Goal: Transaction & Acquisition: Book appointment/travel/reservation

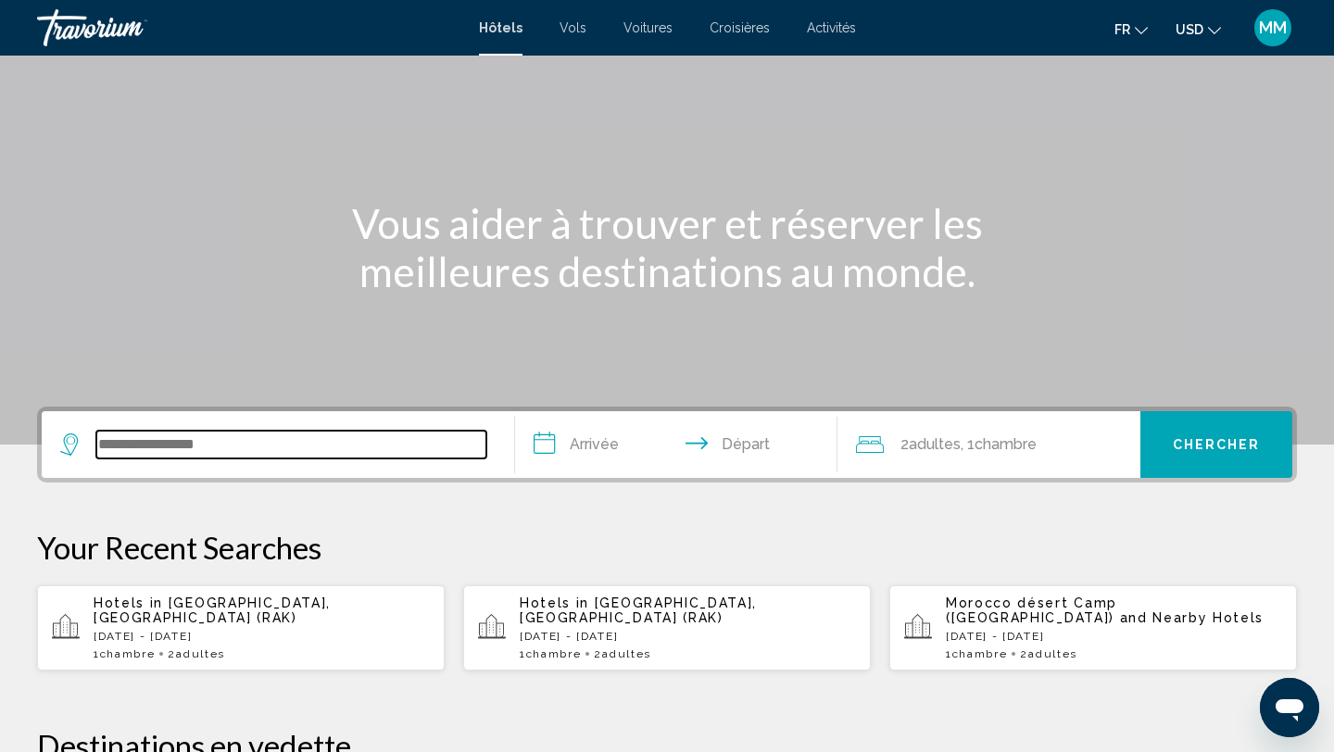
click at [232, 447] on input "Search widget" at bounding box center [291, 445] width 390 height 28
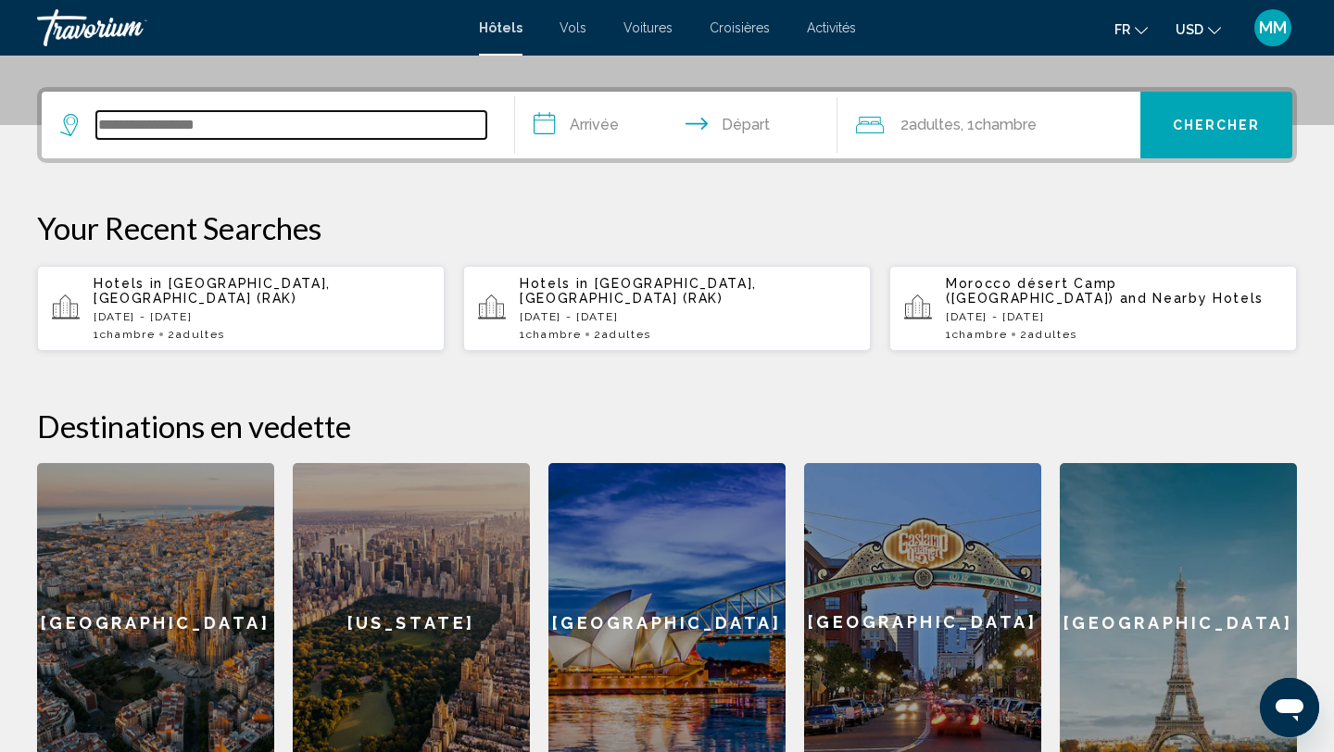
scroll to position [458, 0]
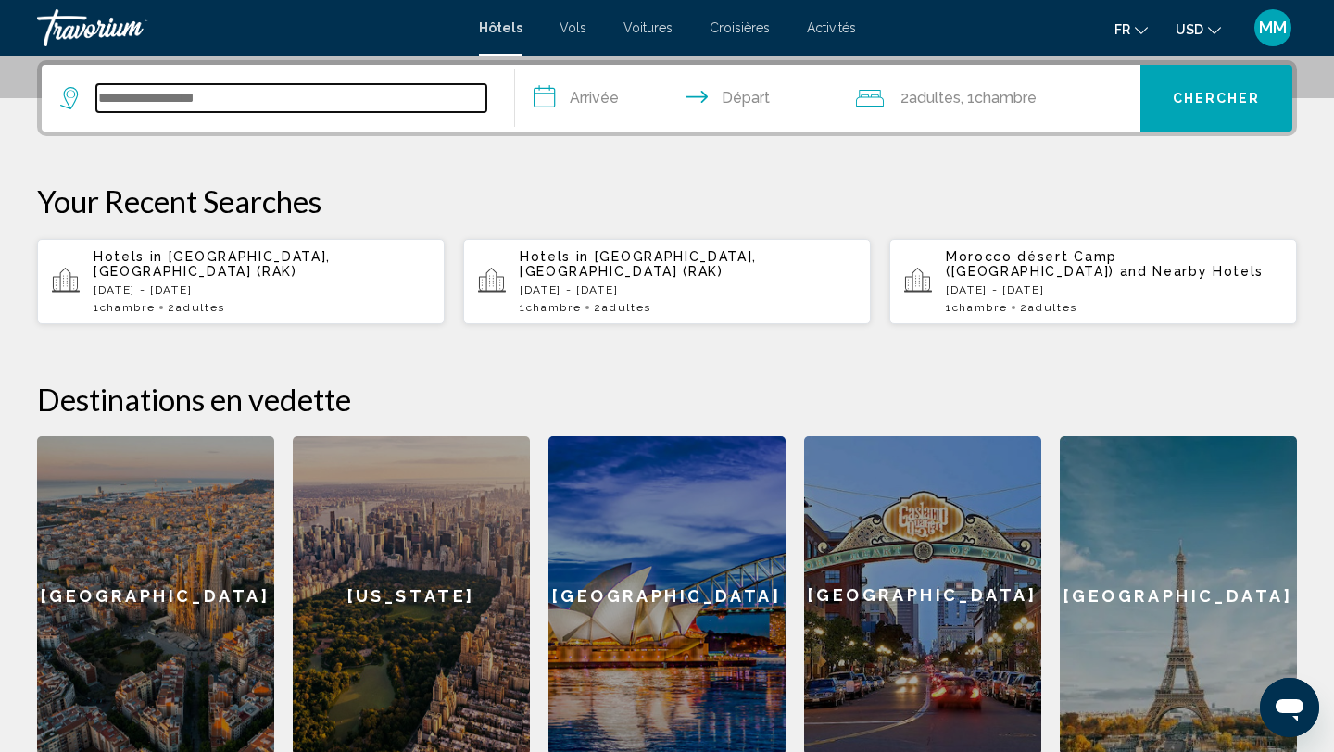
click at [250, 95] on input "Search widget" at bounding box center [291, 98] width 390 height 28
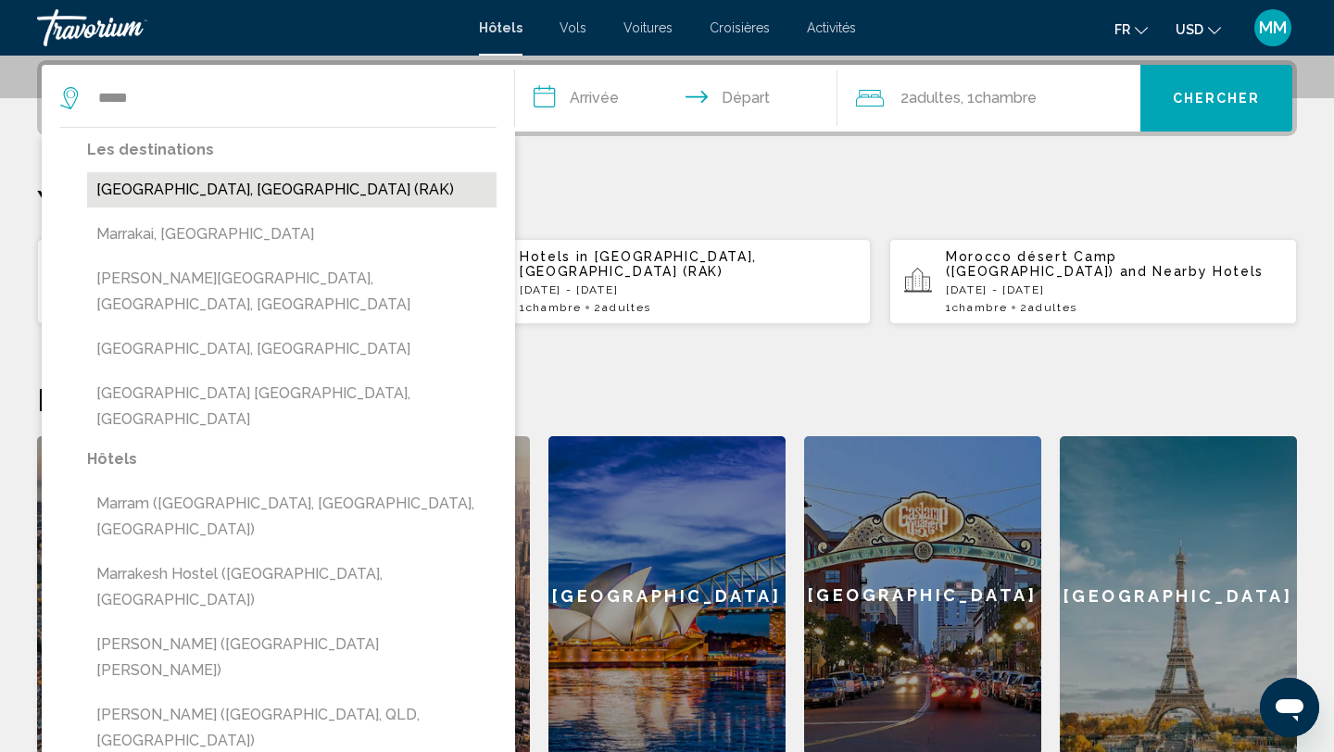
click at [198, 196] on button "[GEOGRAPHIC_DATA], [GEOGRAPHIC_DATA] (RAK)" at bounding box center [291, 189] width 409 height 35
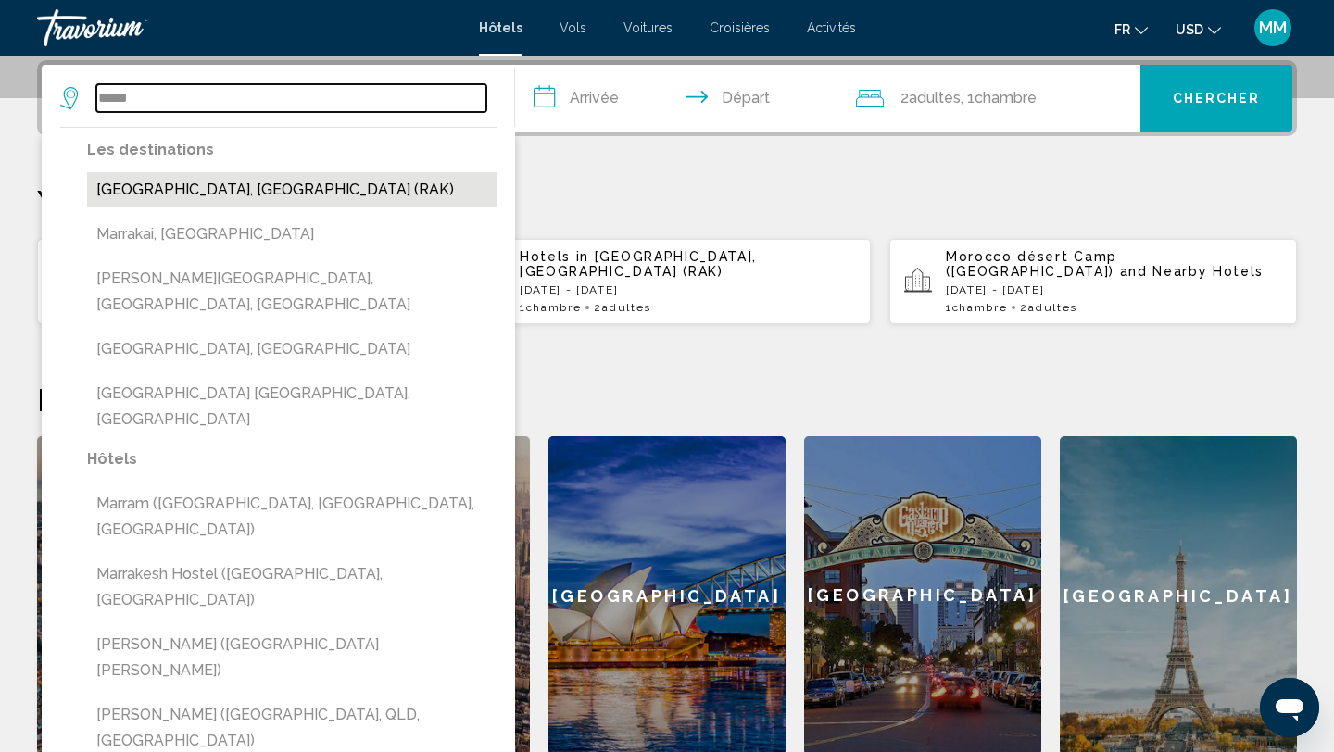
type input "**********"
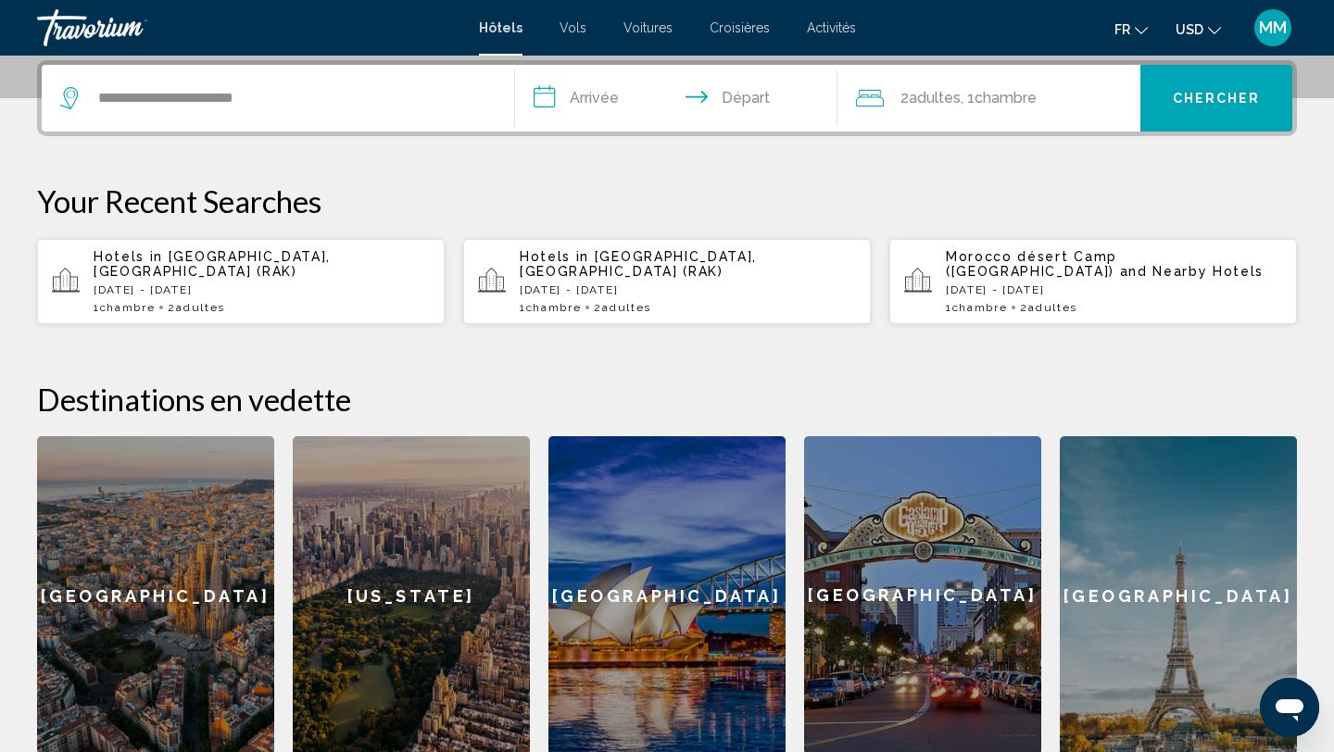
click at [604, 107] on input "**********" at bounding box center [680, 101] width 330 height 72
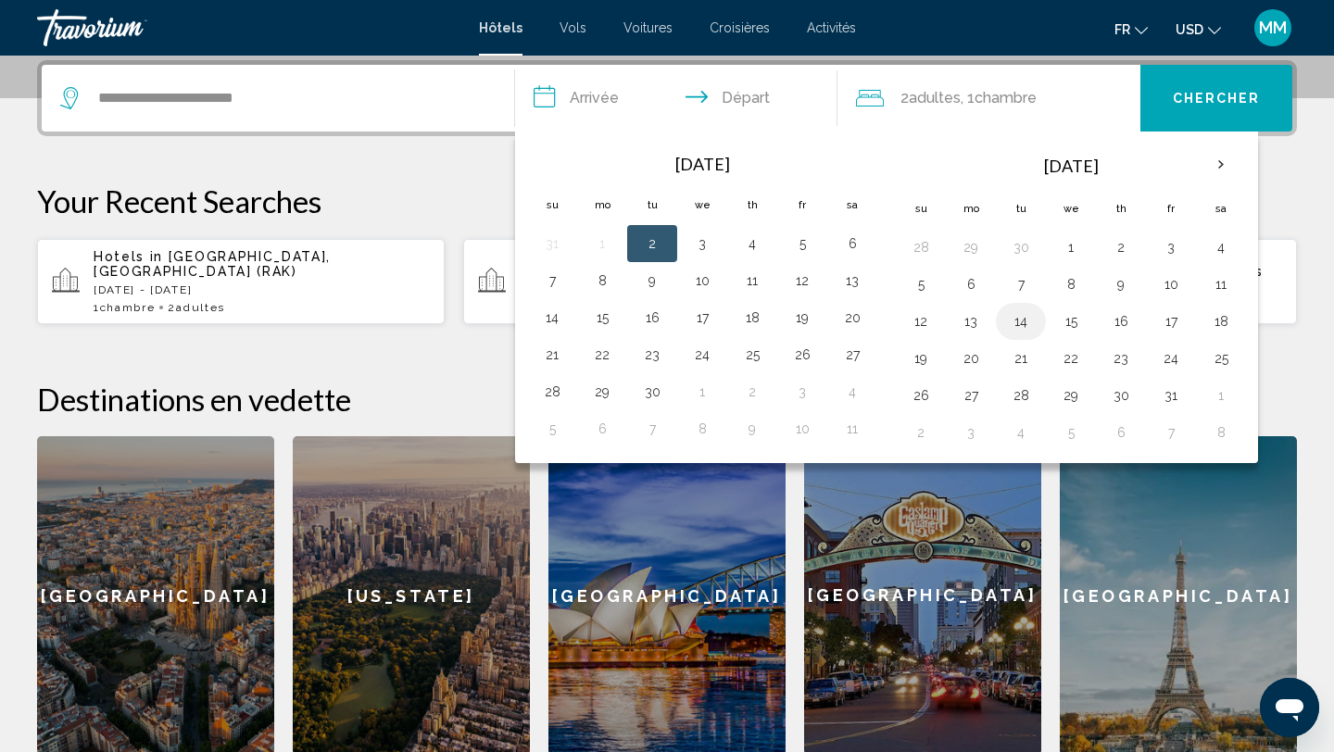
click at [1018, 327] on button "14" at bounding box center [1021, 322] width 30 height 26
click at [968, 324] on button "13" at bounding box center [971, 322] width 30 height 26
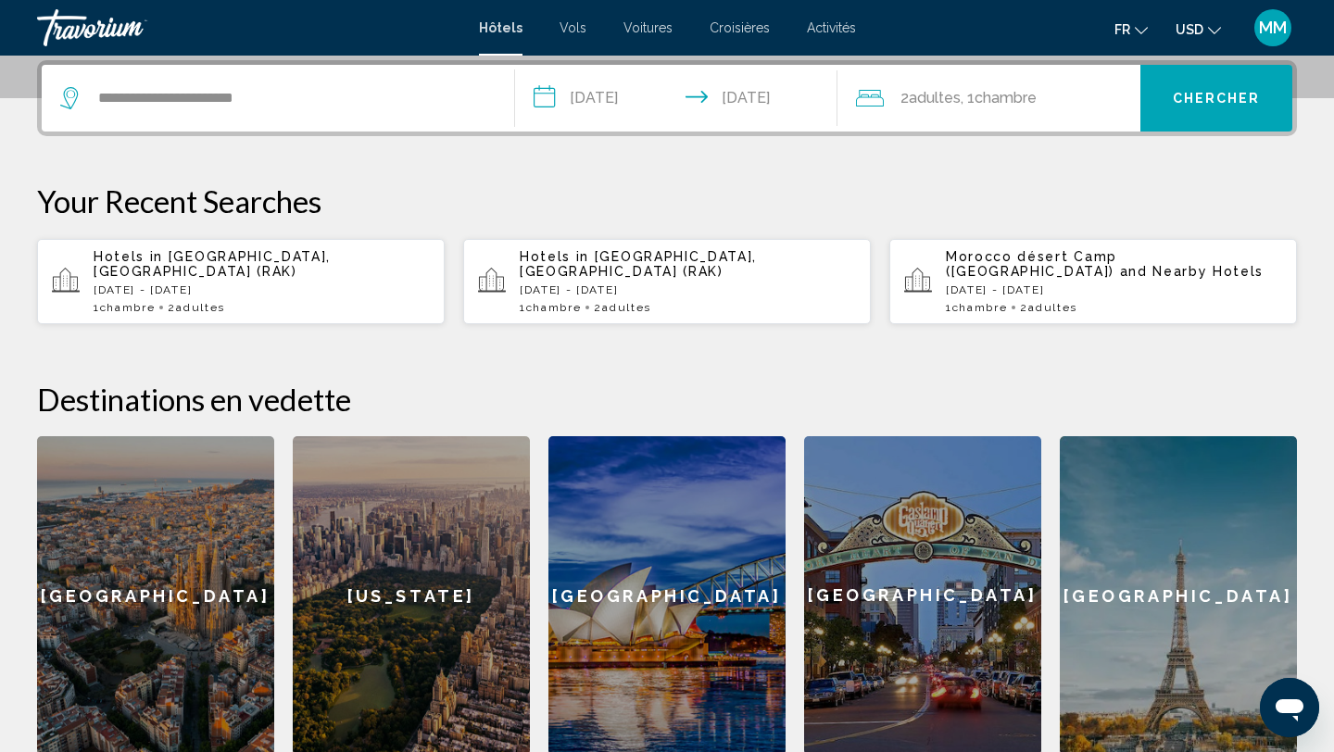
click at [771, 95] on input "**********" at bounding box center [680, 101] width 330 height 72
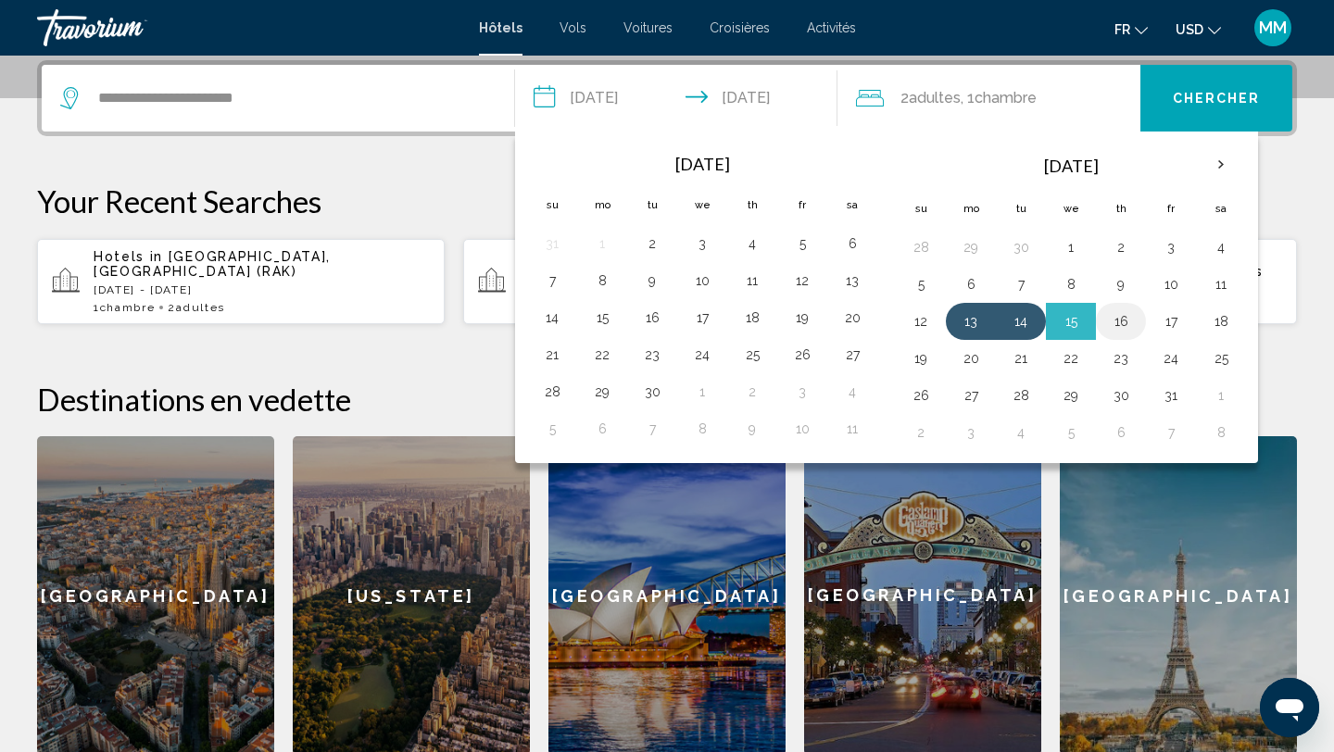
click at [1126, 325] on button "16" at bounding box center [1121, 322] width 30 height 26
click at [966, 326] on button "13" at bounding box center [971, 322] width 30 height 26
type input "**********"
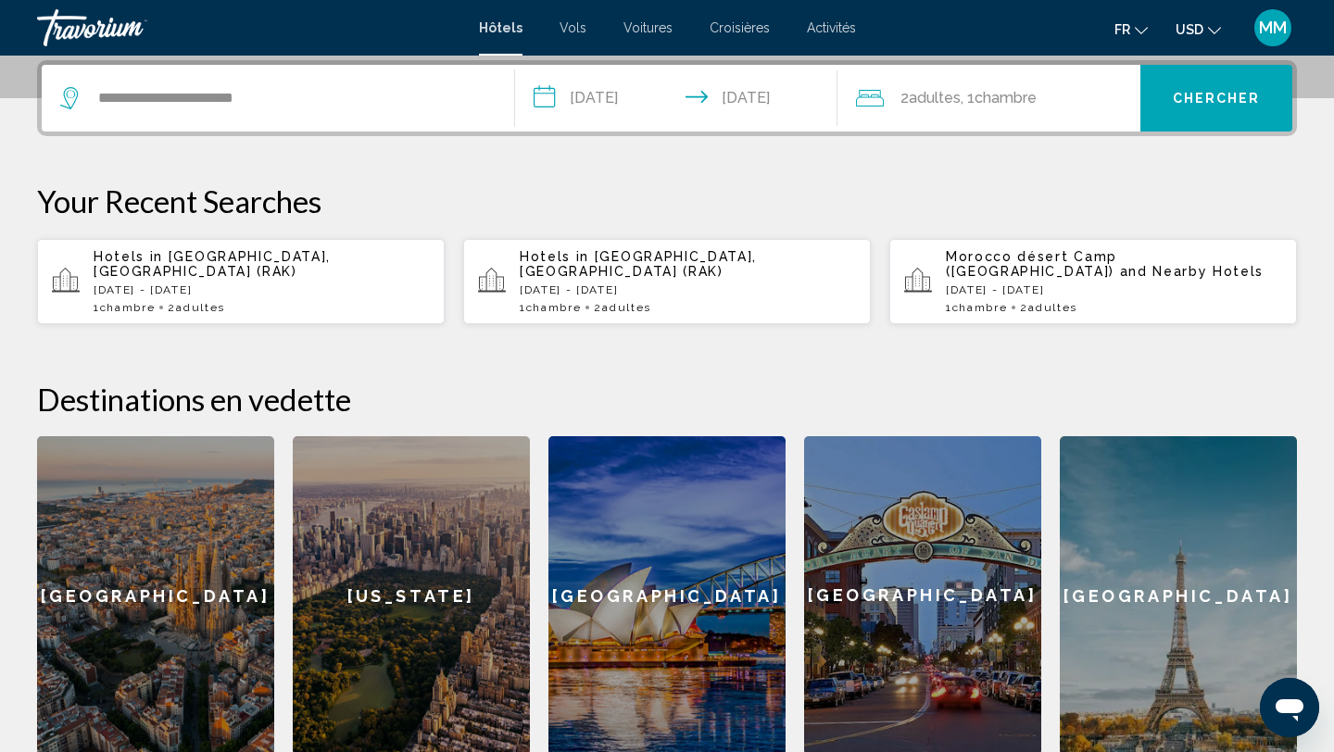
click at [762, 101] on input "**********" at bounding box center [680, 101] width 330 height 72
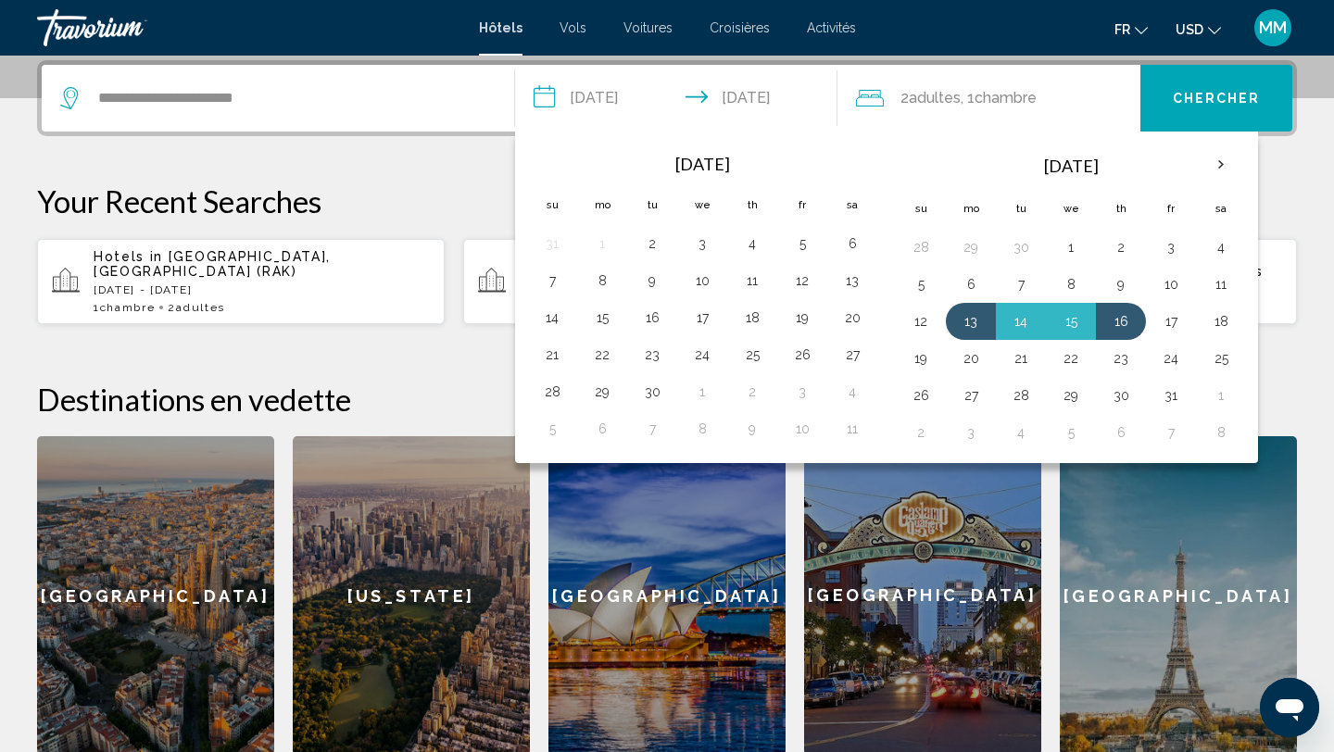
click at [1178, 103] on span "Chercher" at bounding box center [1217, 99] width 88 height 15
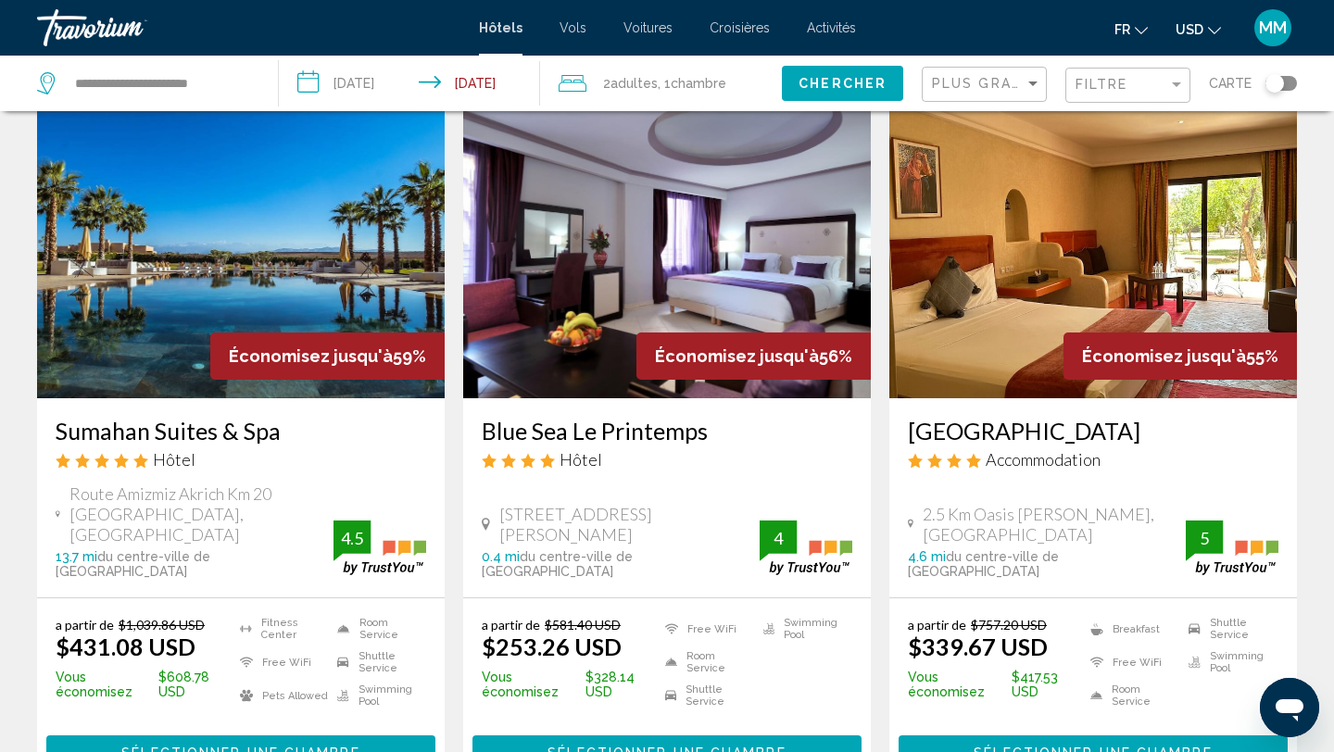
scroll to position [111, 0]
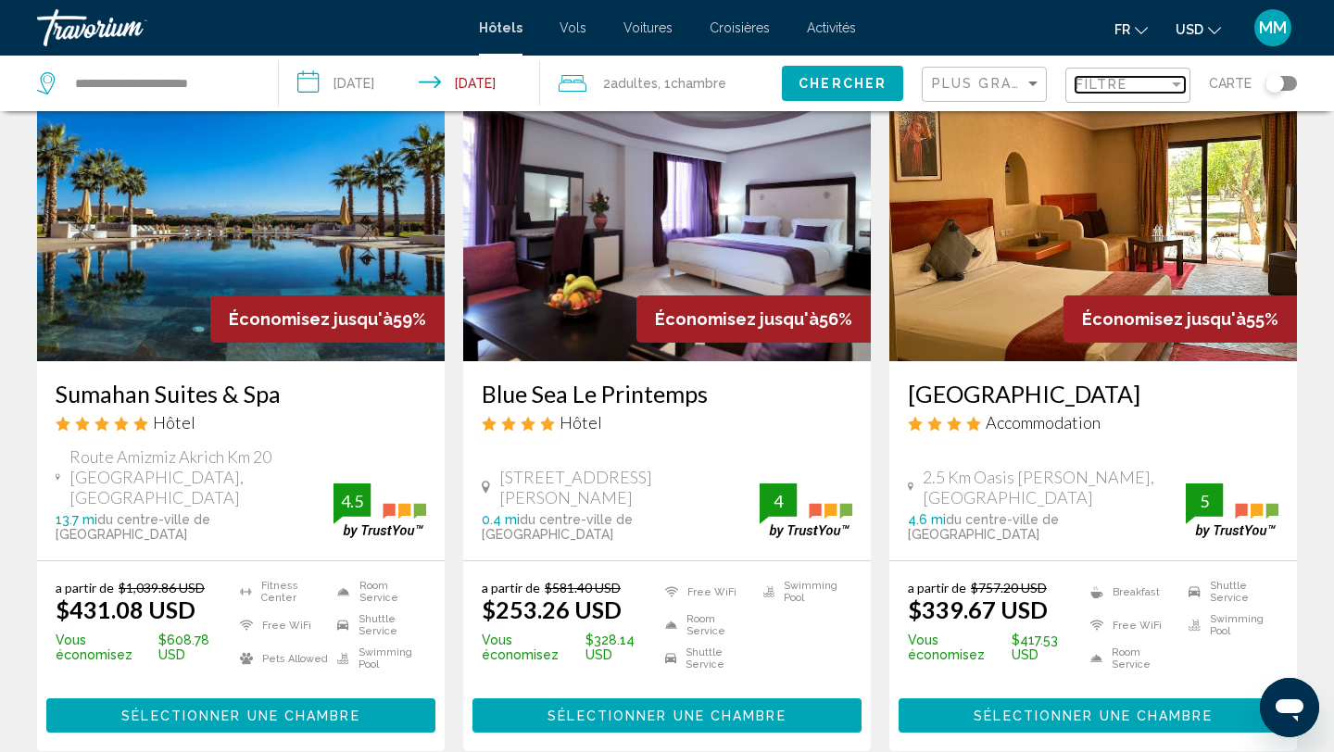
click at [1100, 84] on span "Filtre" at bounding box center [1102, 84] width 53 height 15
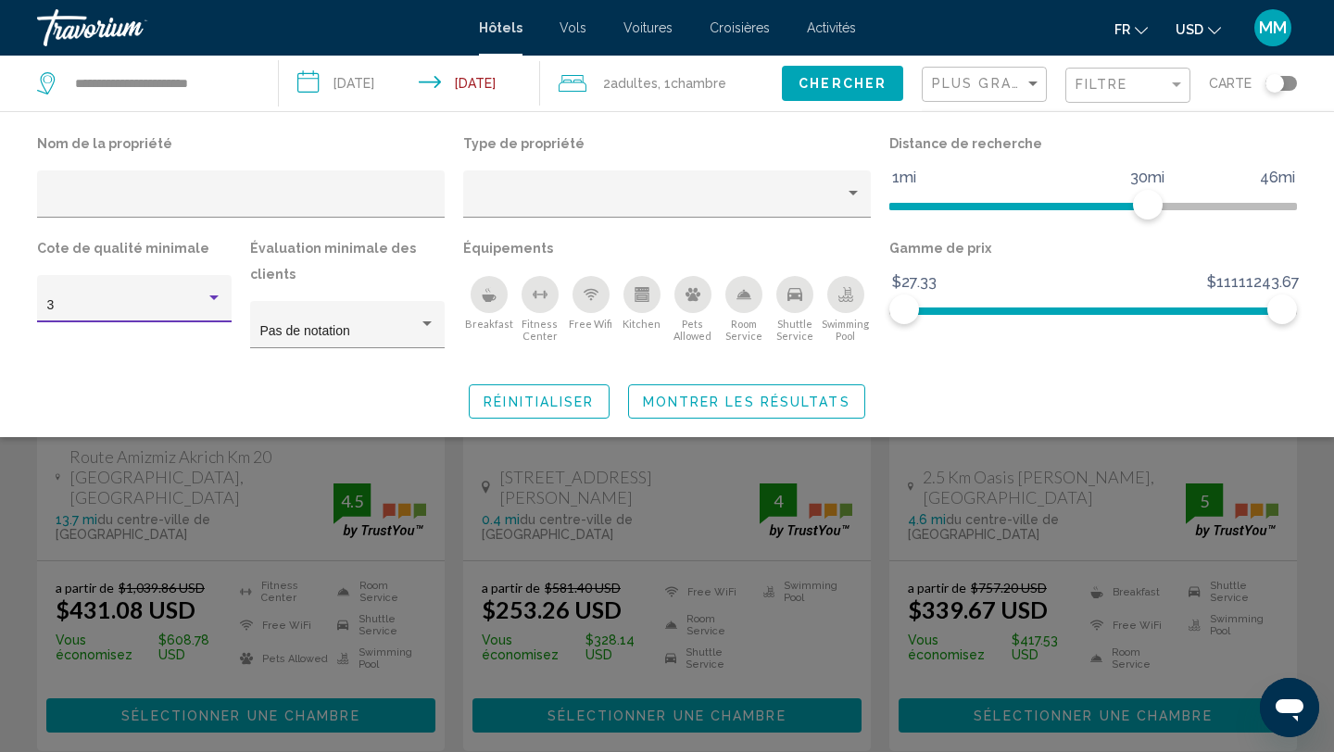
click at [210, 299] on div "Hotel Filters" at bounding box center [213, 298] width 9 height 5
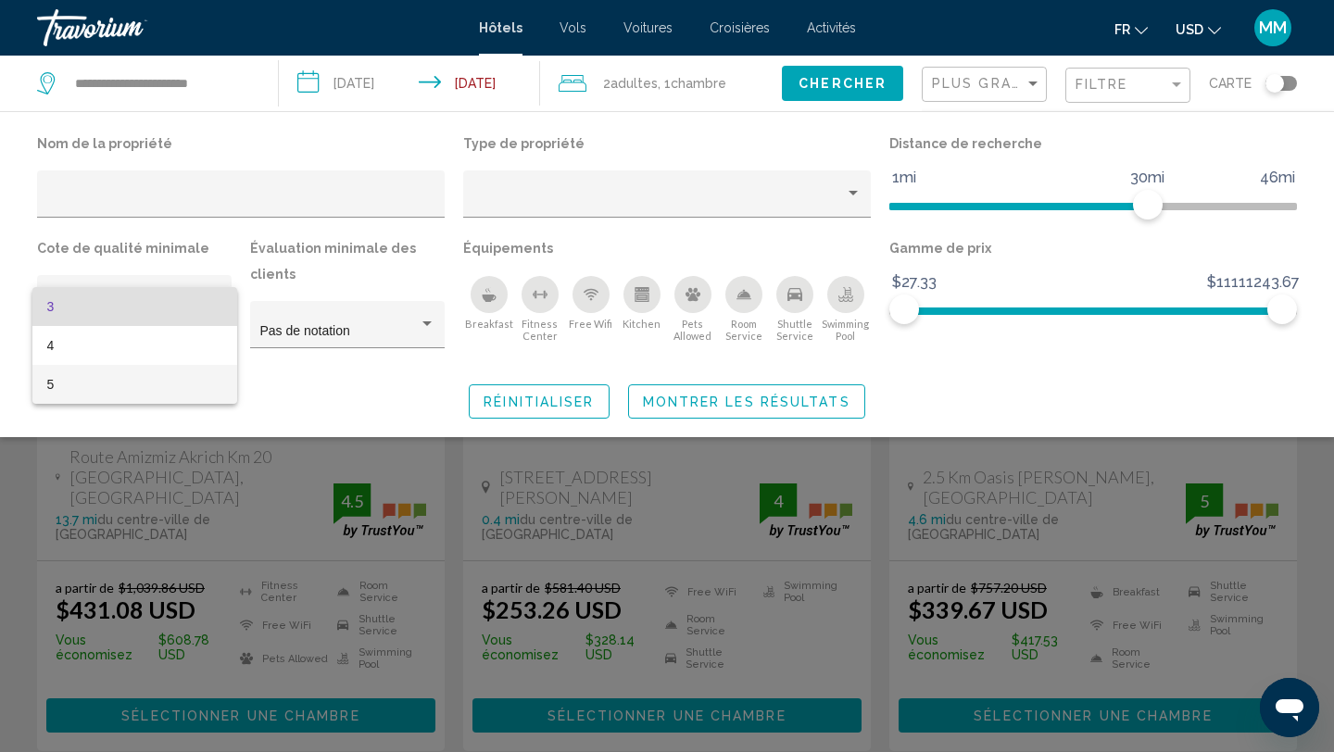
click at [125, 381] on span "5" at bounding box center [134, 384] width 175 height 39
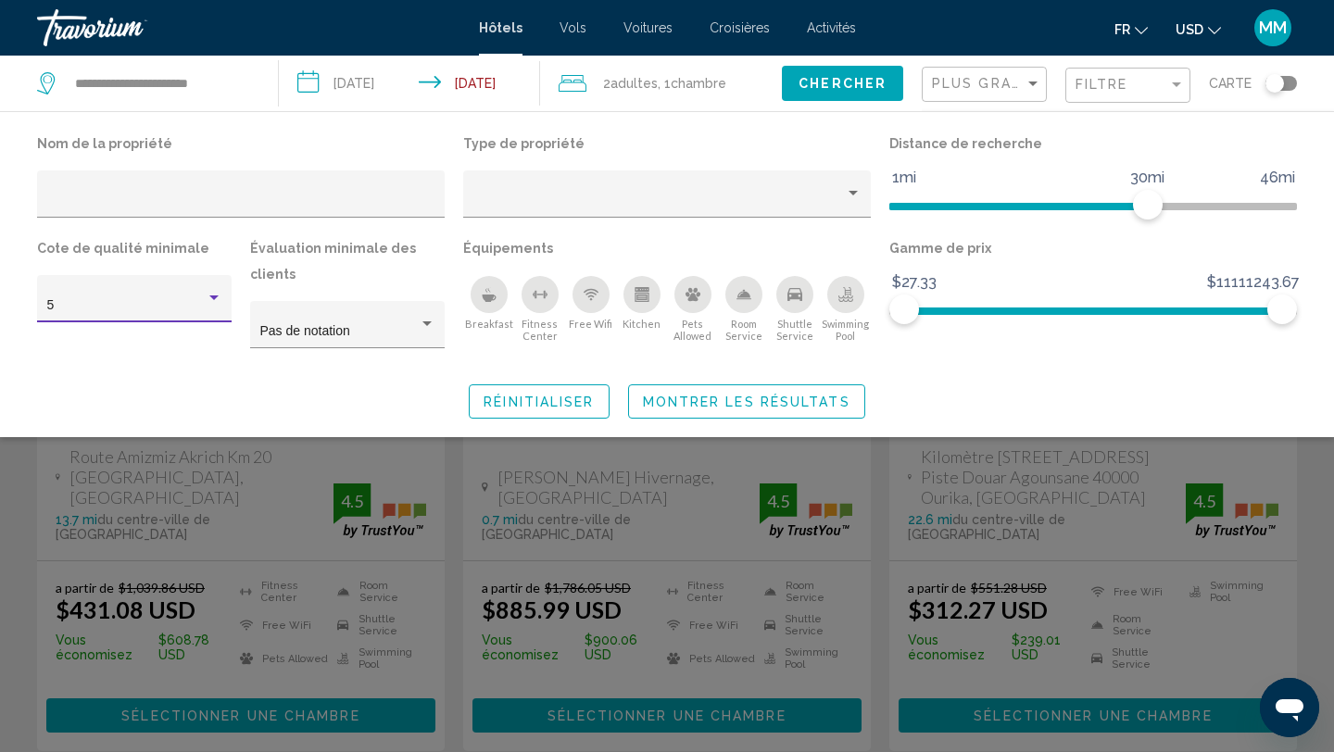
click at [709, 397] on span "Montrer les résultats" at bounding box center [747, 402] width 208 height 15
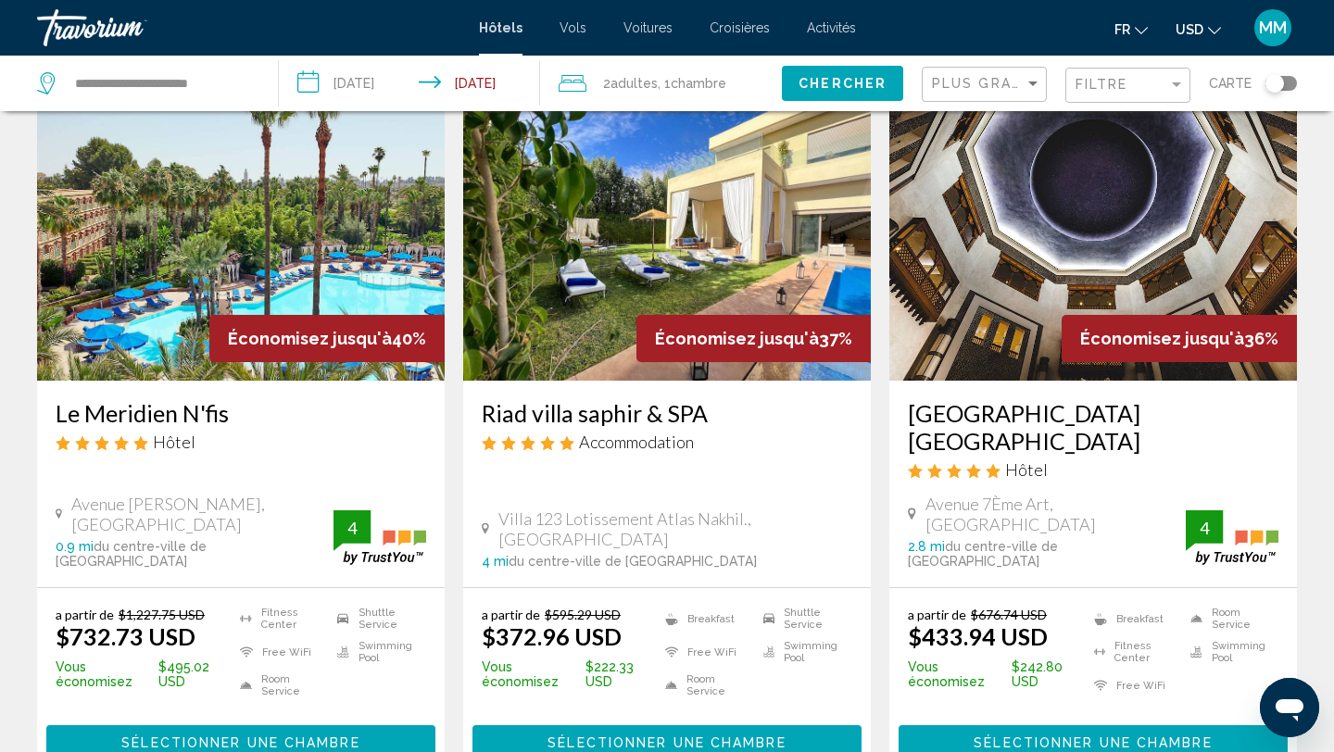
scroll to position [852, 0]
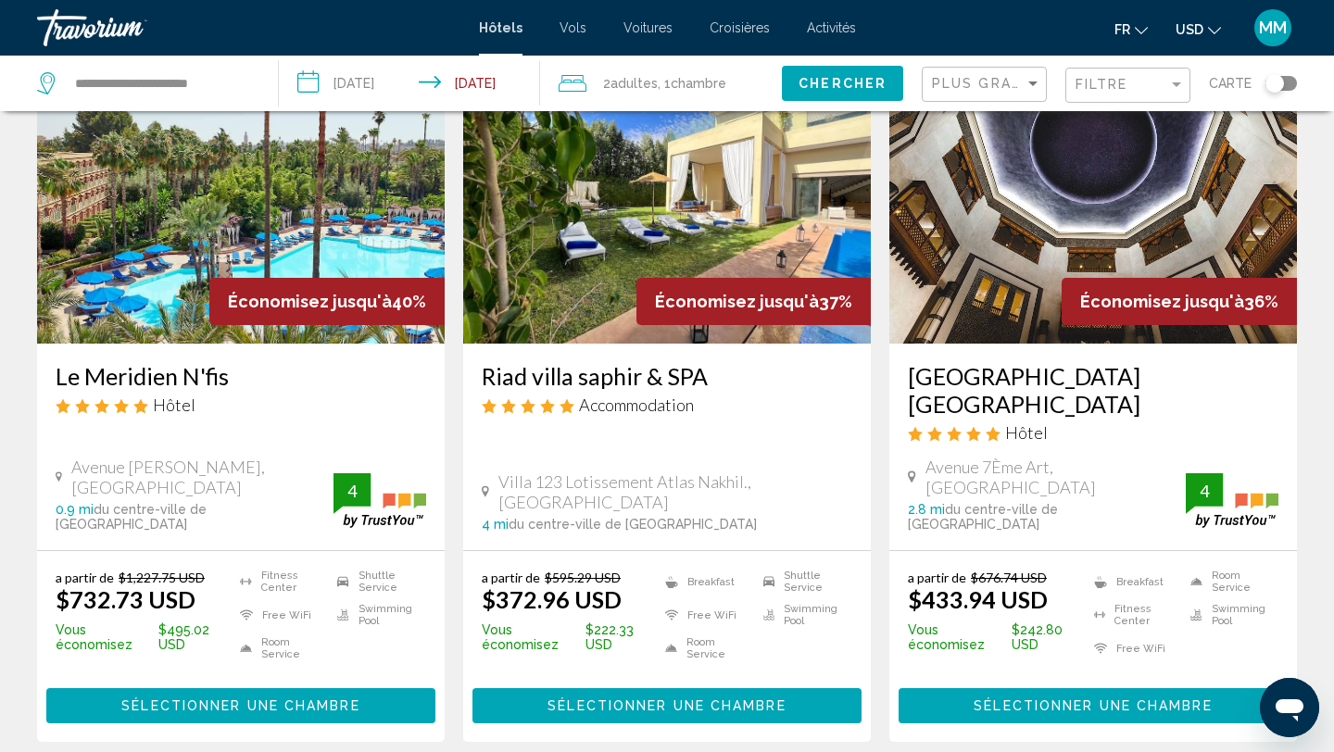
click at [249, 224] on img "Main content" at bounding box center [241, 195] width 408 height 296
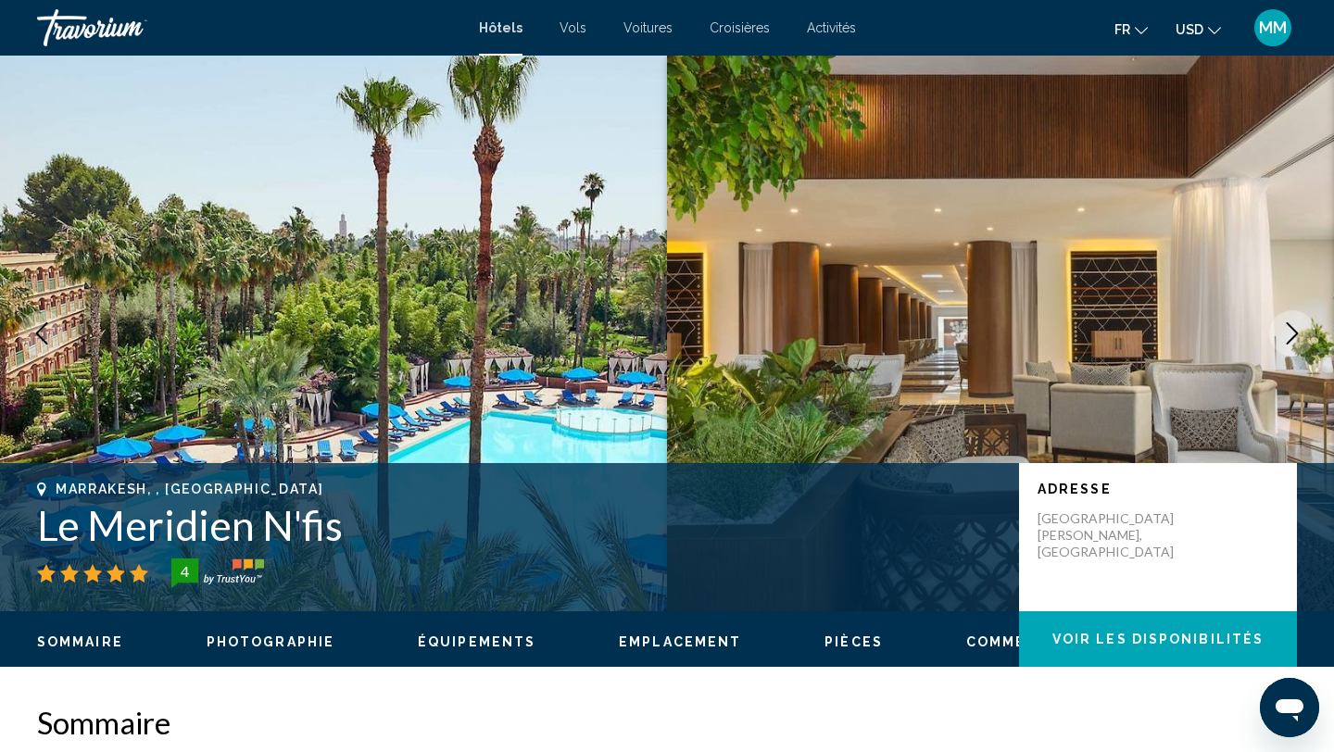
click at [1291, 337] on icon "Next image" at bounding box center [1292, 333] width 22 height 22
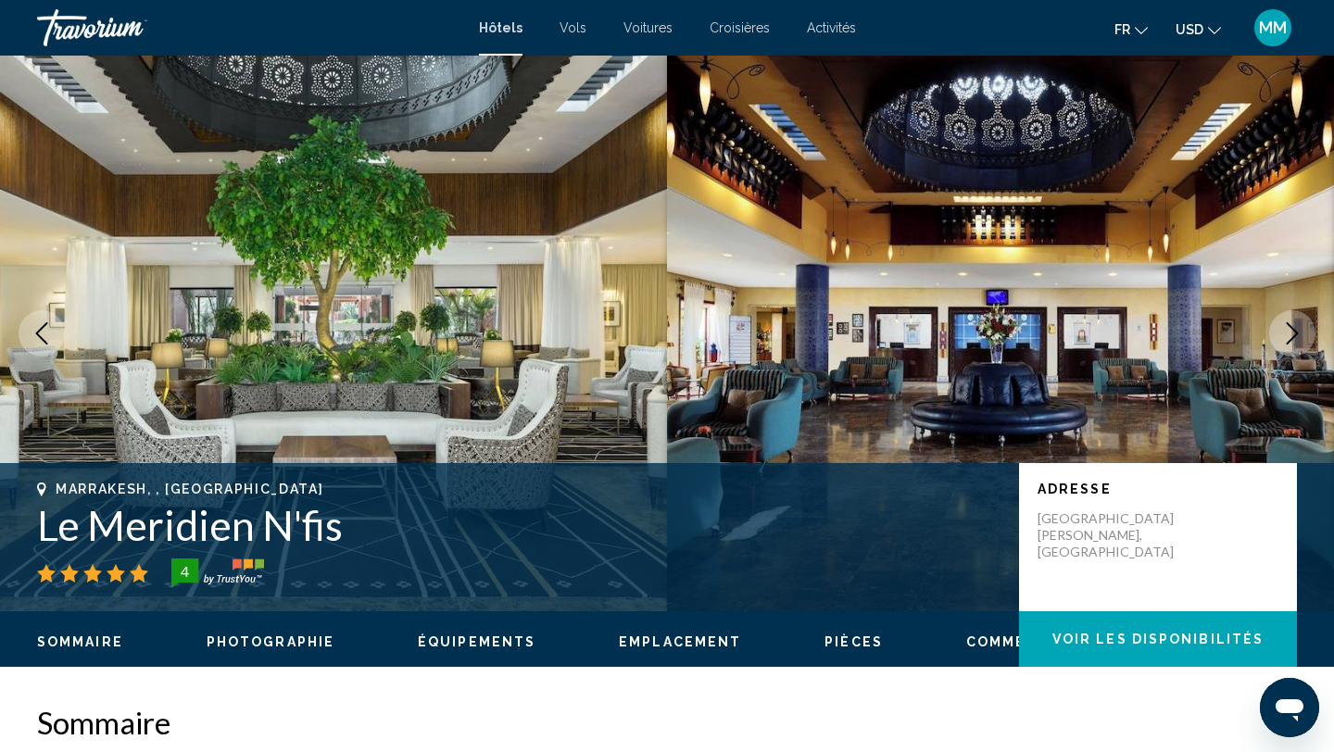
click at [1291, 337] on icon "Next image" at bounding box center [1292, 333] width 22 height 22
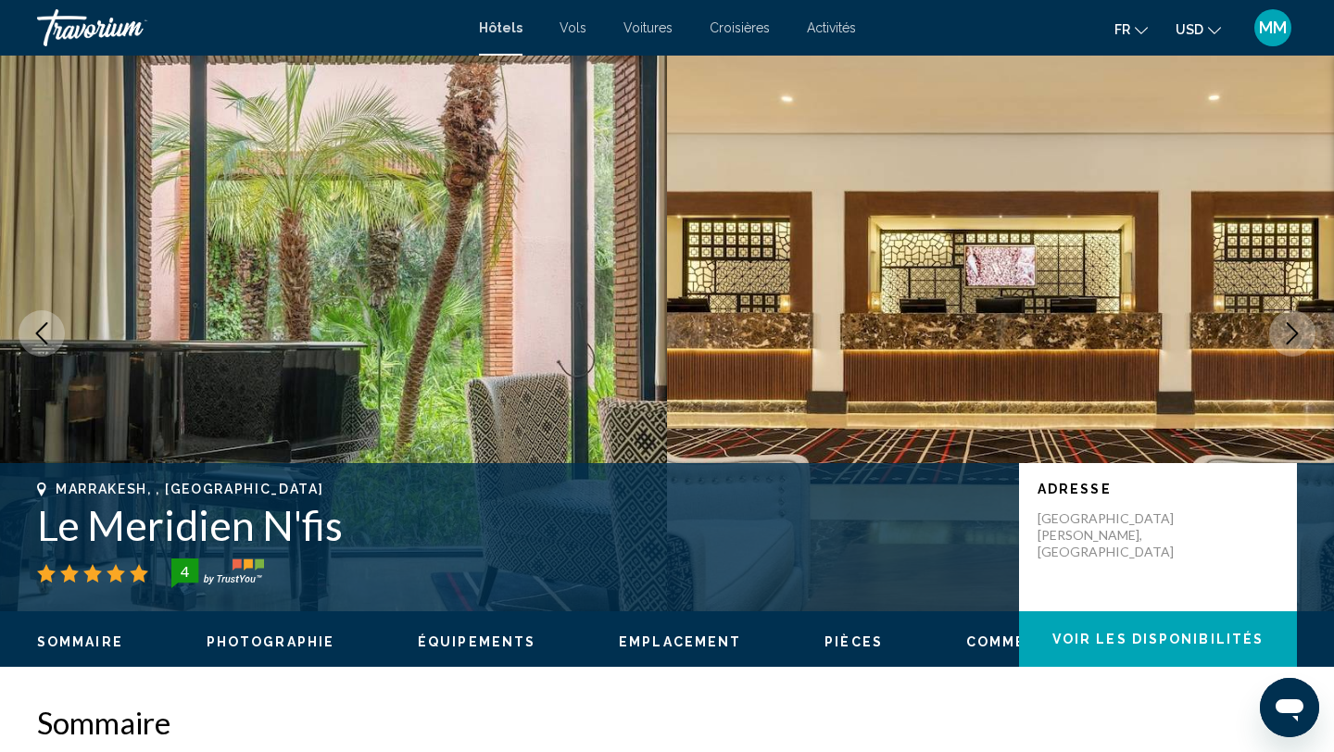
click at [1291, 337] on icon "Next image" at bounding box center [1292, 333] width 22 height 22
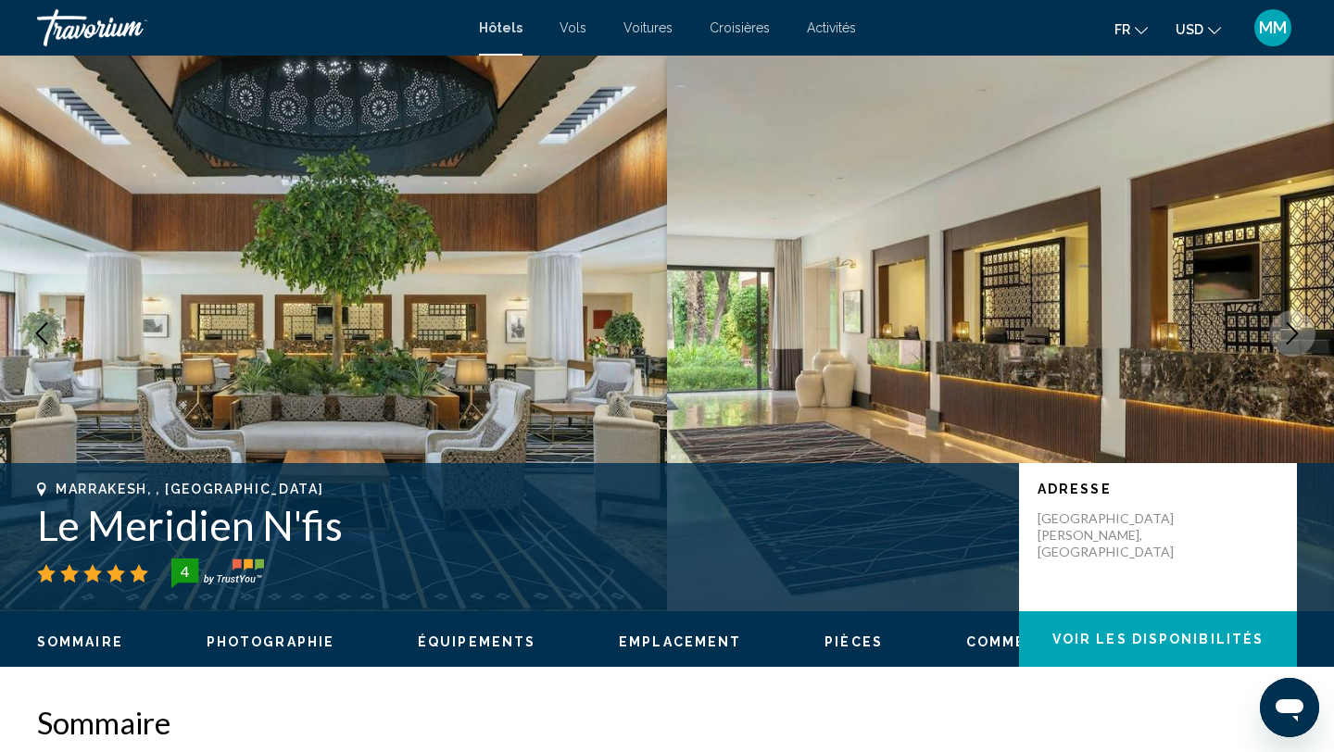
click at [1291, 337] on icon "Next image" at bounding box center [1292, 333] width 22 height 22
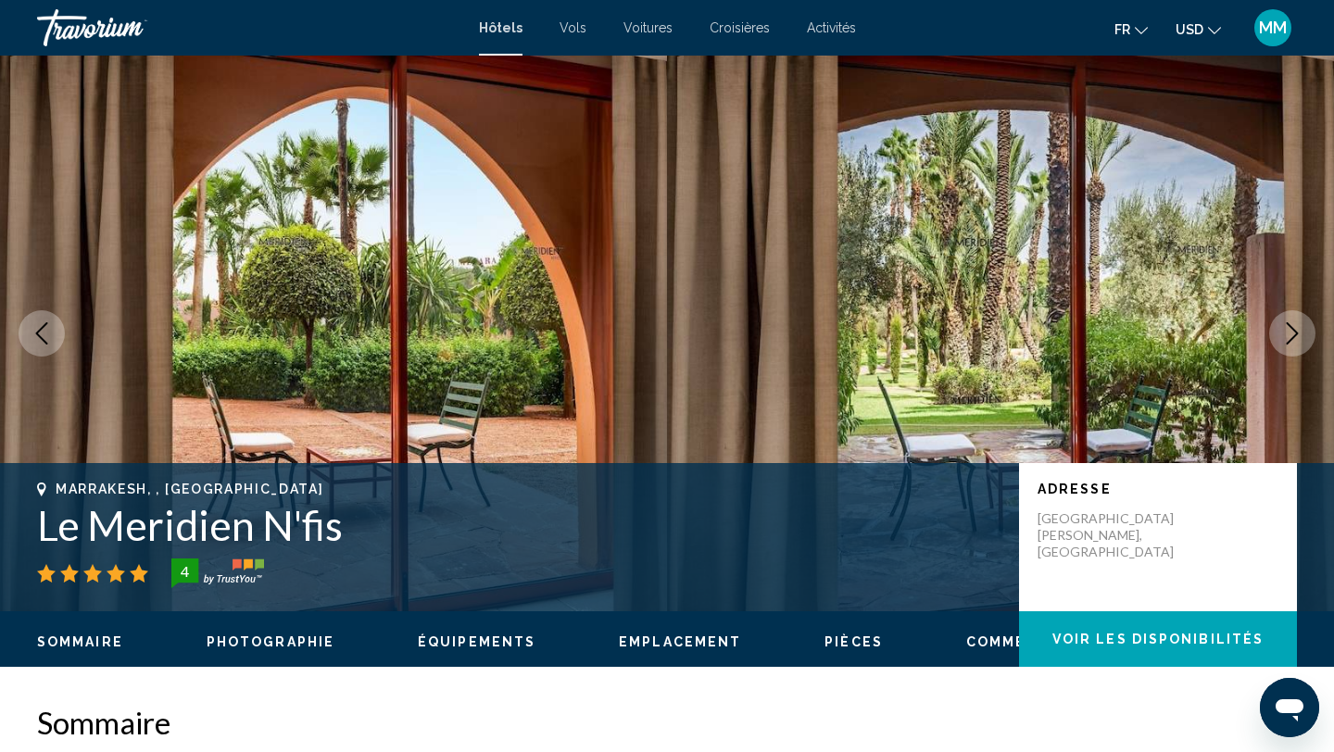
click at [1291, 337] on icon "Next image" at bounding box center [1292, 333] width 22 height 22
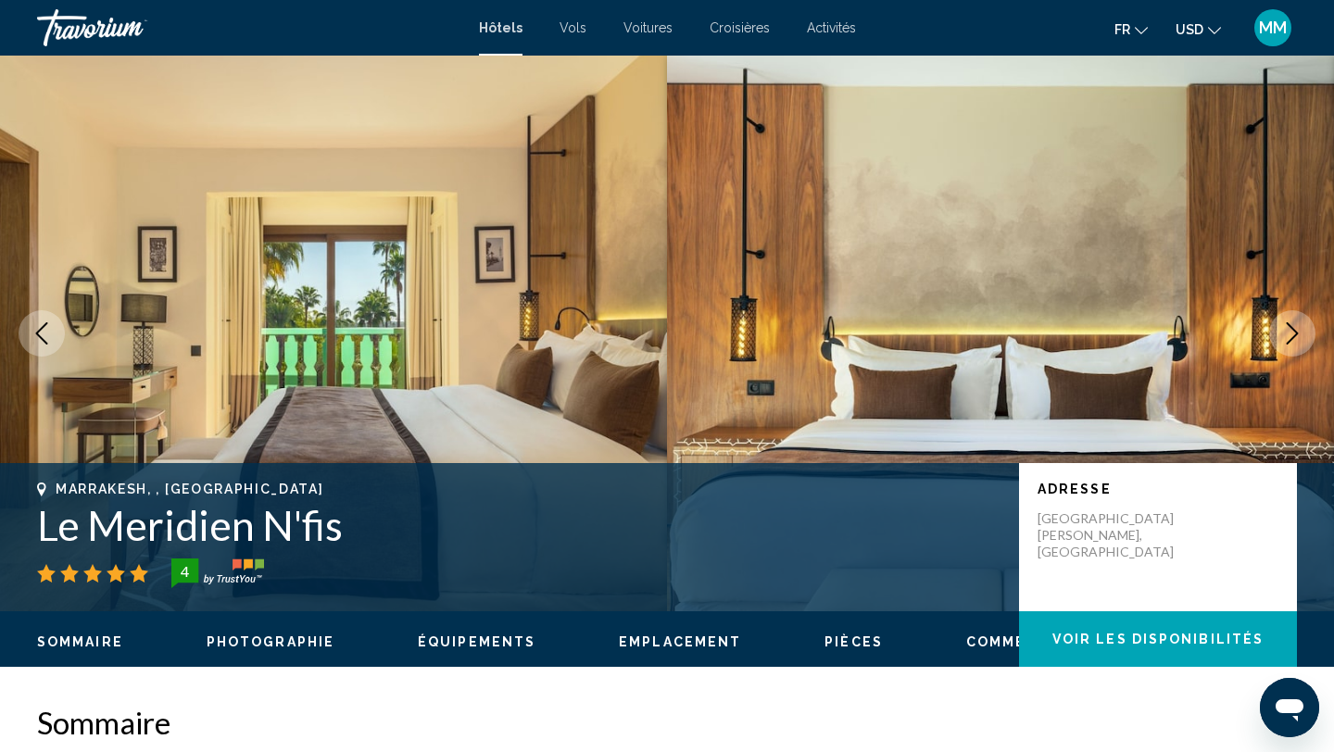
click at [1291, 337] on icon "Next image" at bounding box center [1292, 333] width 22 height 22
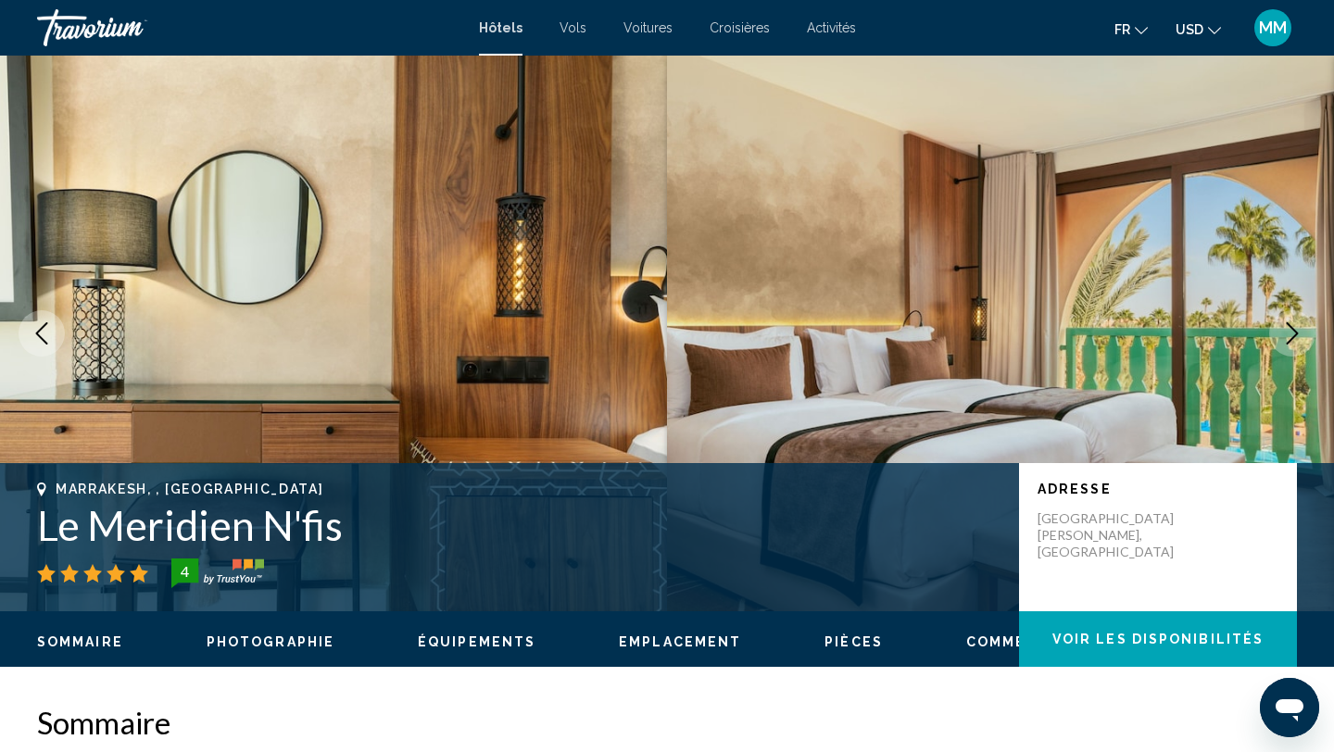
click at [1291, 337] on icon "Next image" at bounding box center [1292, 333] width 22 height 22
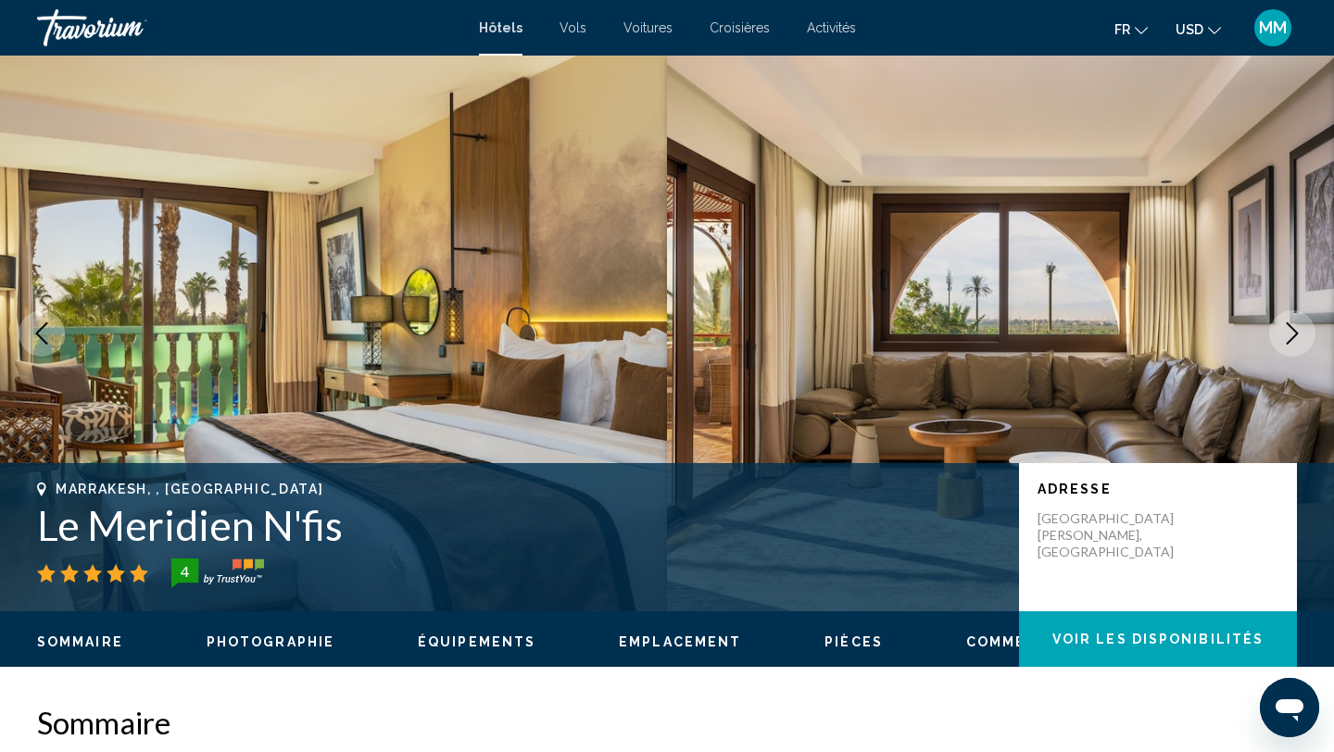
click at [1291, 337] on icon "Next image" at bounding box center [1292, 333] width 22 height 22
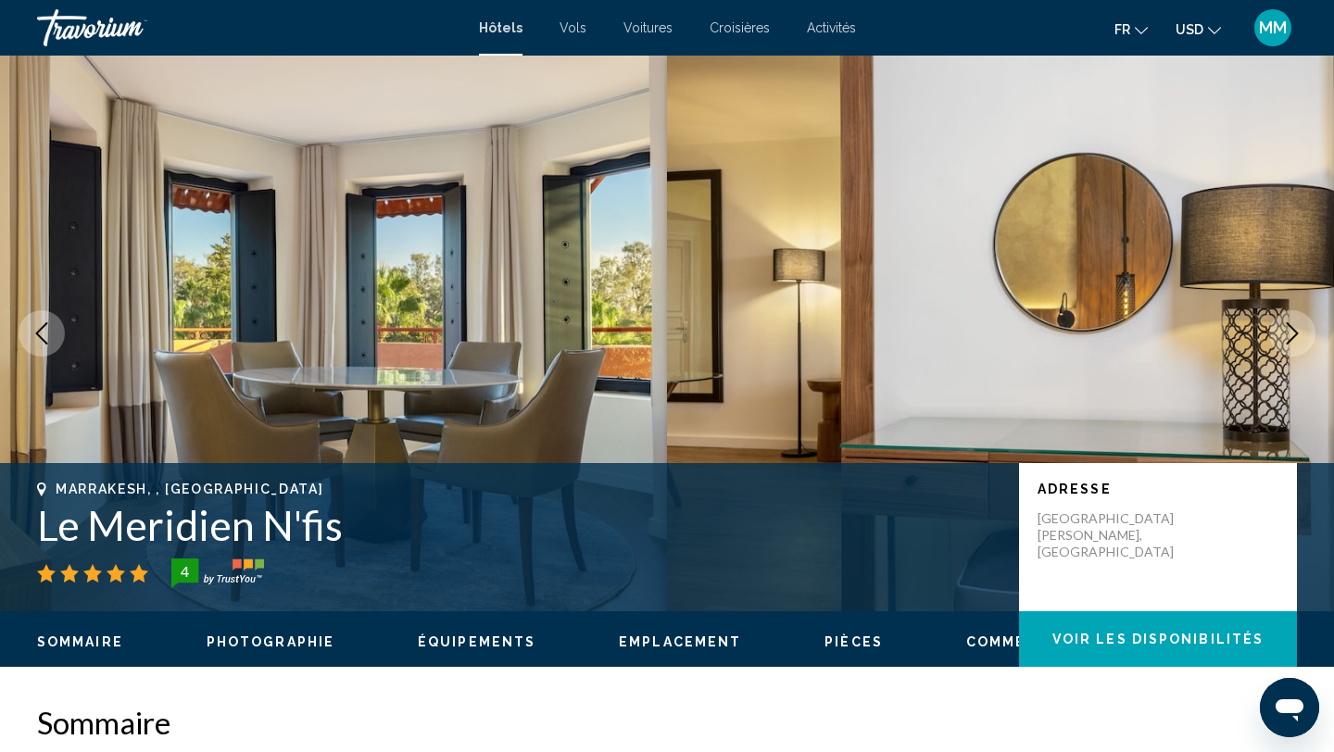
click at [1291, 337] on icon "Next image" at bounding box center [1292, 333] width 22 height 22
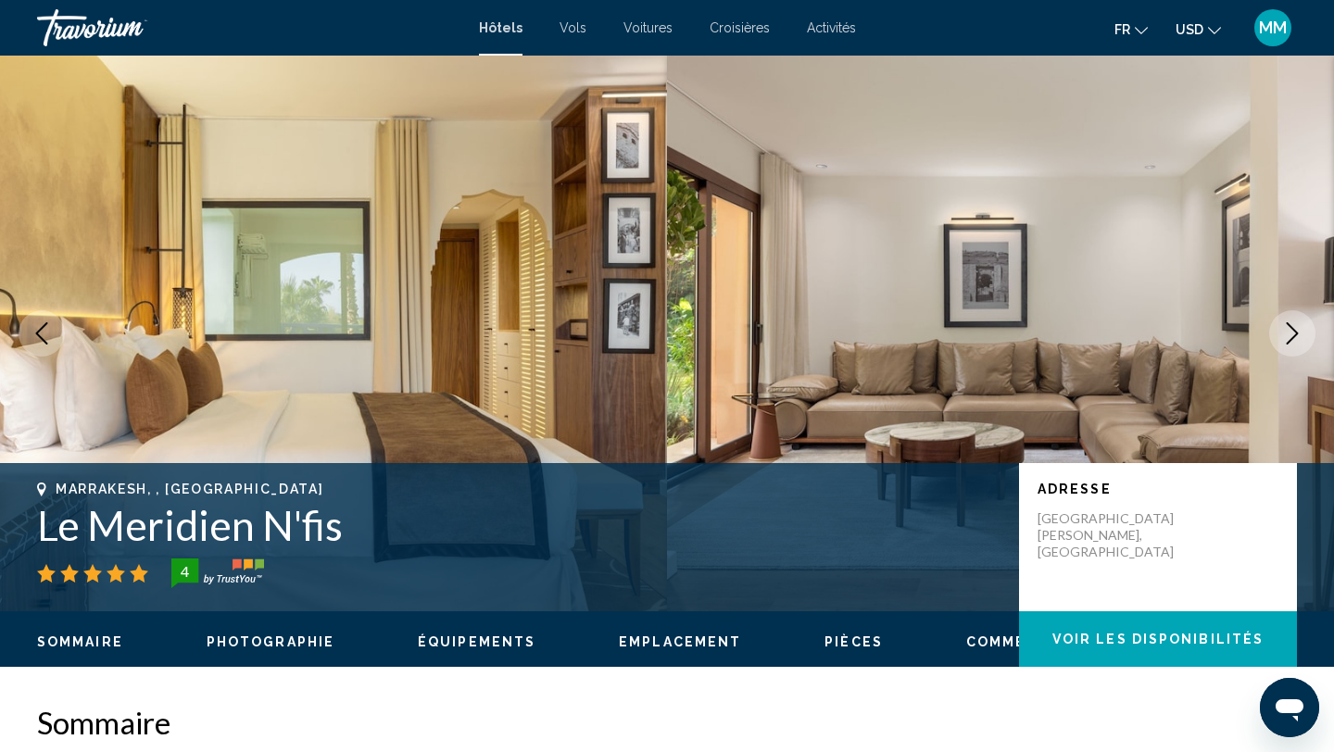
click at [1291, 337] on icon "Next image" at bounding box center [1292, 333] width 22 height 22
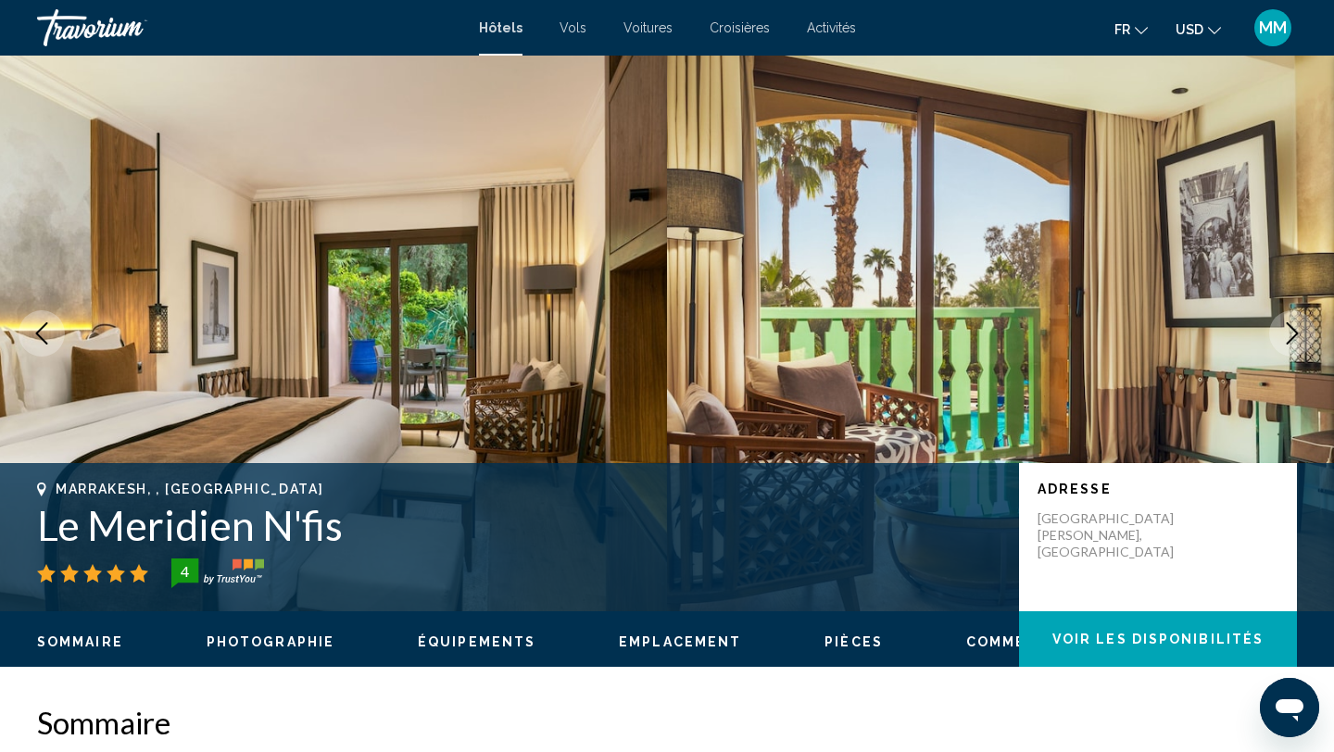
click at [1291, 337] on icon "Next image" at bounding box center [1292, 333] width 22 height 22
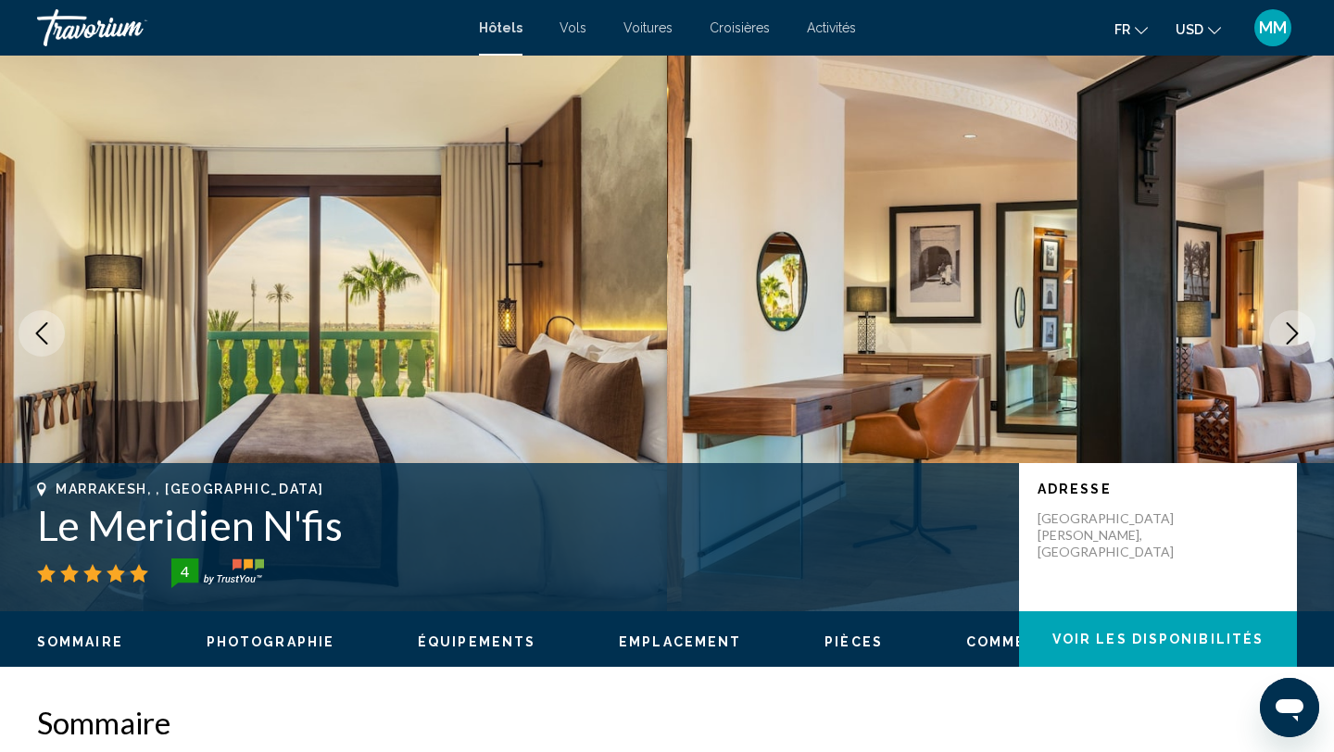
click at [1291, 337] on icon "Next image" at bounding box center [1292, 333] width 22 height 22
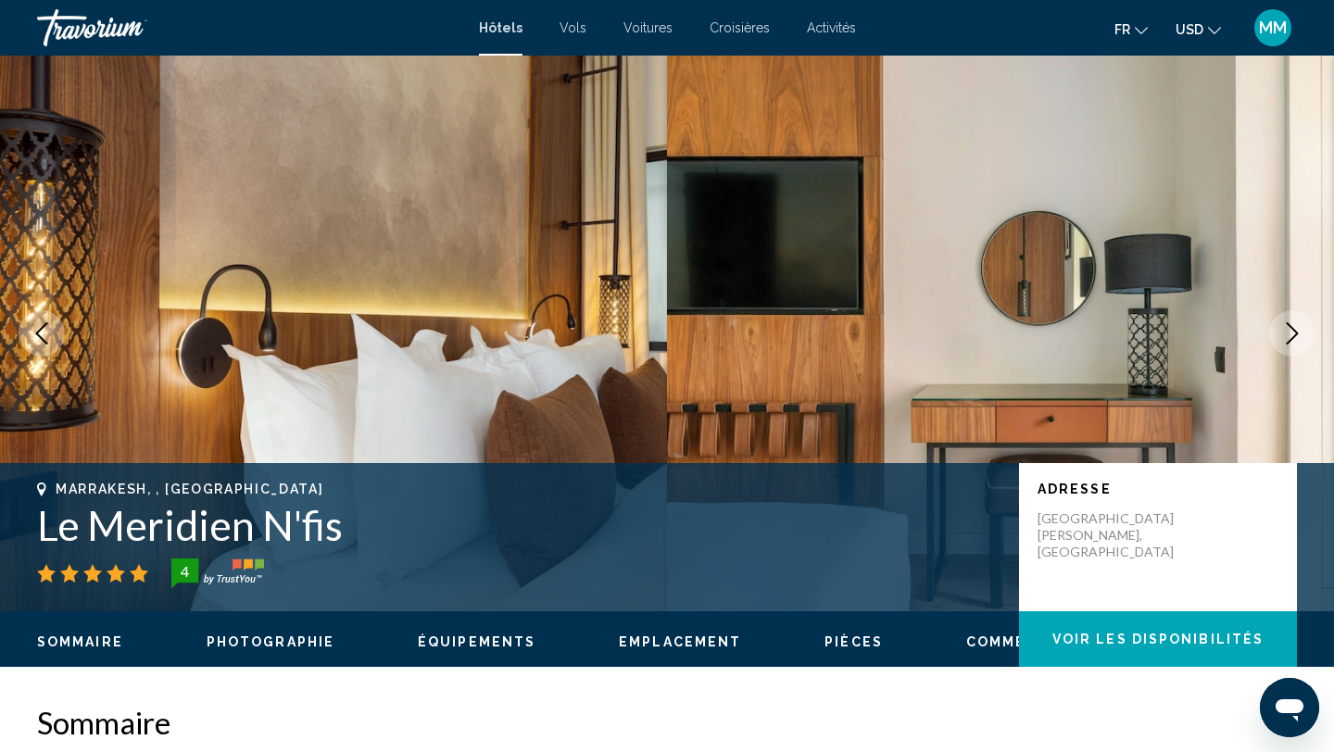
click at [1291, 337] on icon "Next image" at bounding box center [1292, 333] width 22 height 22
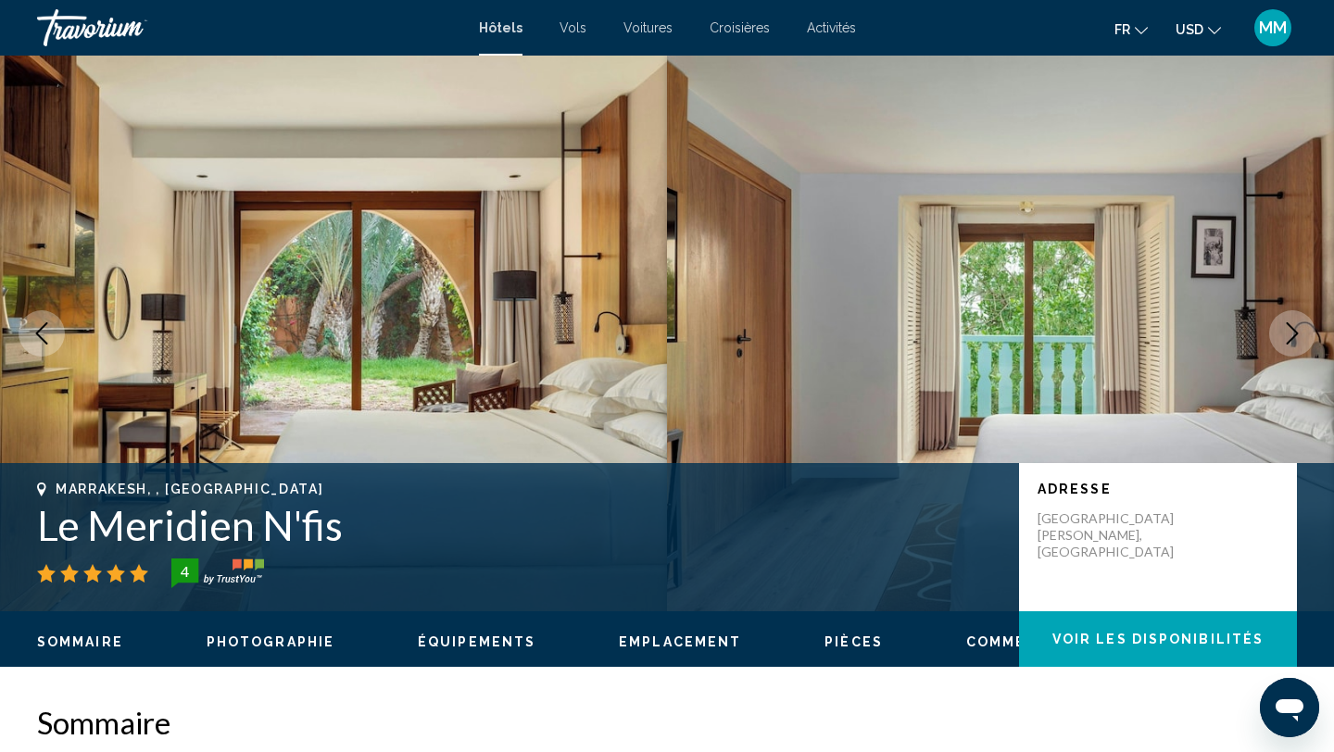
click at [1291, 337] on icon "Next image" at bounding box center [1292, 333] width 22 height 22
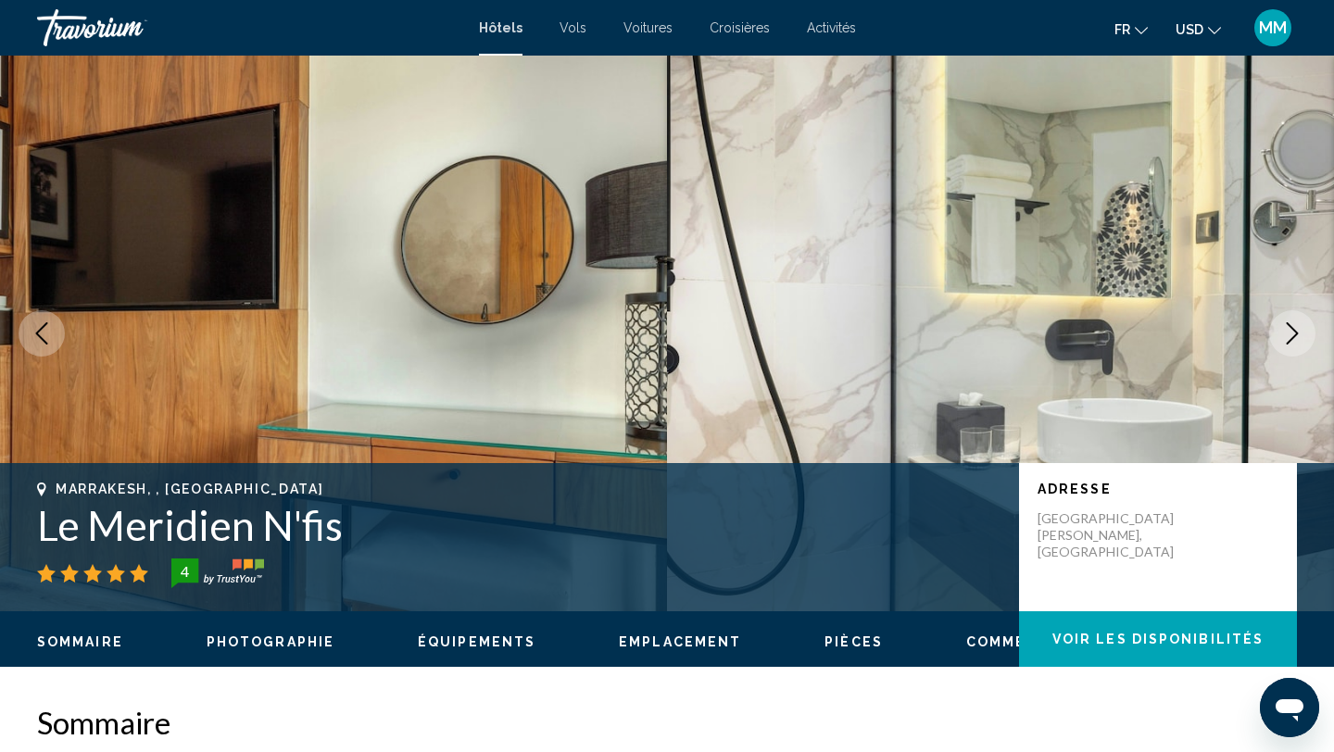
click at [1291, 337] on icon "Next image" at bounding box center [1292, 333] width 22 height 22
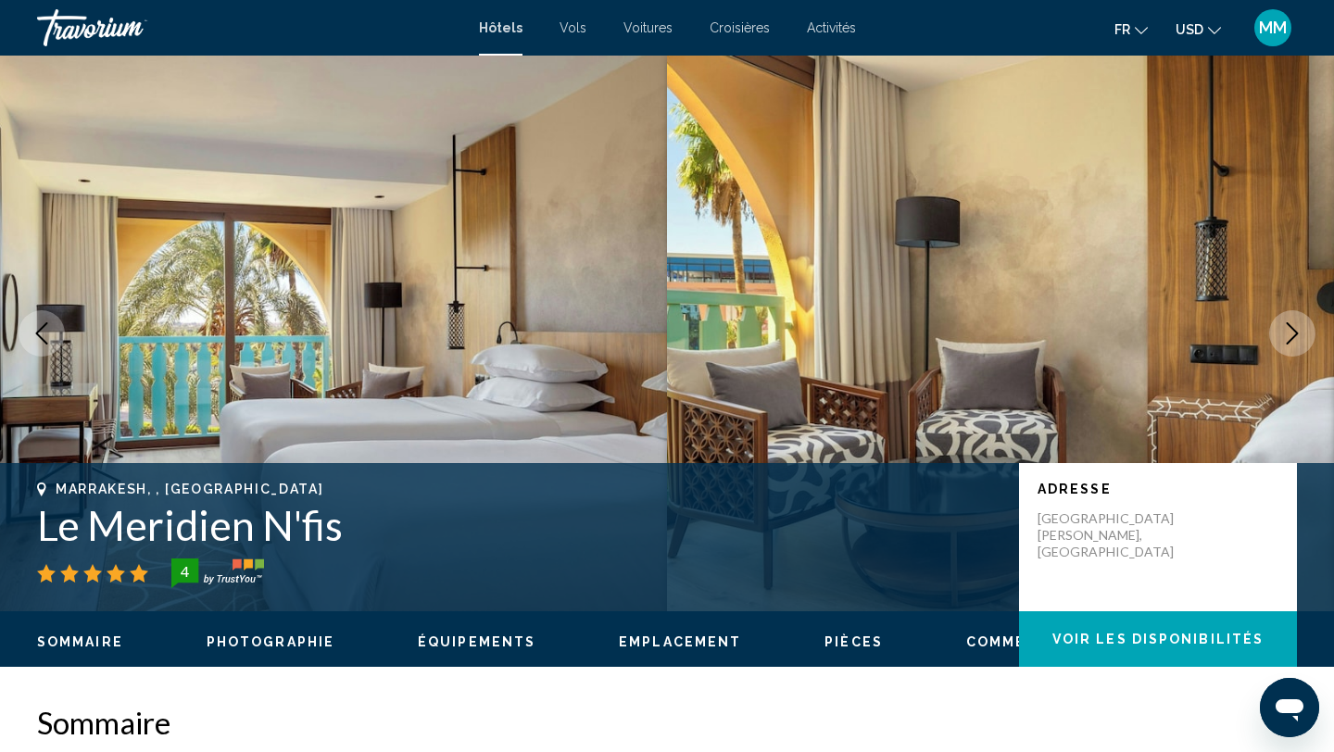
click at [1291, 337] on icon "Next image" at bounding box center [1292, 333] width 22 height 22
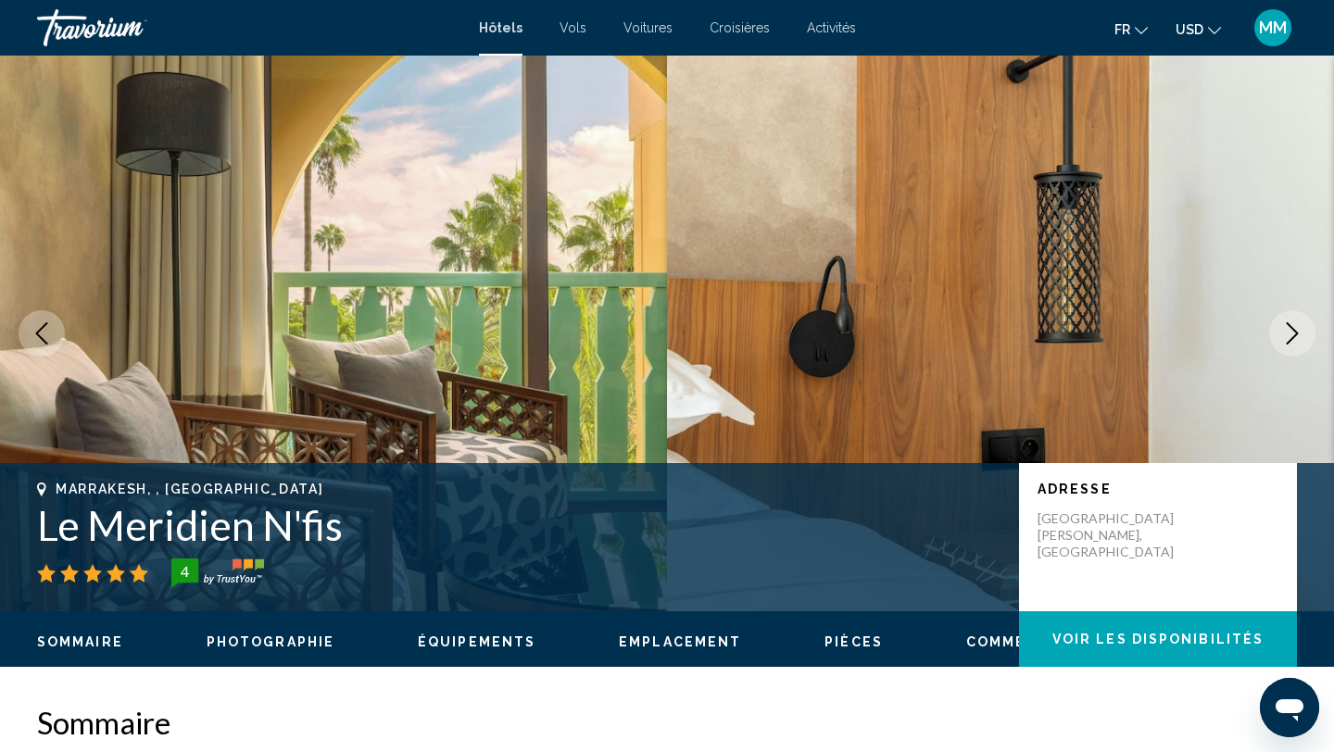
click at [1291, 337] on icon "Next image" at bounding box center [1292, 333] width 22 height 22
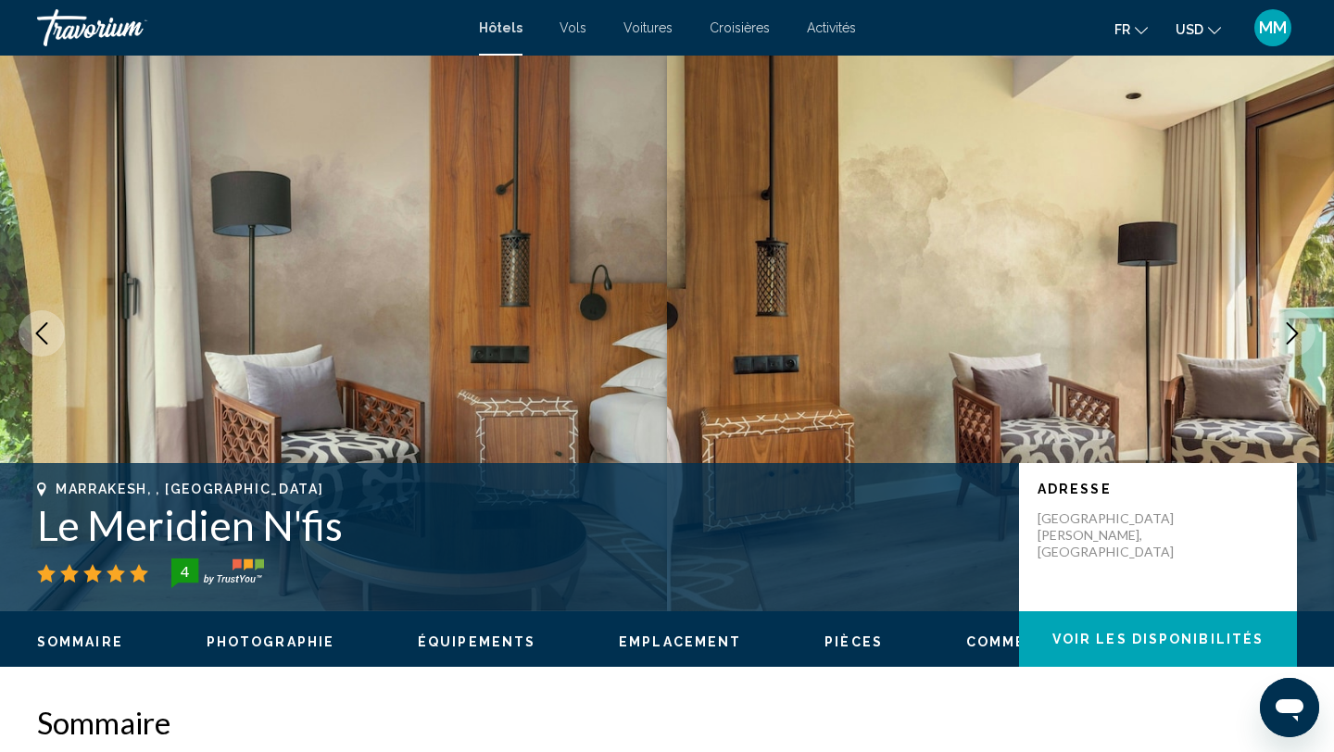
click at [1291, 337] on icon "Next image" at bounding box center [1292, 333] width 22 height 22
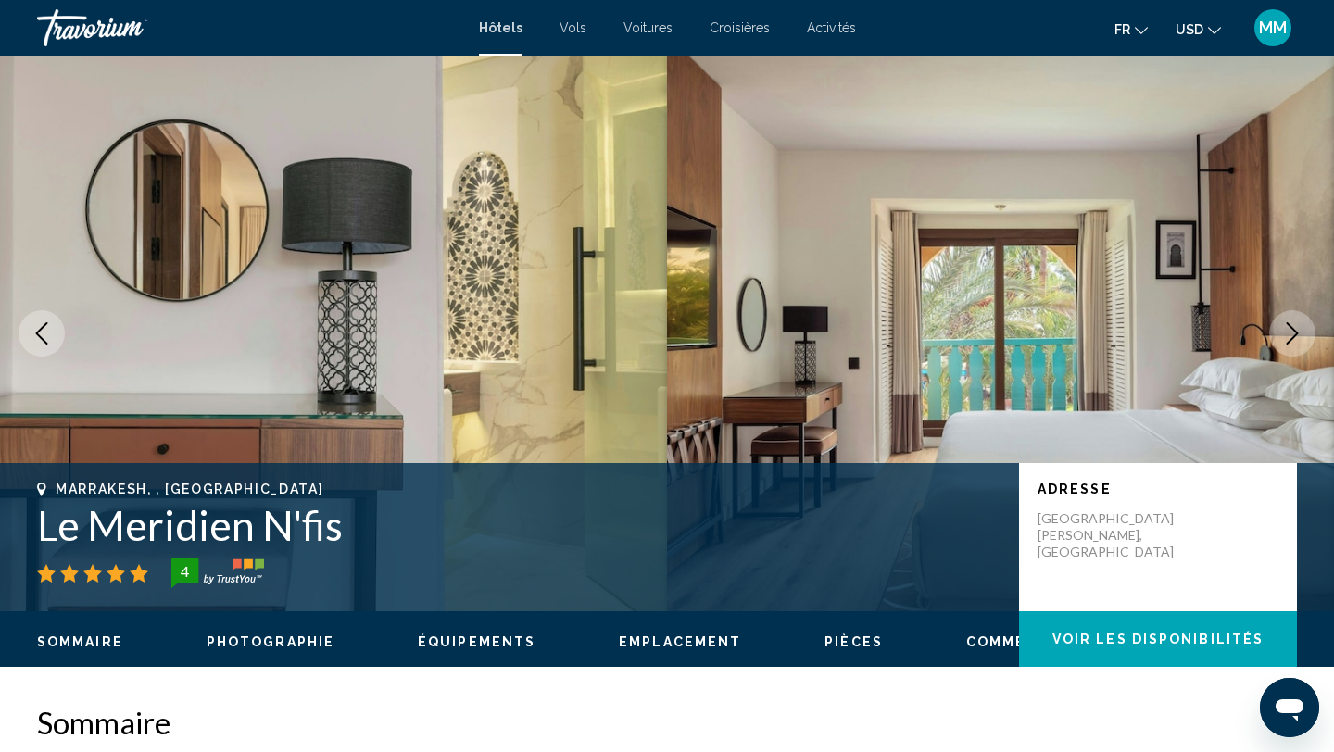
click at [1291, 337] on icon "Next image" at bounding box center [1292, 333] width 22 height 22
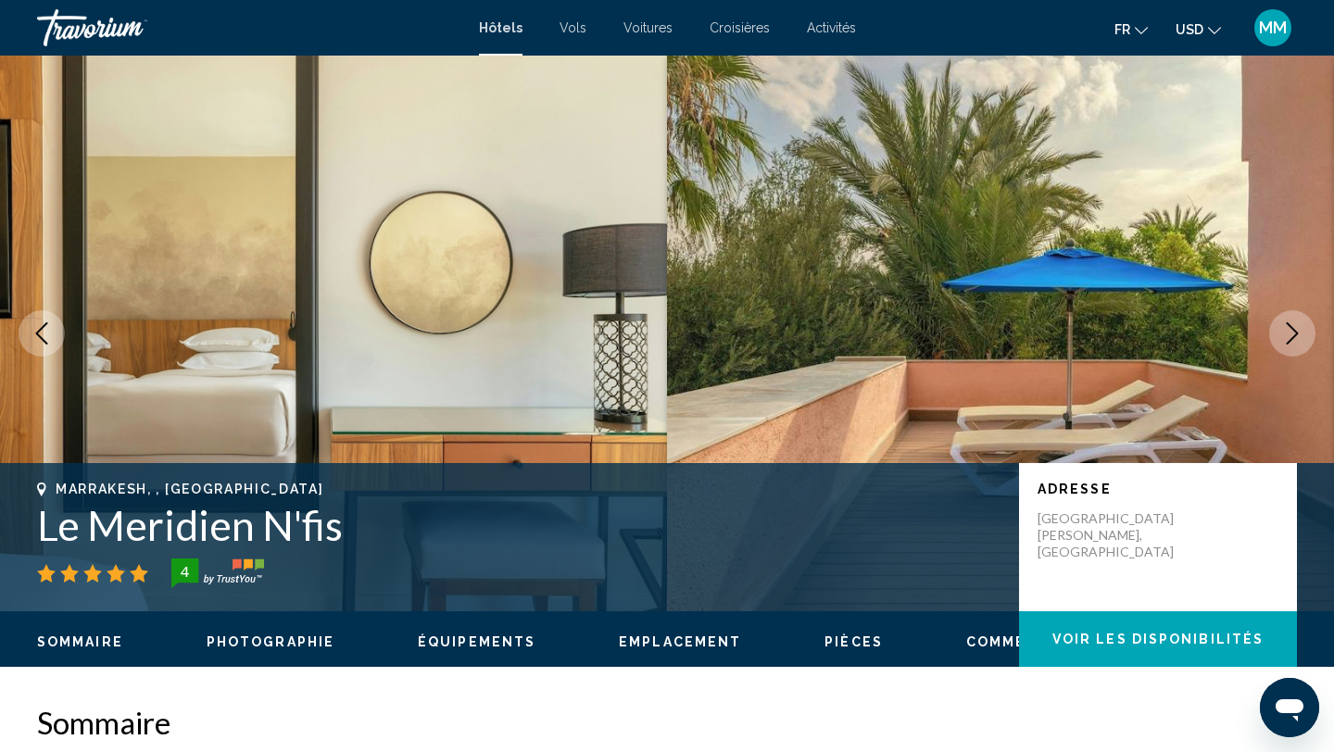
click at [1291, 337] on icon "Next image" at bounding box center [1292, 333] width 22 height 22
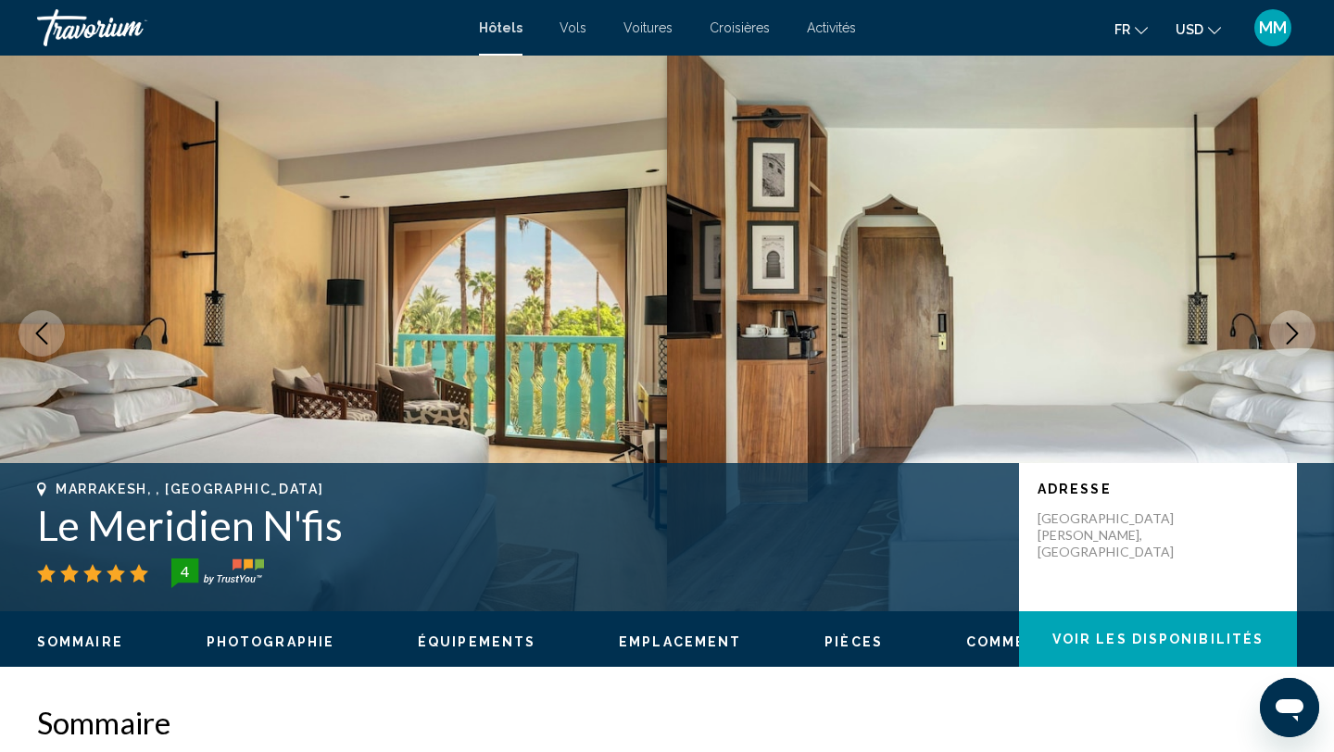
click at [1291, 337] on icon "Next image" at bounding box center [1292, 333] width 22 height 22
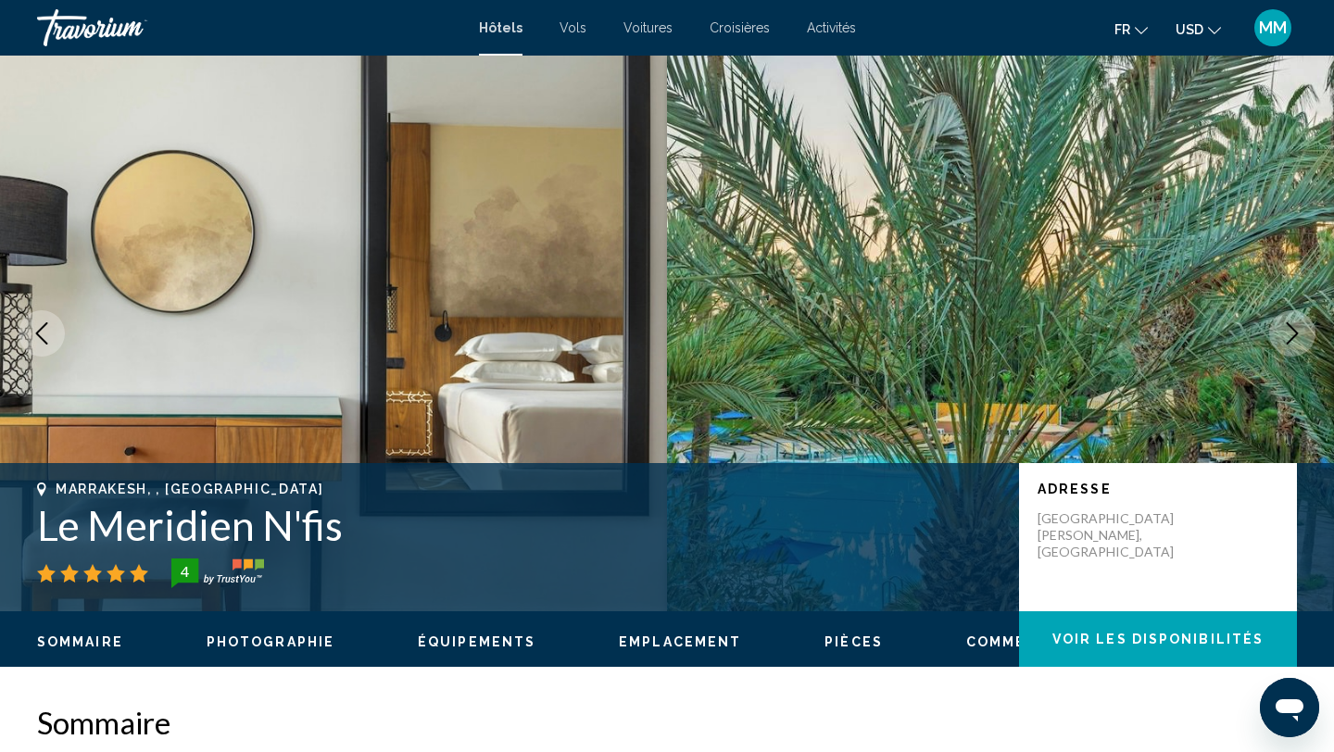
click at [1291, 337] on icon "Next image" at bounding box center [1292, 333] width 22 height 22
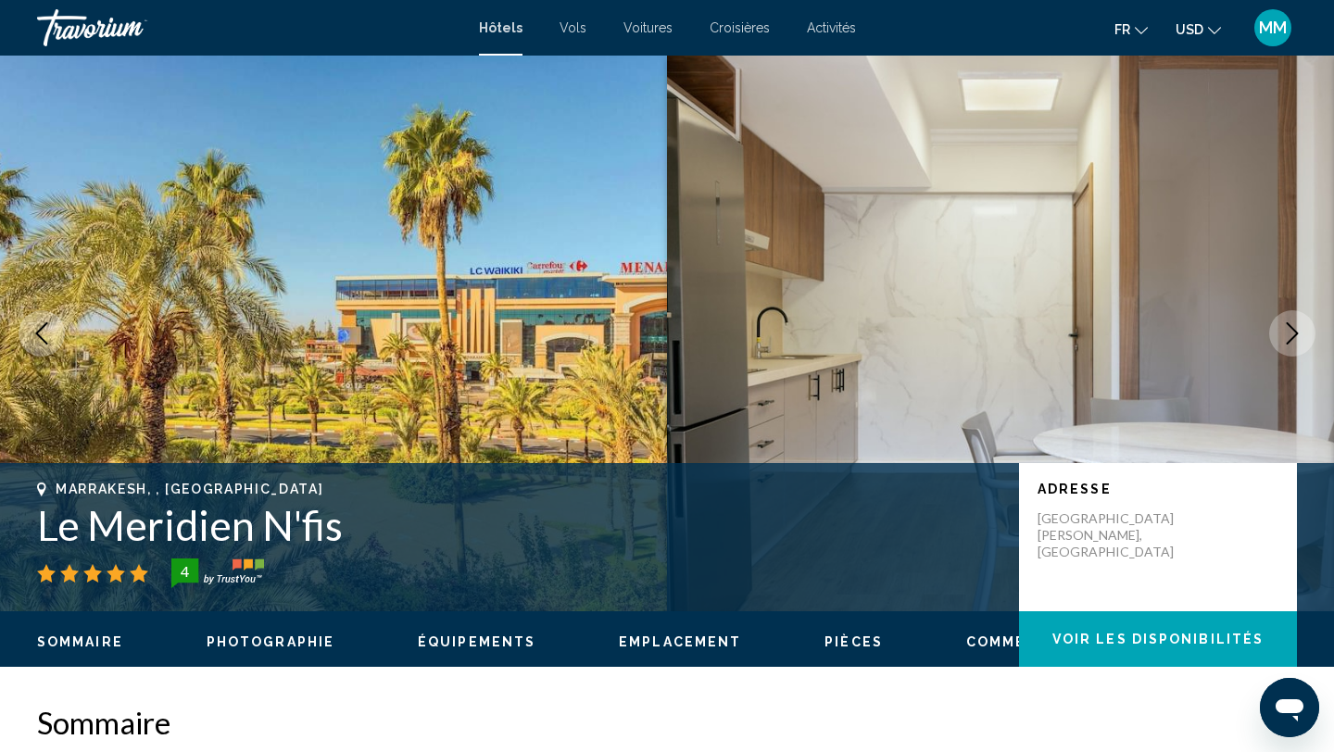
click at [1291, 337] on icon "Next image" at bounding box center [1292, 333] width 22 height 22
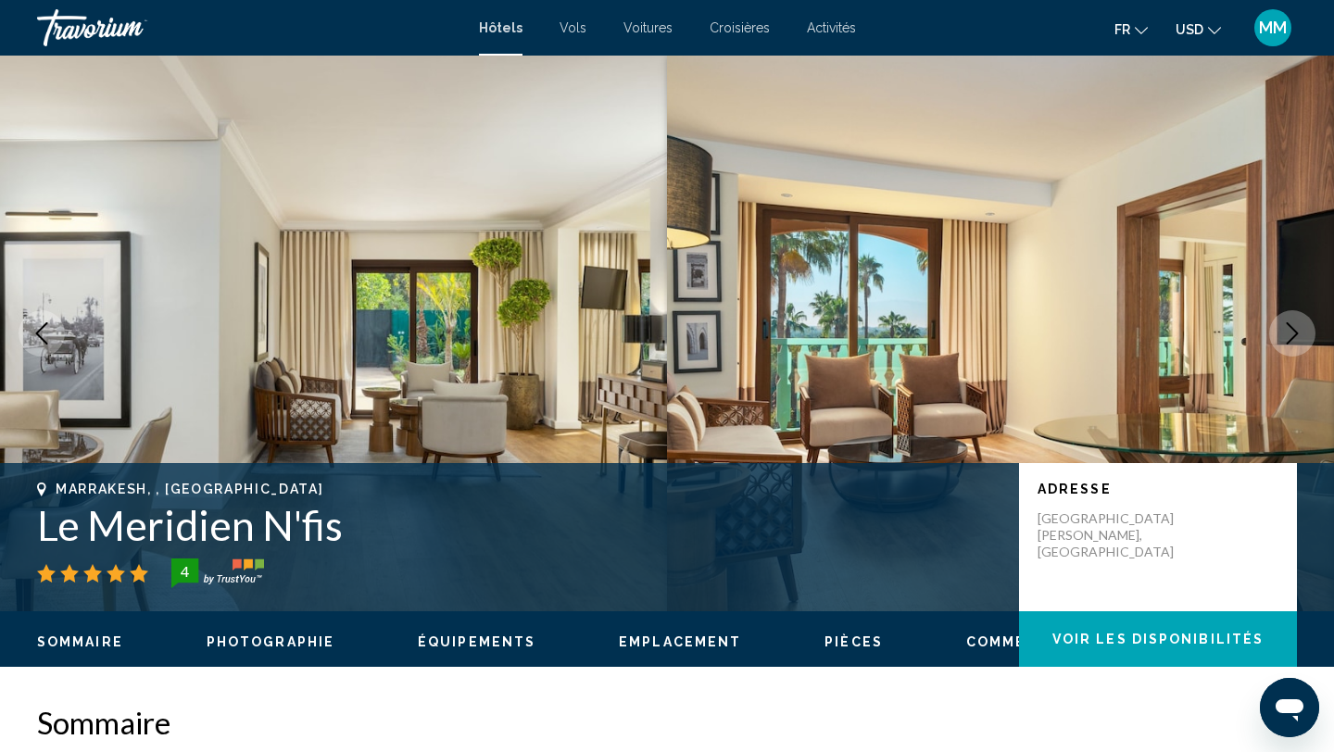
click at [1291, 337] on icon "Next image" at bounding box center [1292, 333] width 22 height 22
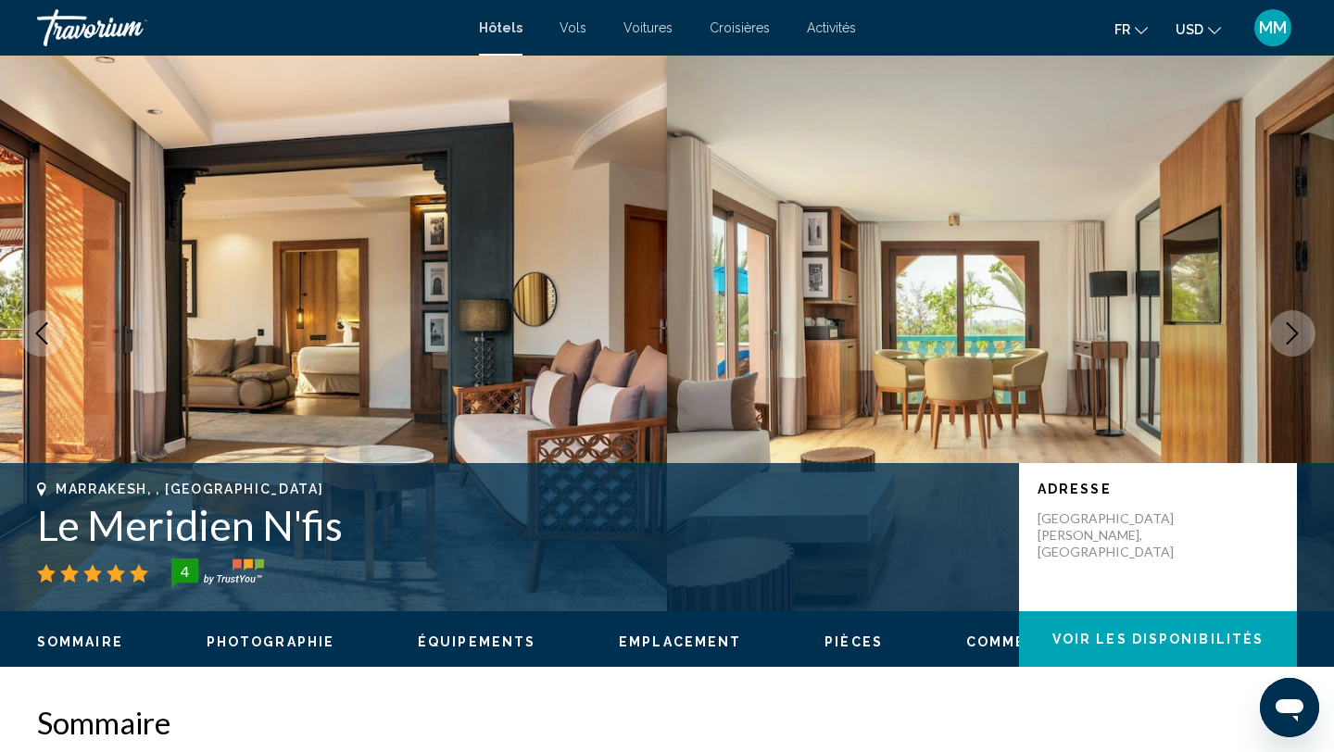
click at [1291, 337] on icon "Next image" at bounding box center [1292, 333] width 22 height 22
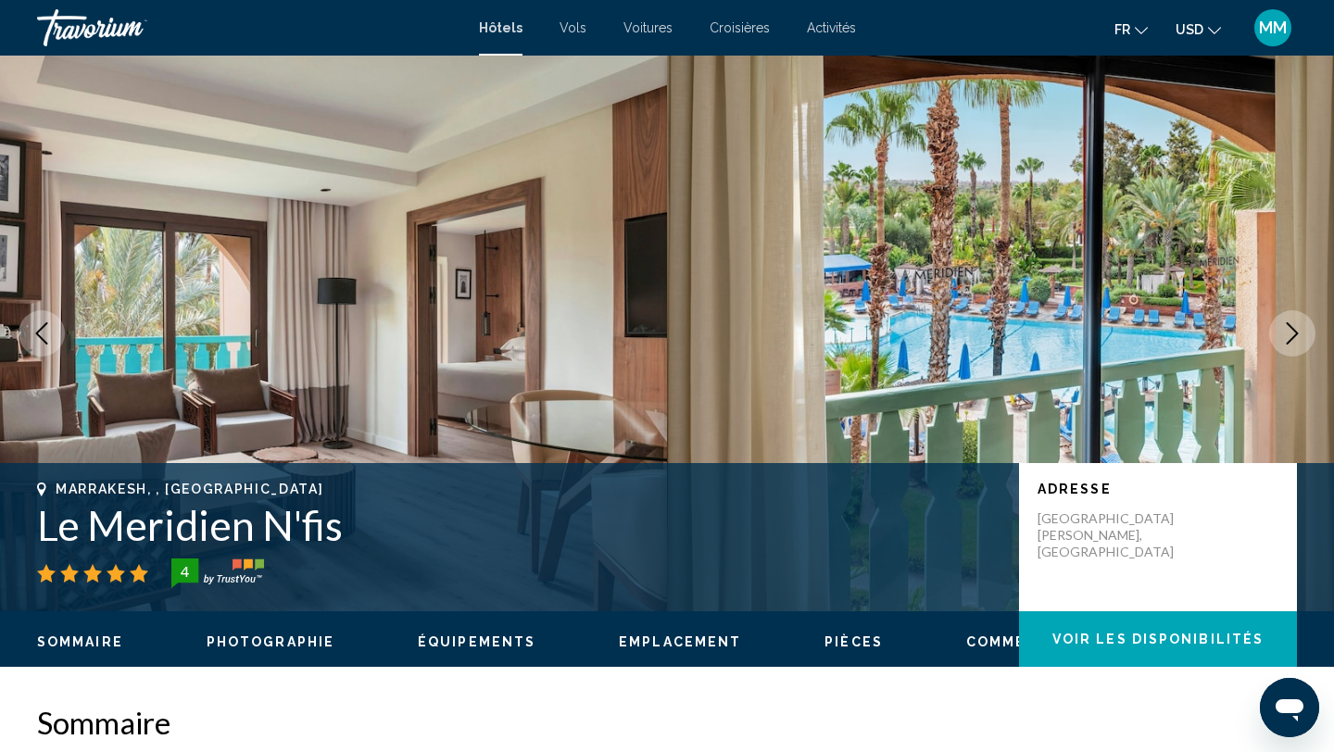
click at [1291, 337] on icon "Next image" at bounding box center [1292, 333] width 22 height 22
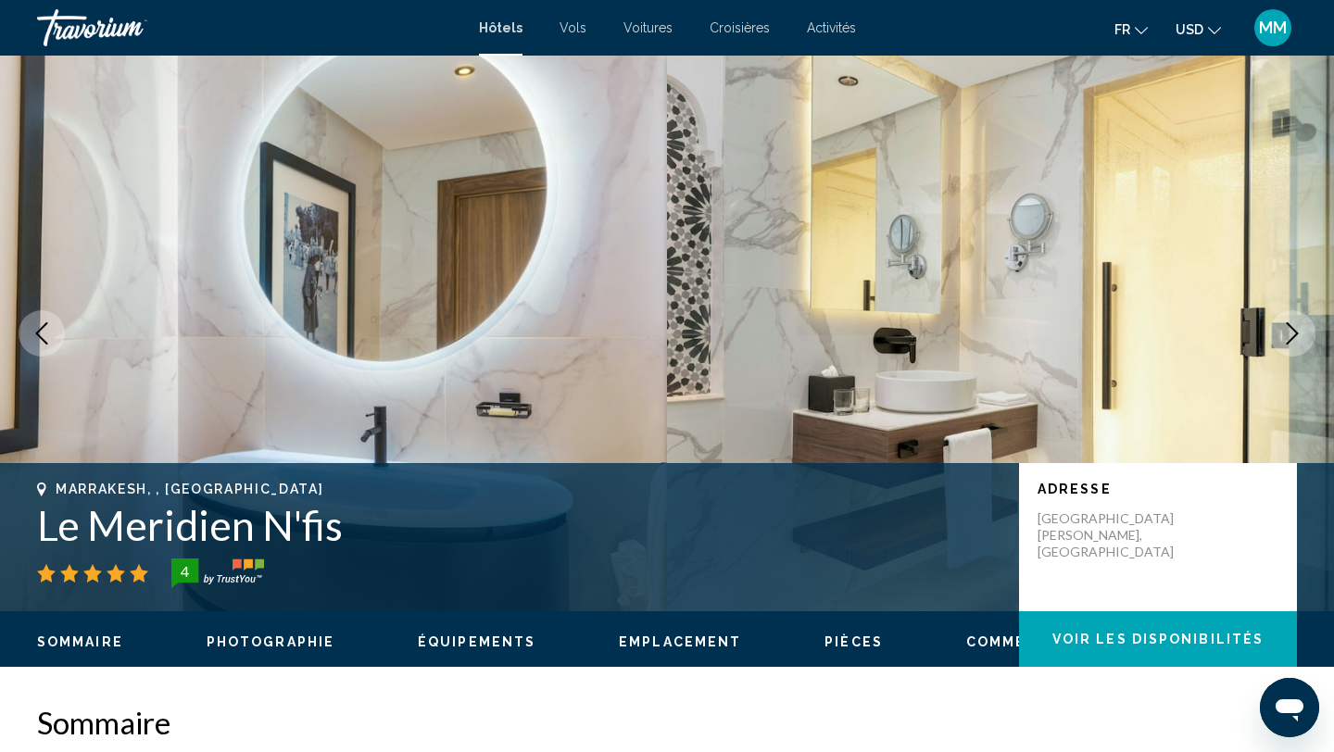
click at [1291, 337] on icon "Next image" at bounding box center [1292, 333] width 22 height 22
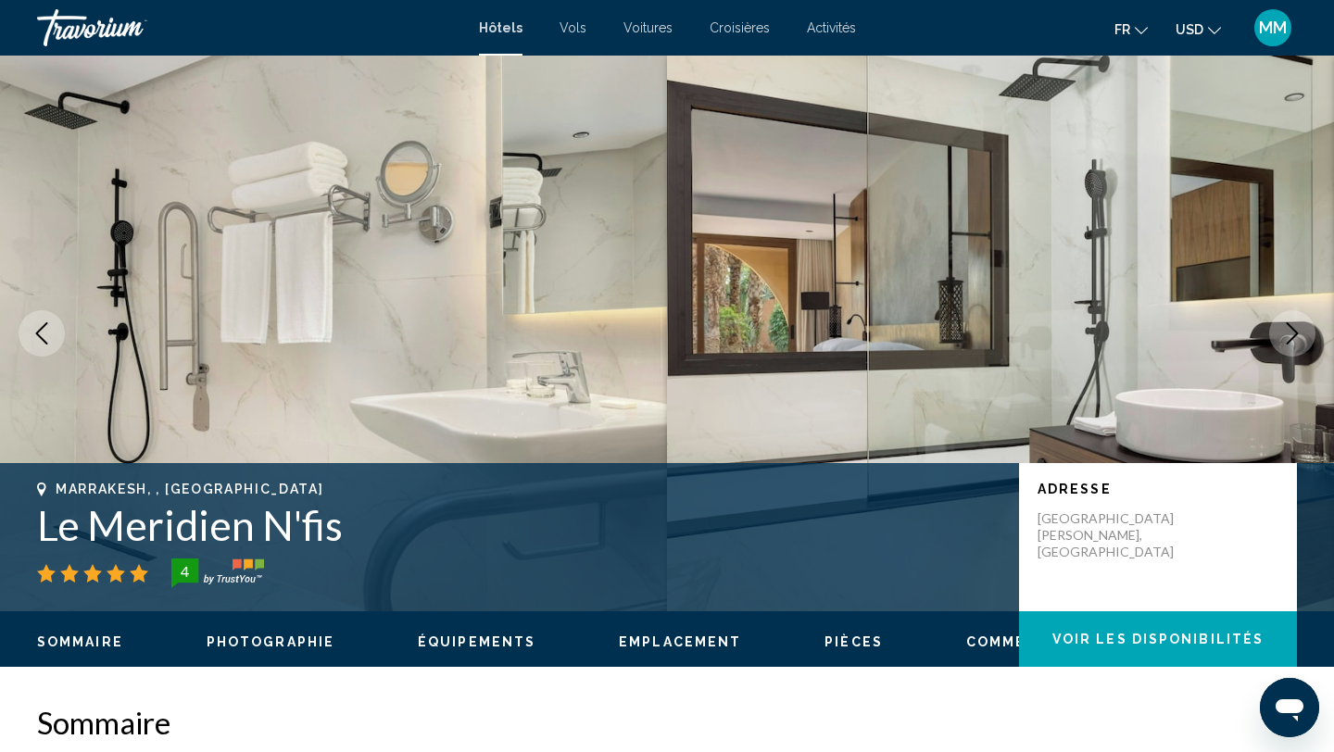
click at [1291, 337] on icon "Next image" at bounding box center [1292, 333] width 22 height 22
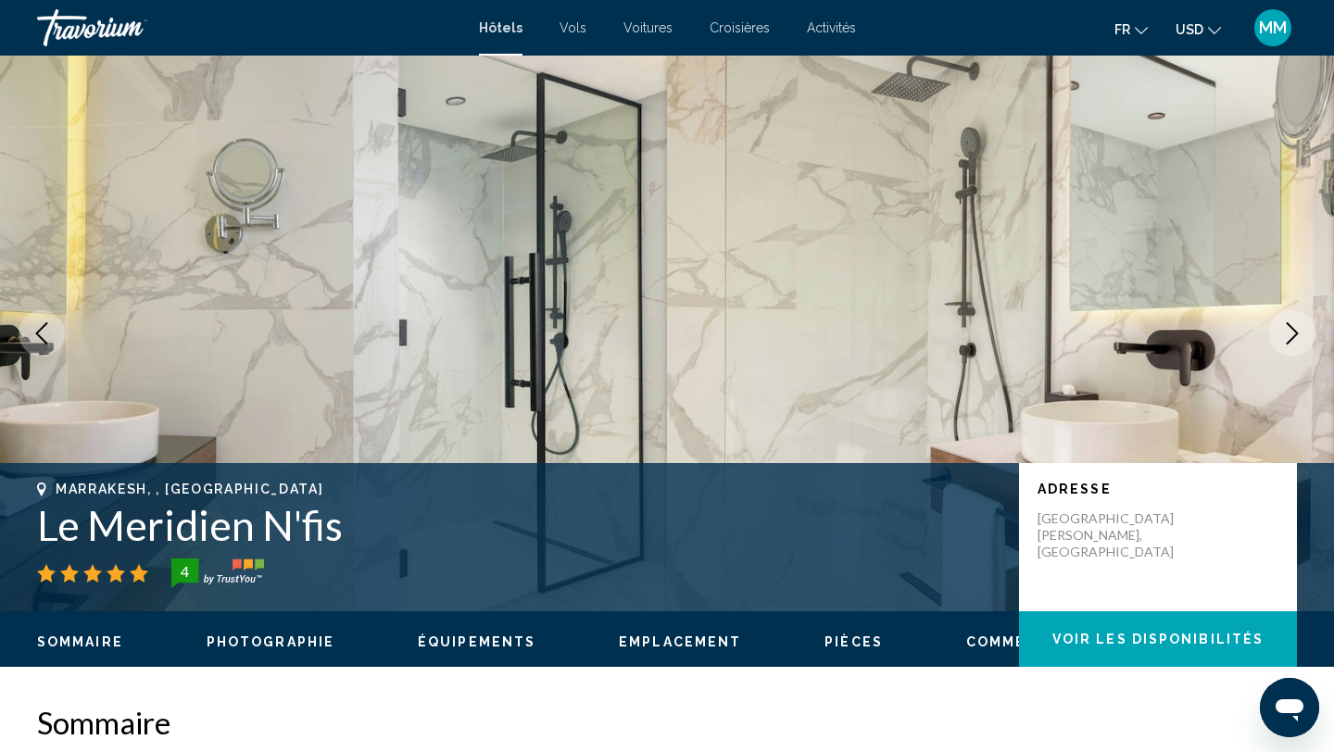
click at [1291, 337] on icon "Next image" at bounding box center [1292, 333] width 22 height 22
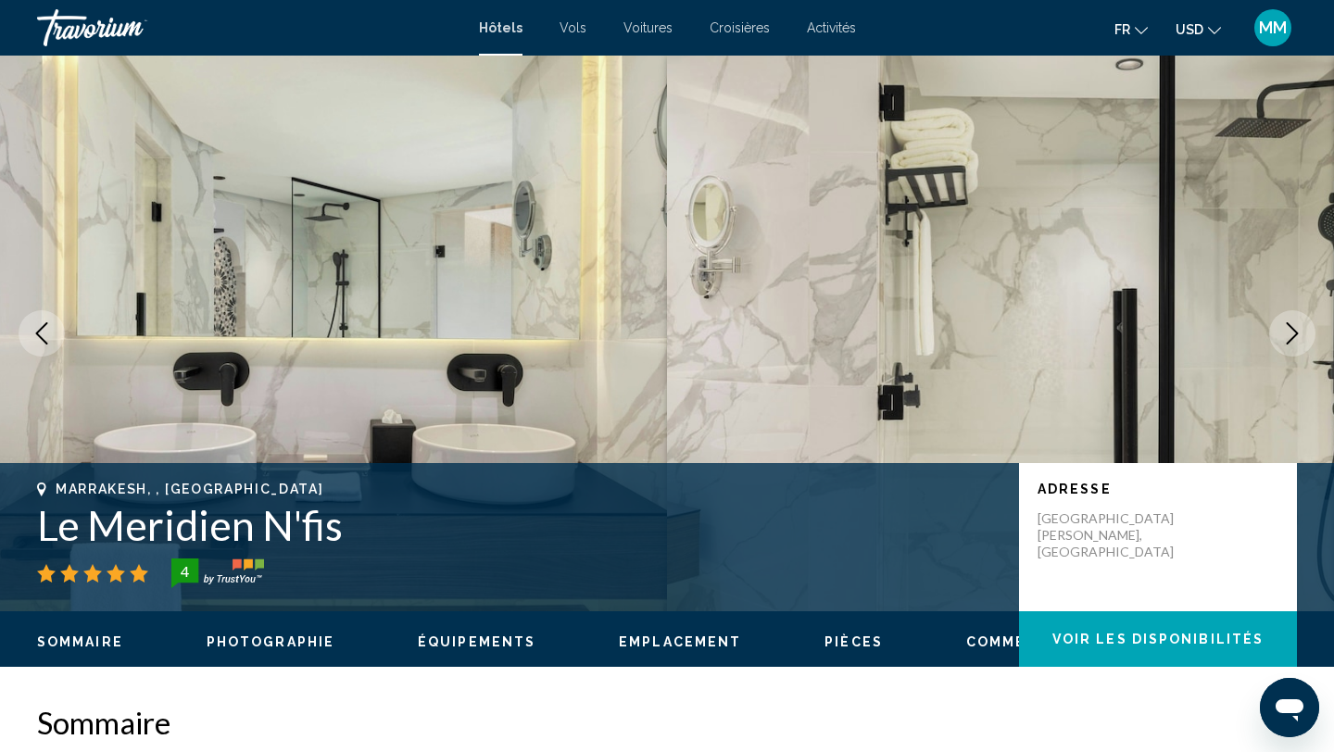
click at [1291, 337] on icon "Next image" at bounding box center [1292, 333] width 22 height 22
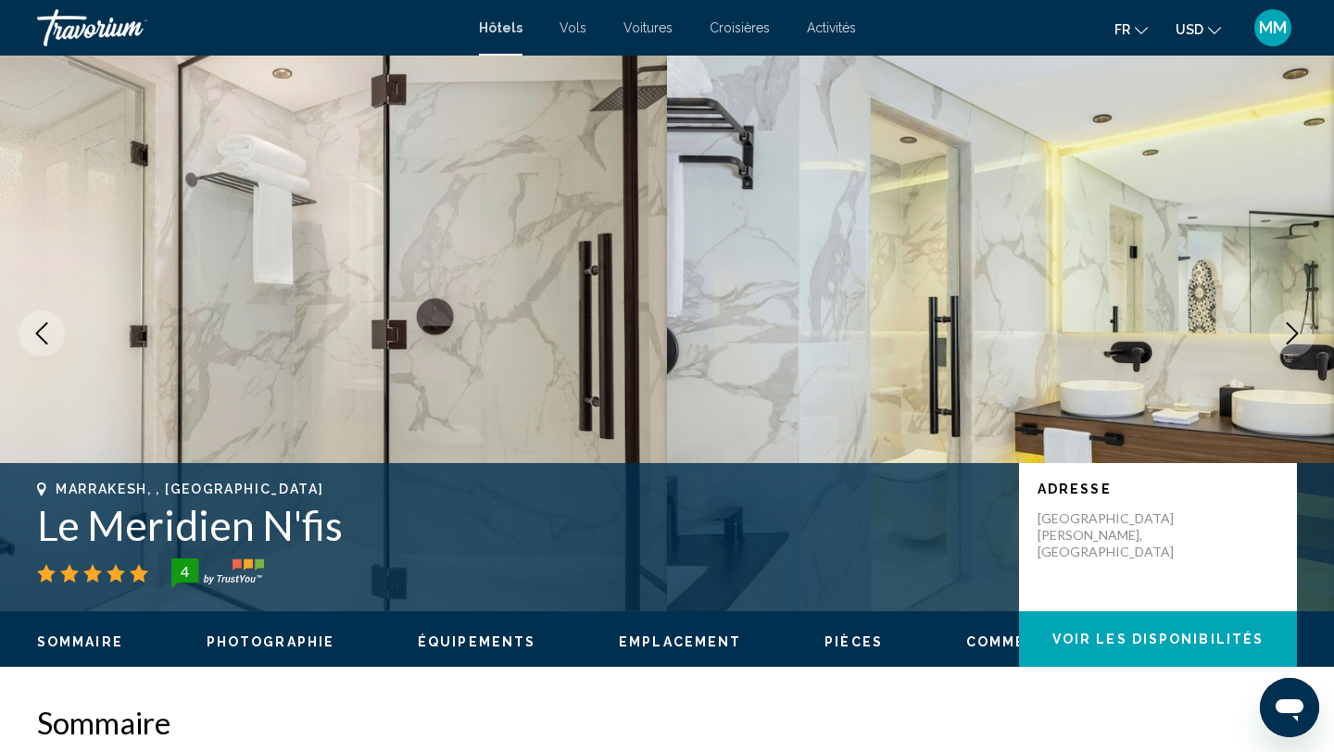
click at [1291, 337] on icon "Next image" at bounding box center [1292, 333] width 22 height 22
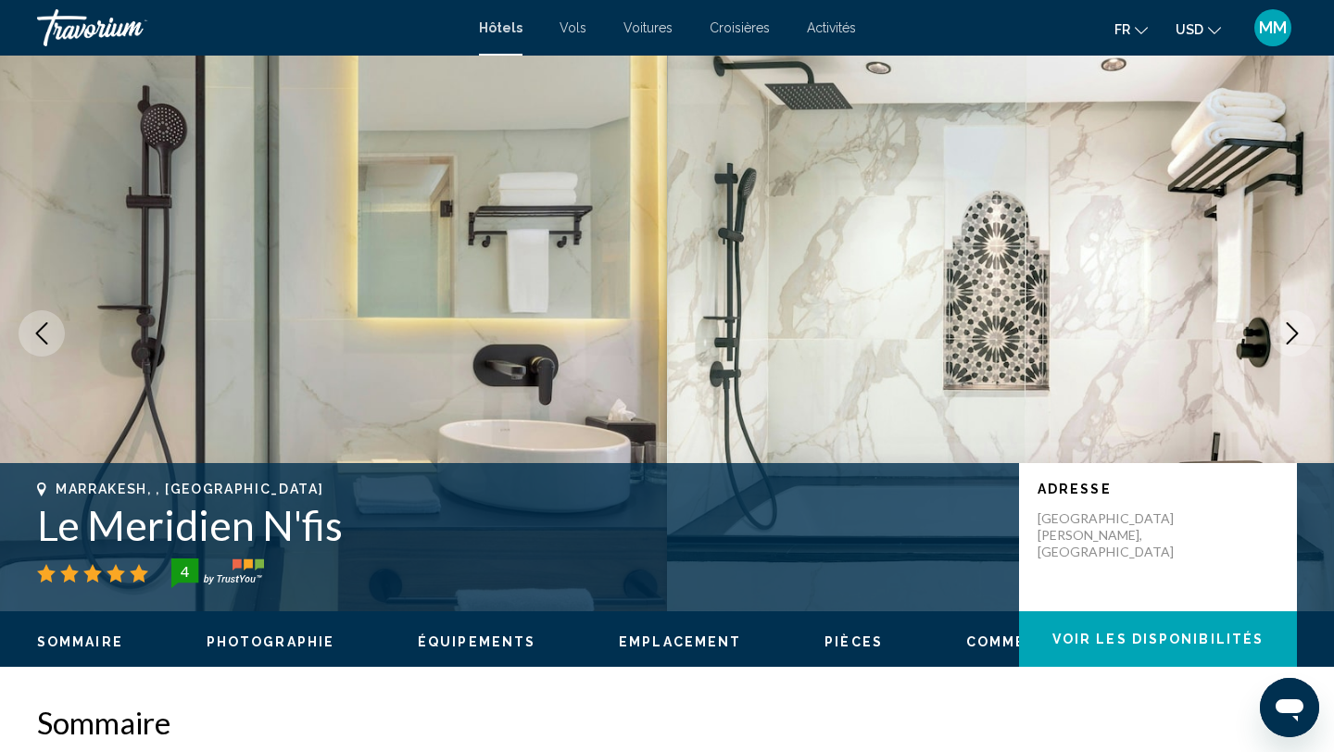
click at [1291, 337] on icon "Next image" at bounding box center [1292, 333] width 22 height 22
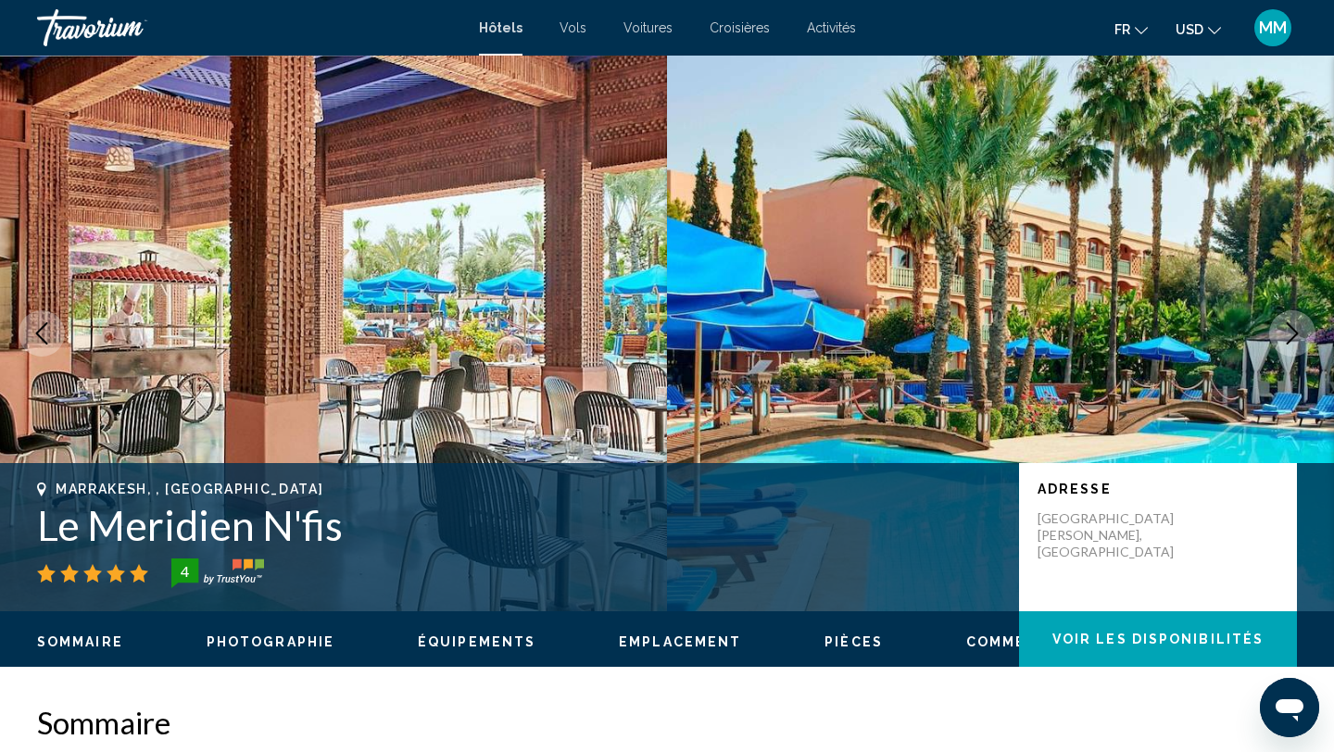
click at [1291, 337] on icon "Next image" at bounding box center [1292, 333] width 22 height 22
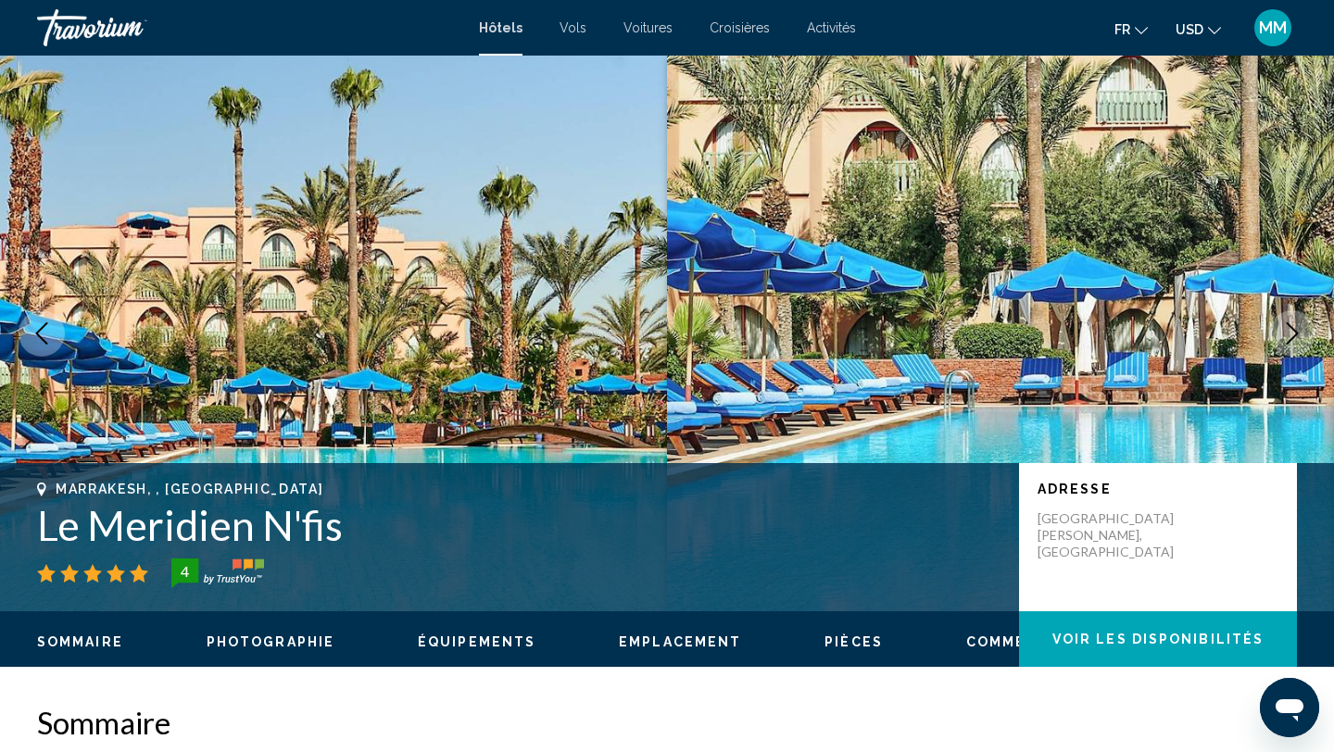
click at [1291, 337] on icon "Next image" at bounding box center [1292, 333] width 22 height 22
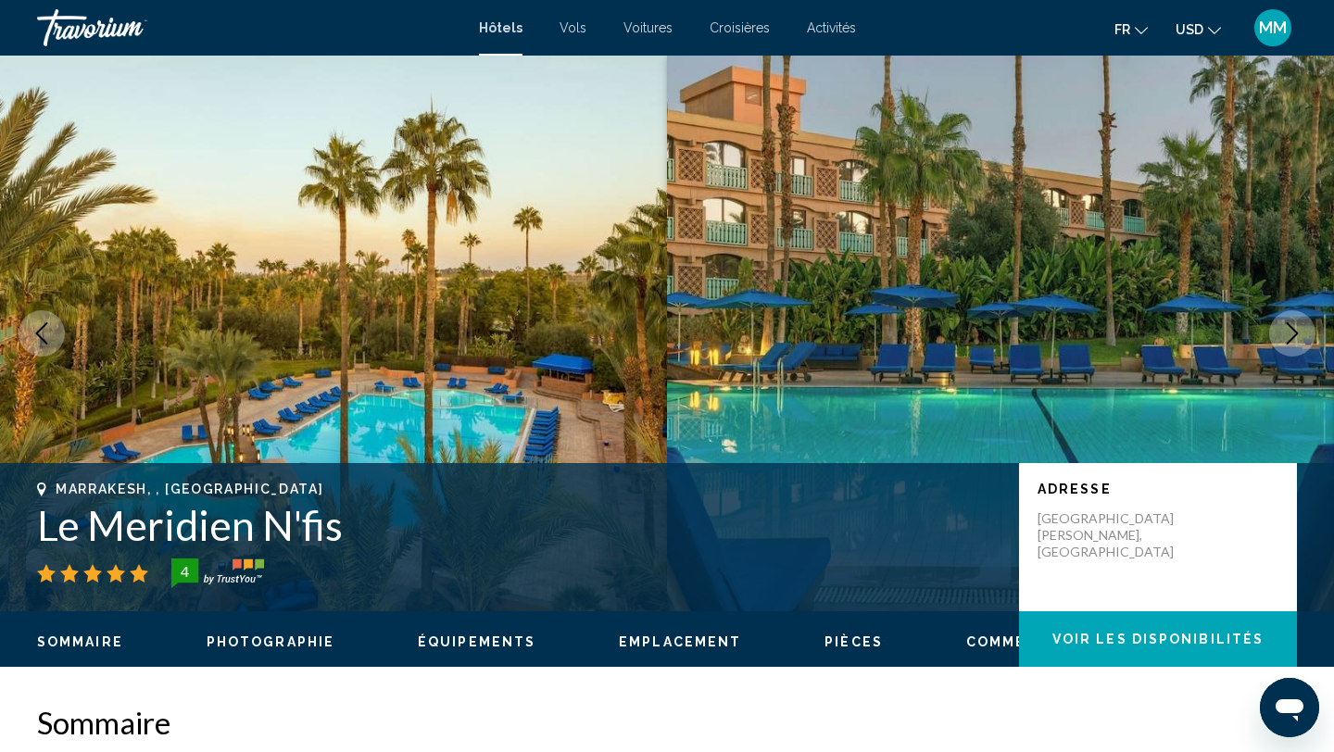
click at [1291, 337] on icon "Next image" at bounding box center [1292, 333] width 22 height 22
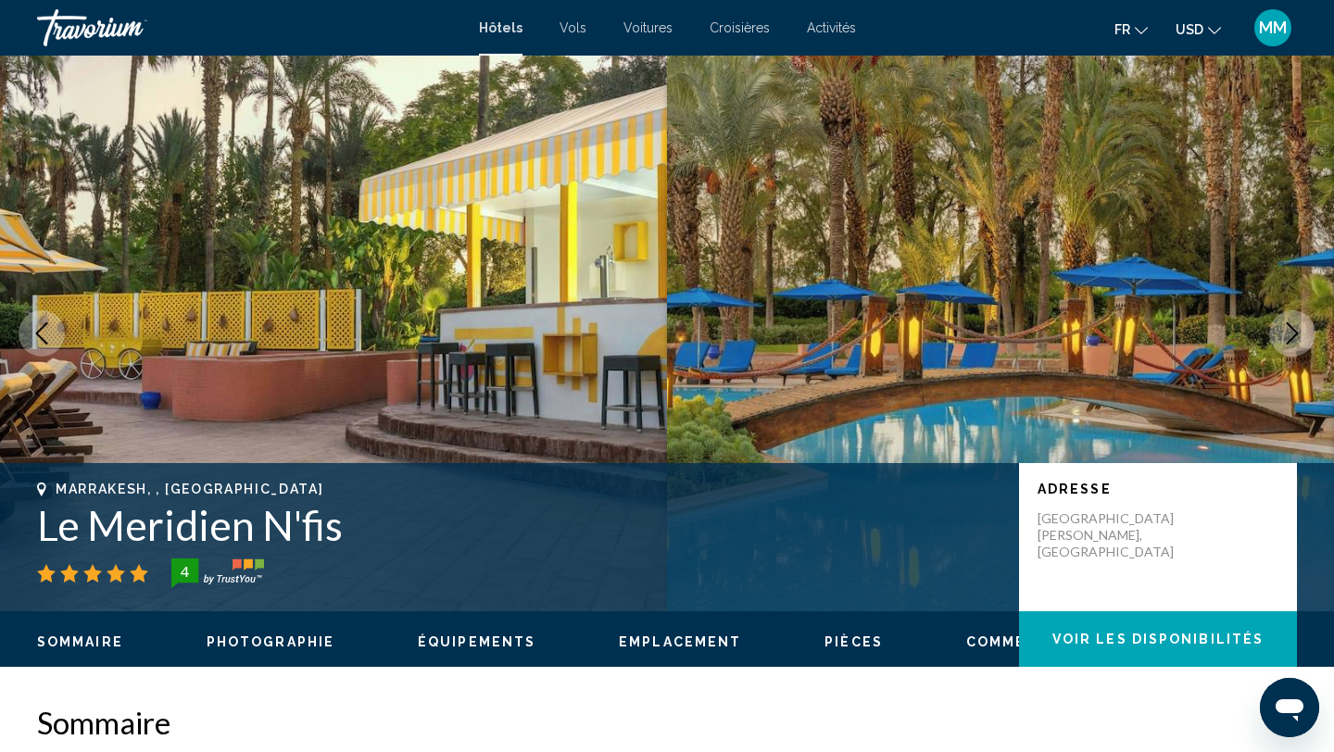
click at [1291, 337] on icon "Next image" at bounding box center [1292, 333] width 22 height 22
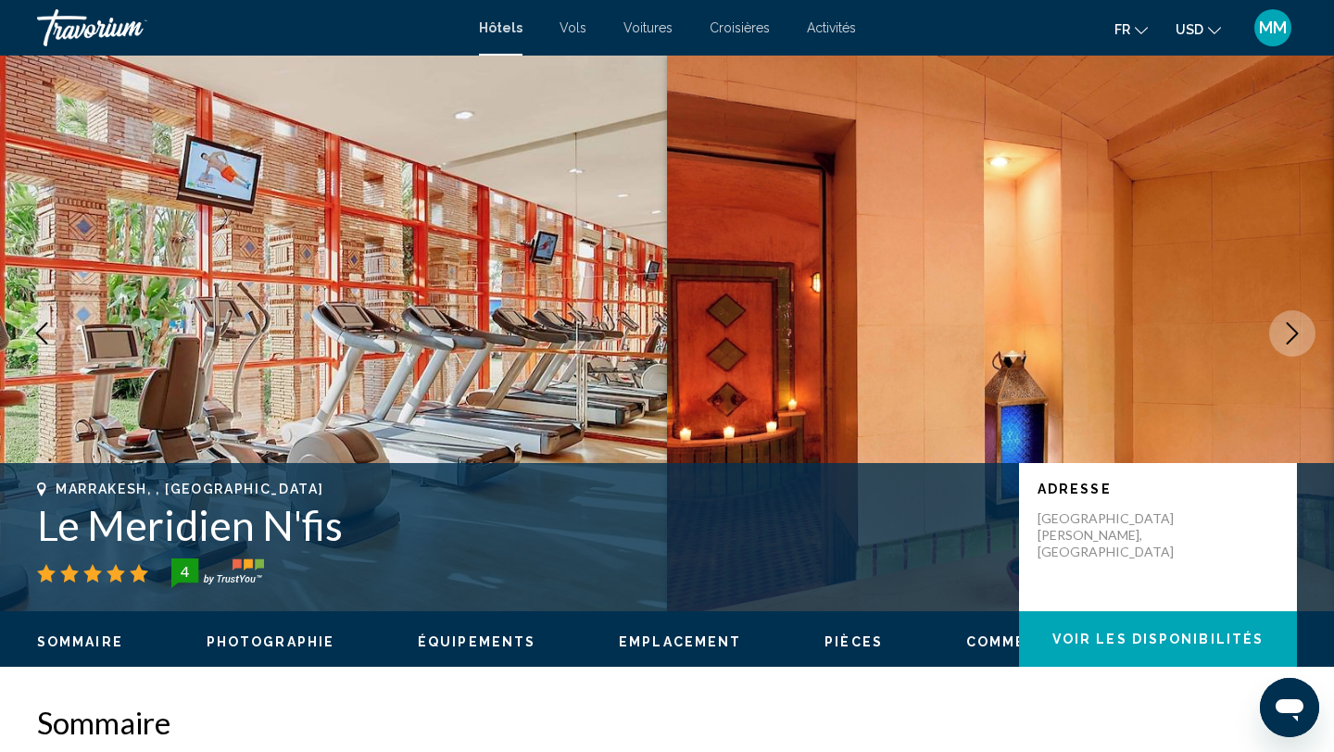
click at [1291, 337] on icon "Next image" at bounding box center [1292, 333] width 22 height 22
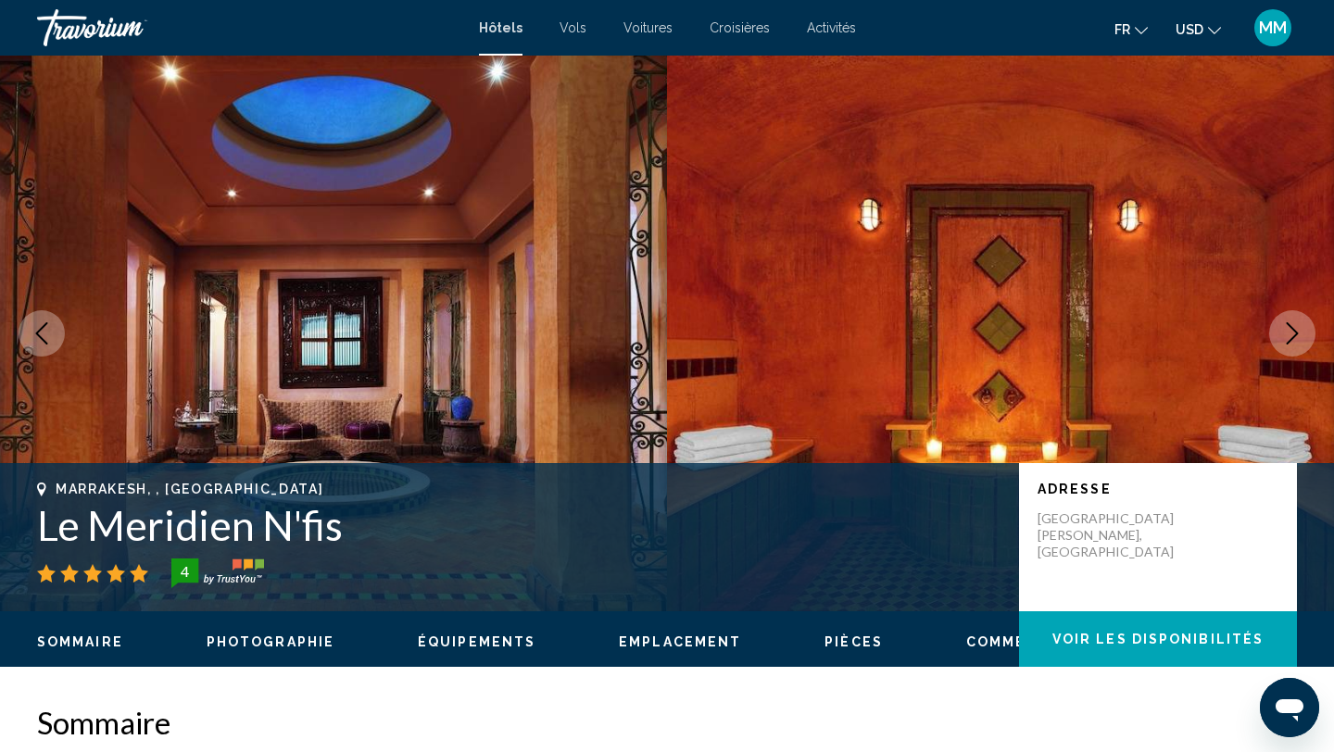
click at [1291, 337] on icon "Next image" at bounding box center [1292, 333] width 22 height 22
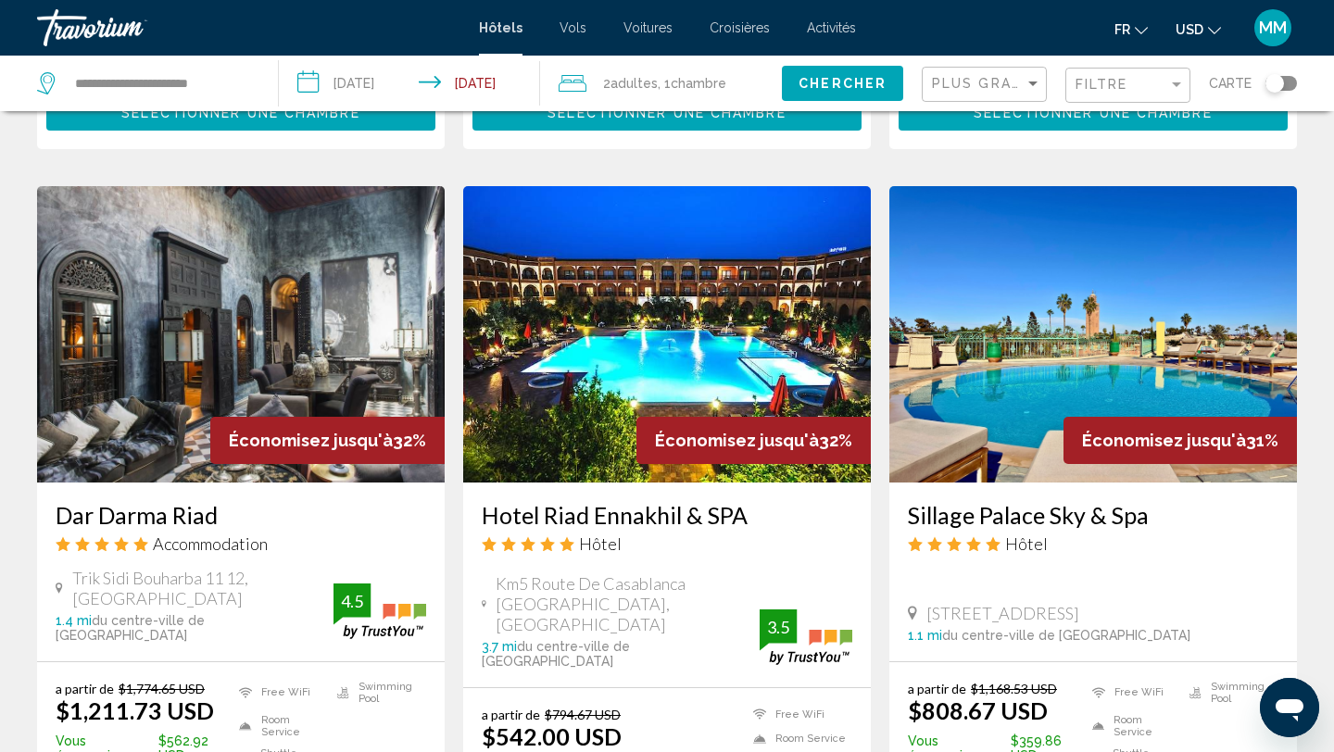
scroll to position [1482, 0]
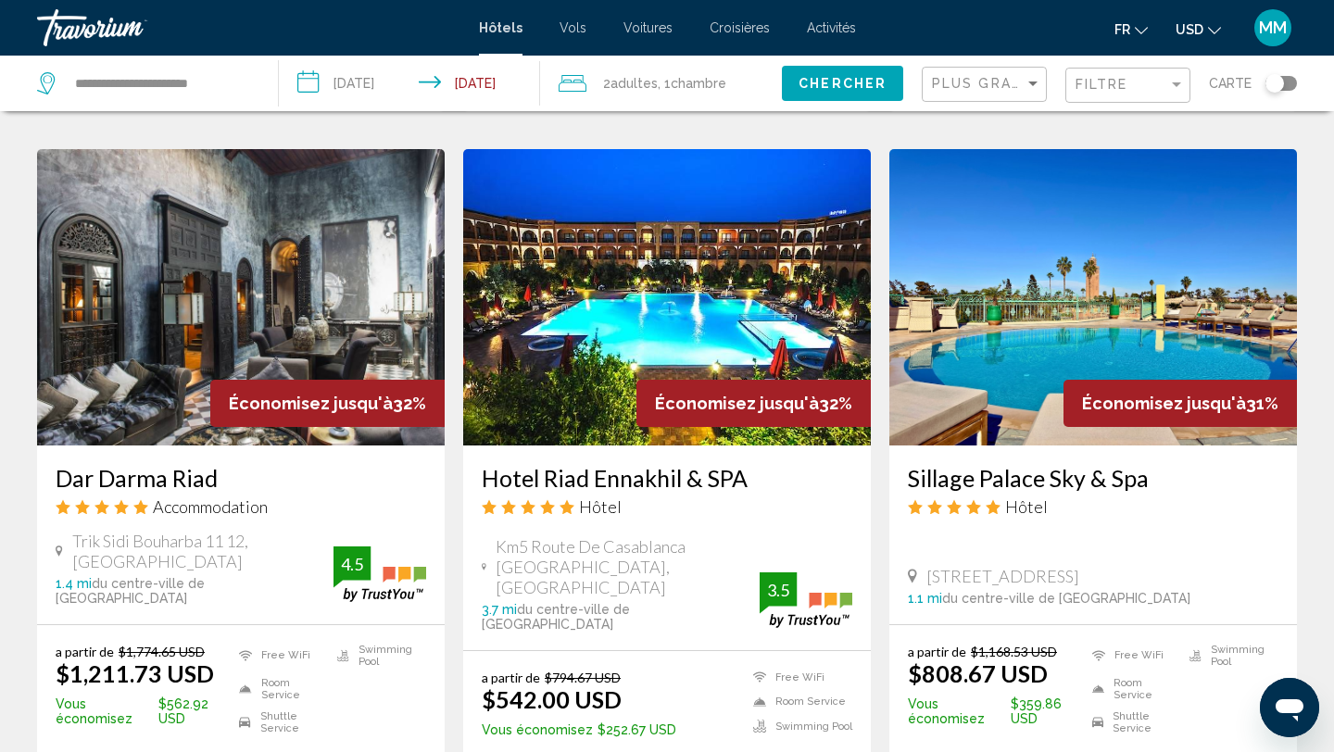
click at [664, 256] on img "Main content" at bounding box center [667, 297] width 408 height 296
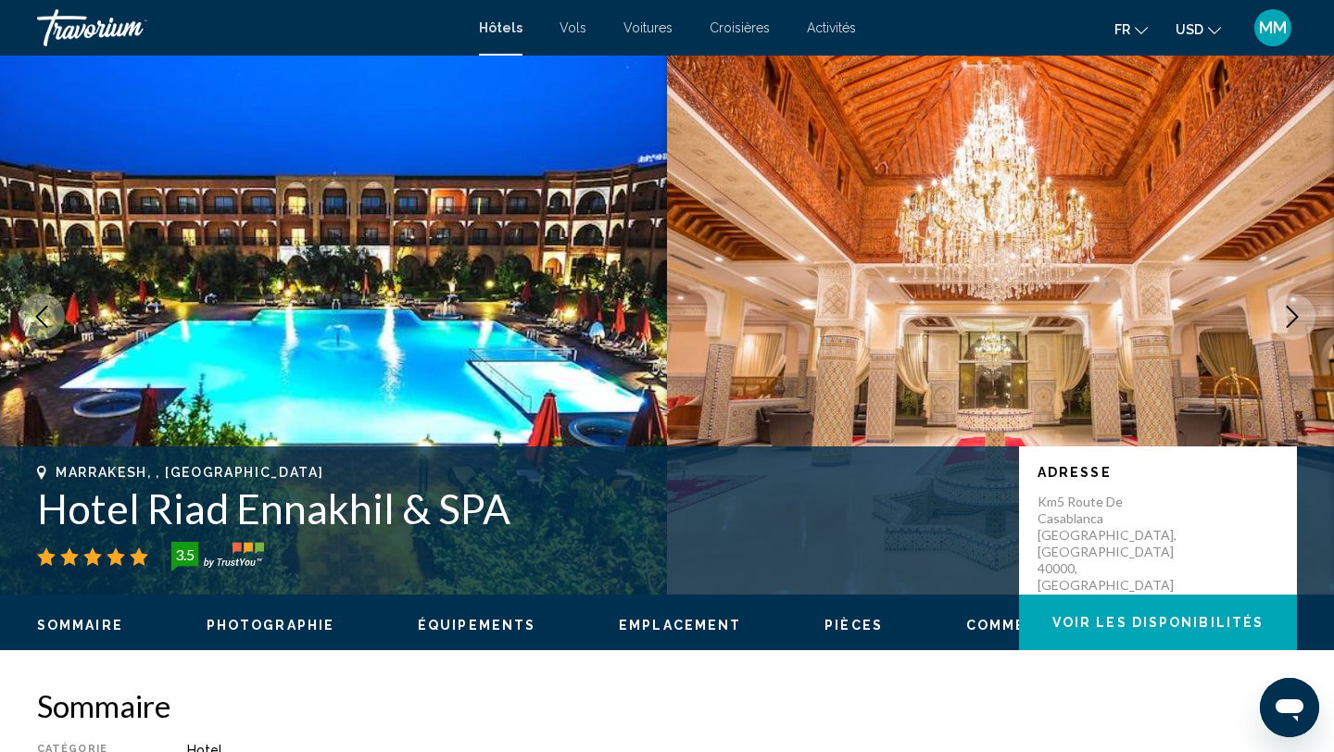
scroll to position [37, 0]
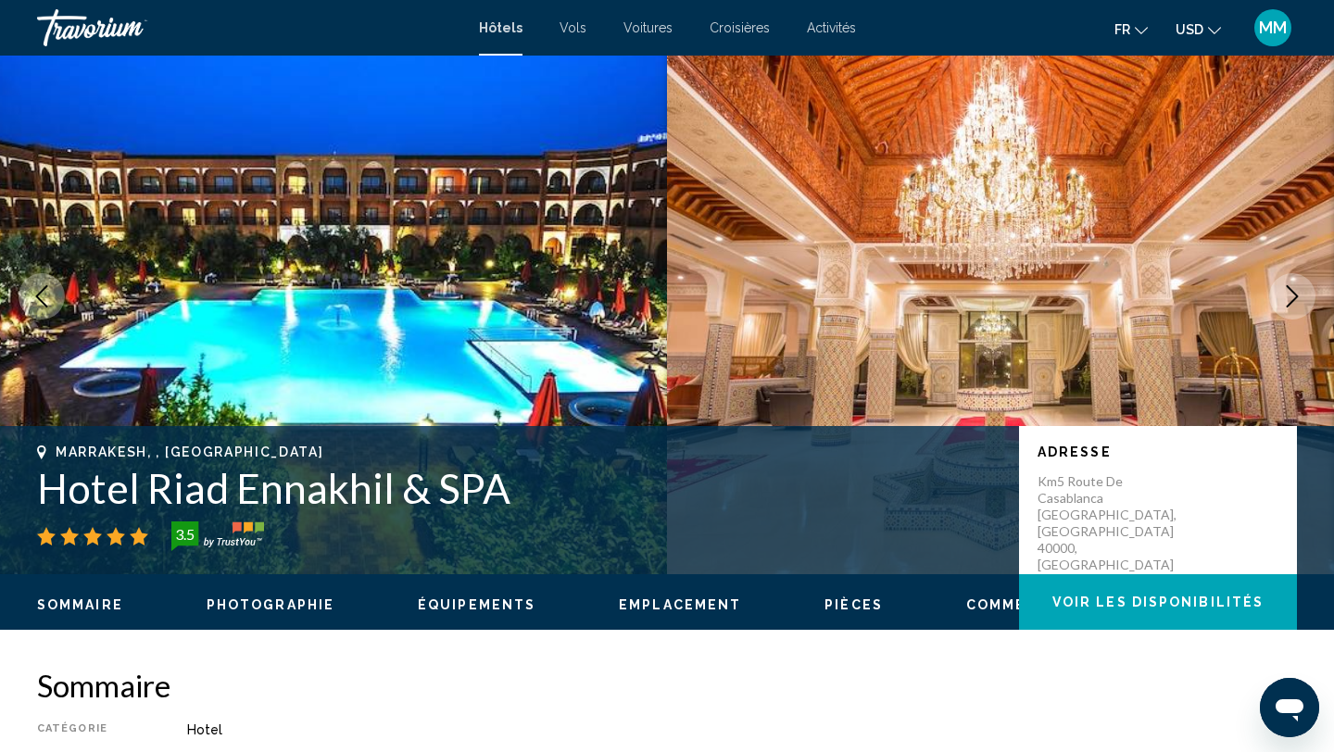
click at [1294, 301] on icon "Next image" at bounding box center [1292, 296] width 22 height 22
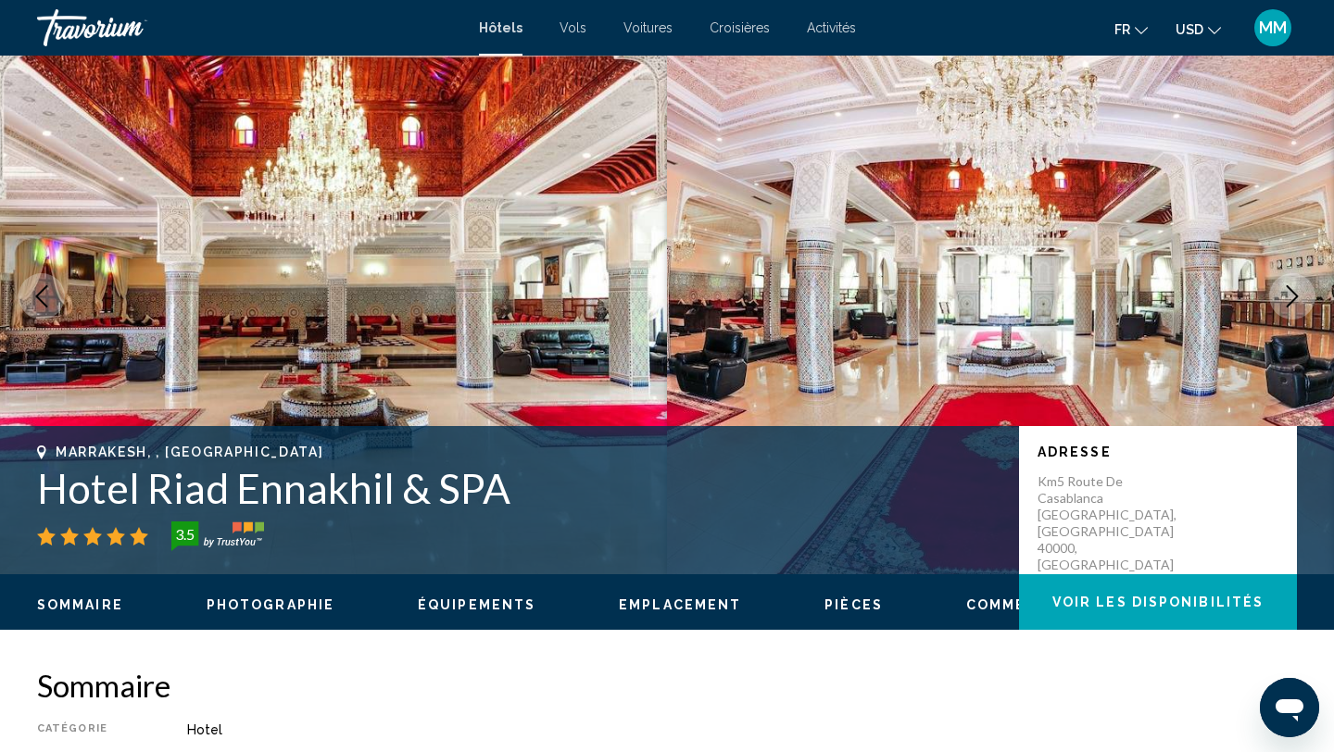
click at [1294, 301] on icon "Next image" at bounding box center [1292, 296] width 22 height 22
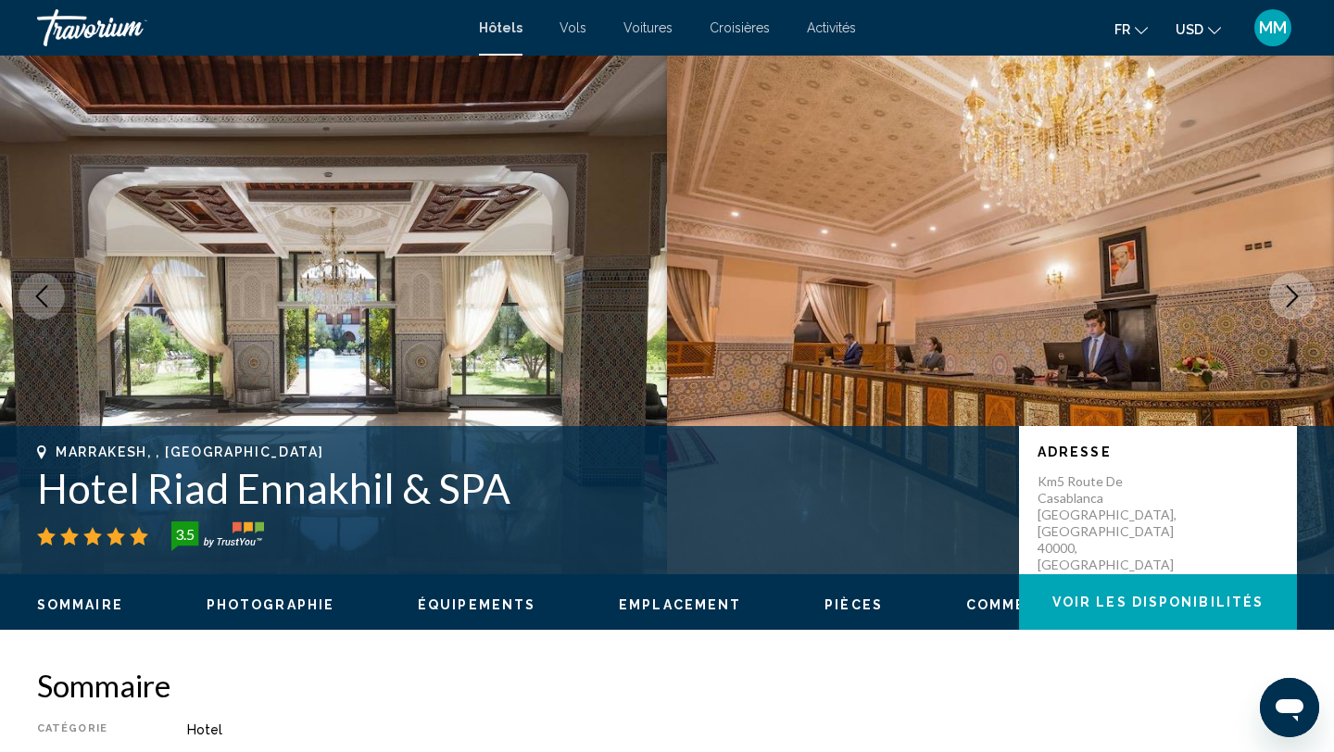
click at [1294, 301] on icon "Next image" at bounding box center [1292, 296] width 22 height 22
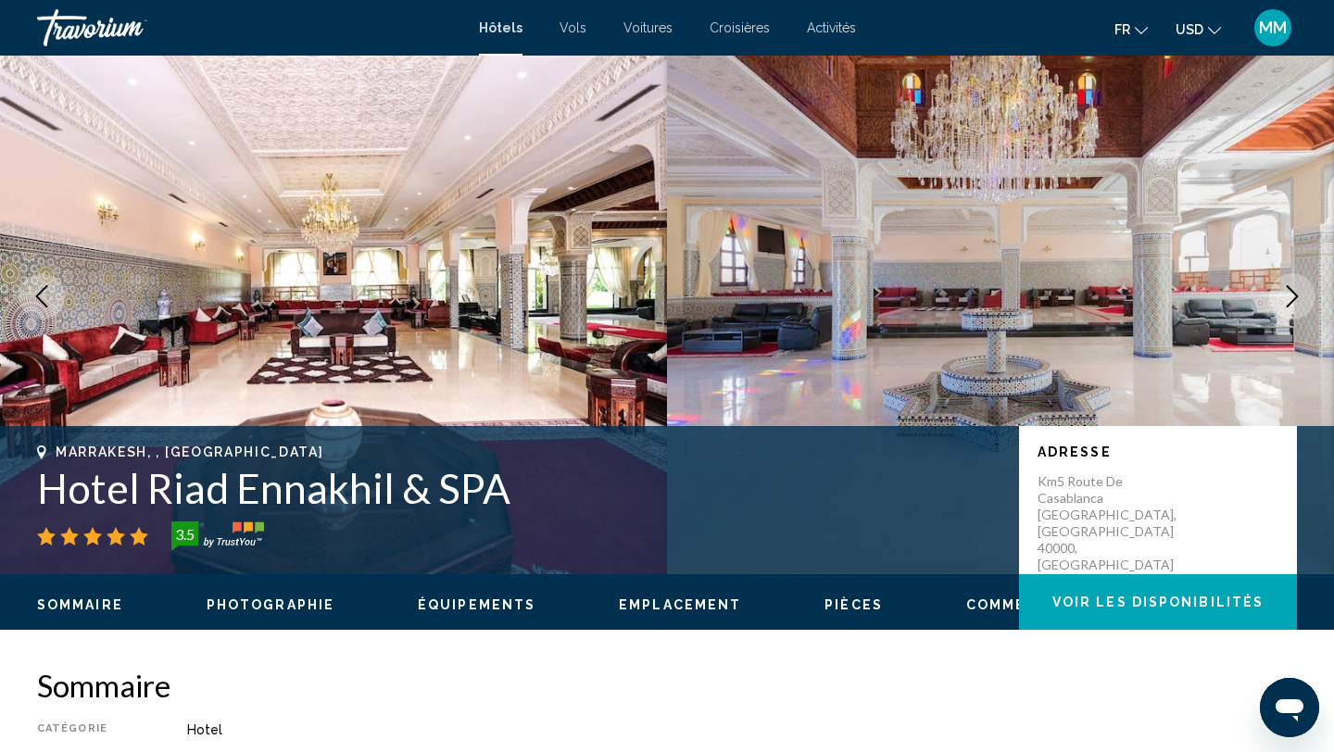
click at [1294, 301] on icon "Next image" at bounding box center [1292, 296] width 22 height 22
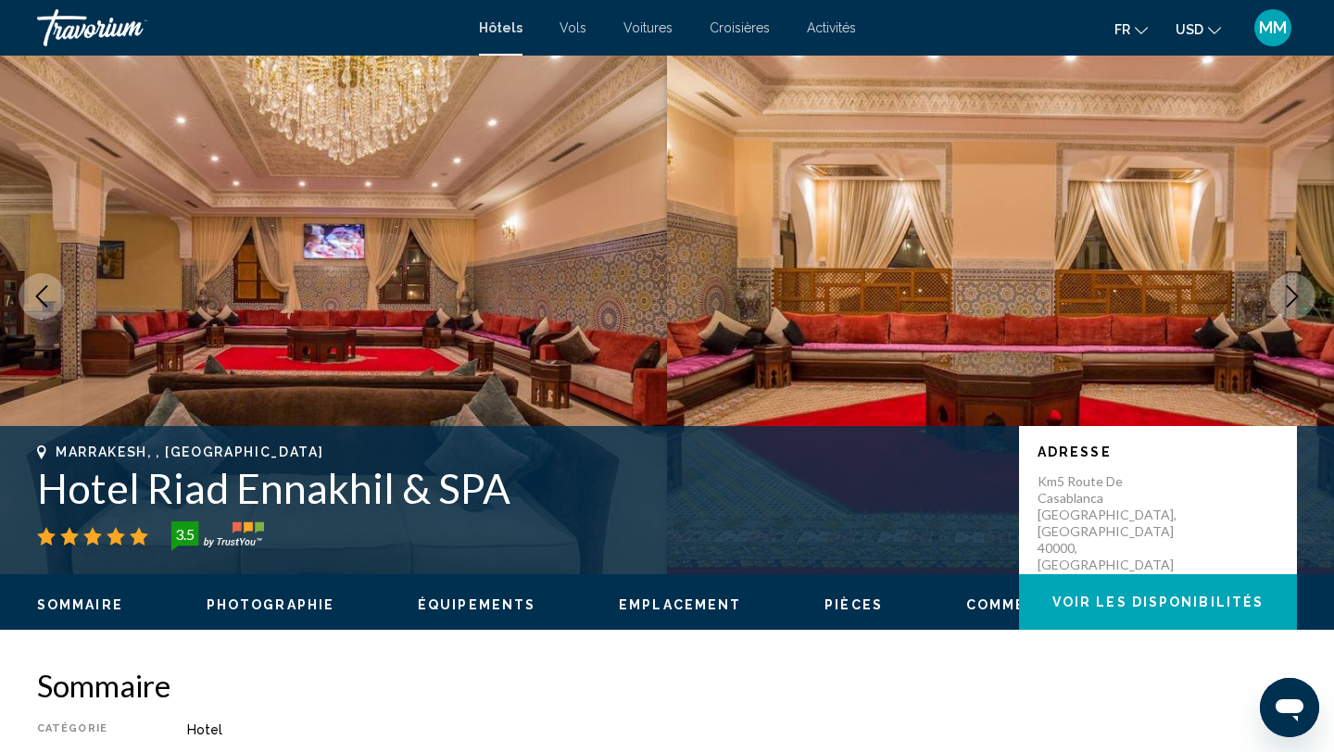
click at [1294, 301] on icon "Next image" at bounding box center [1292, 296] width 22 height 22
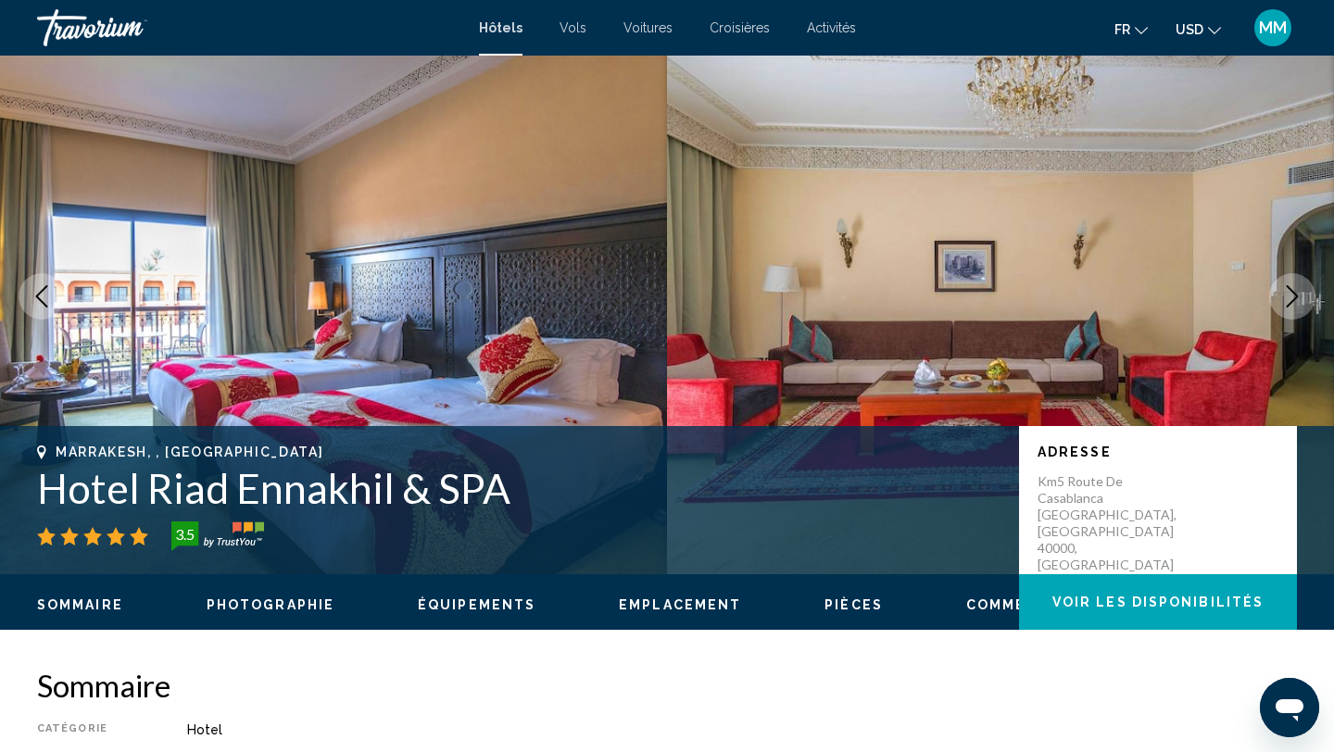
click at [1294, 301] on icon "Next image" at bounding box center [1292, 296] width 22 height 22
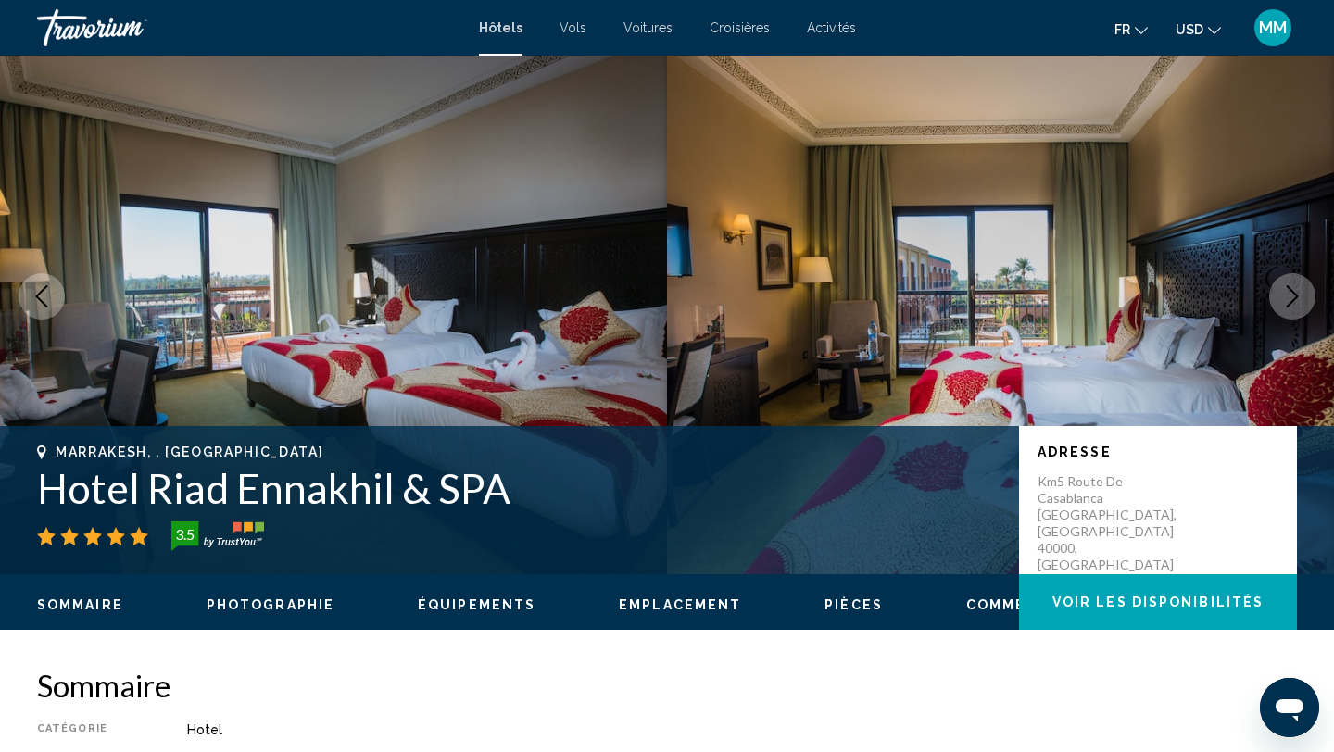
click at [1294, 301] on icon "Next image" at bounding box center [1292, 296] width 22 height 22
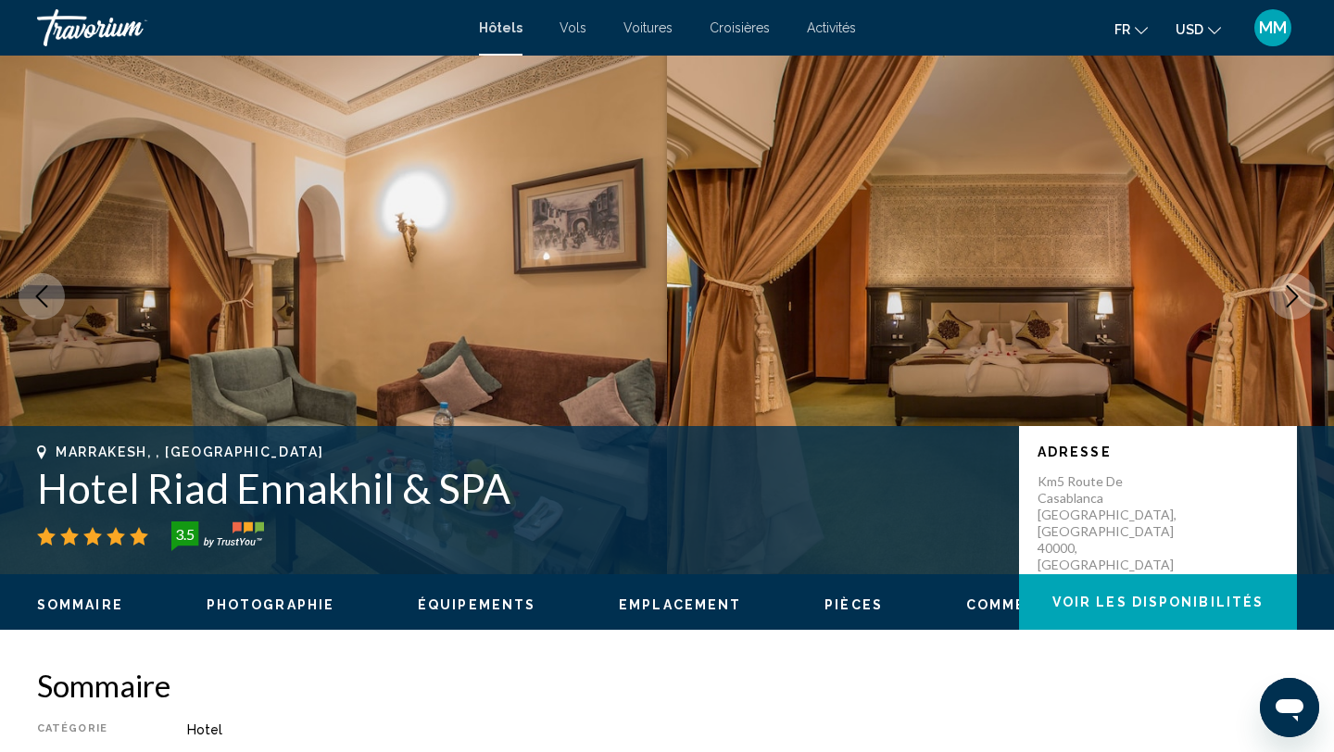
click at [1294, 301] on icon "Next image" at bounding box center [1292, 296] width 22 height 22
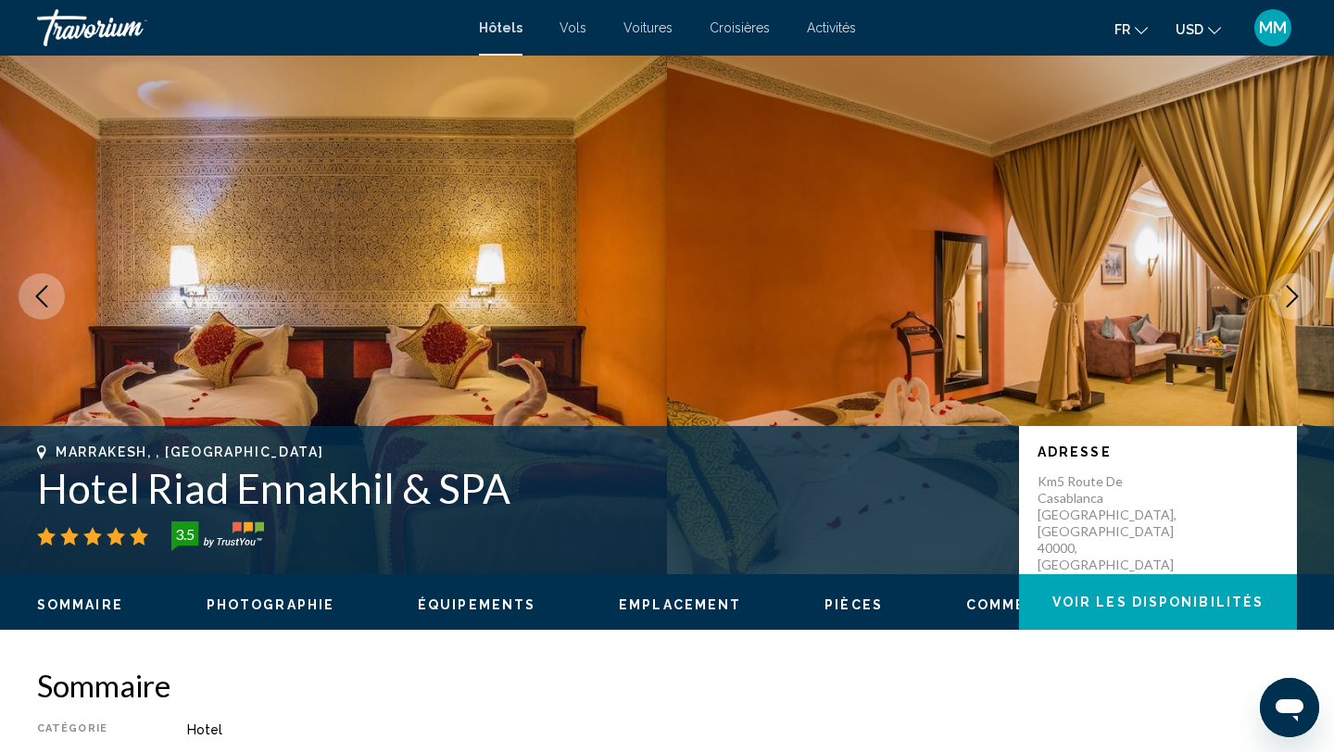
click at [1294, 301] on icon "Next image" at bounding box center [1292, 296] width 22 height 22
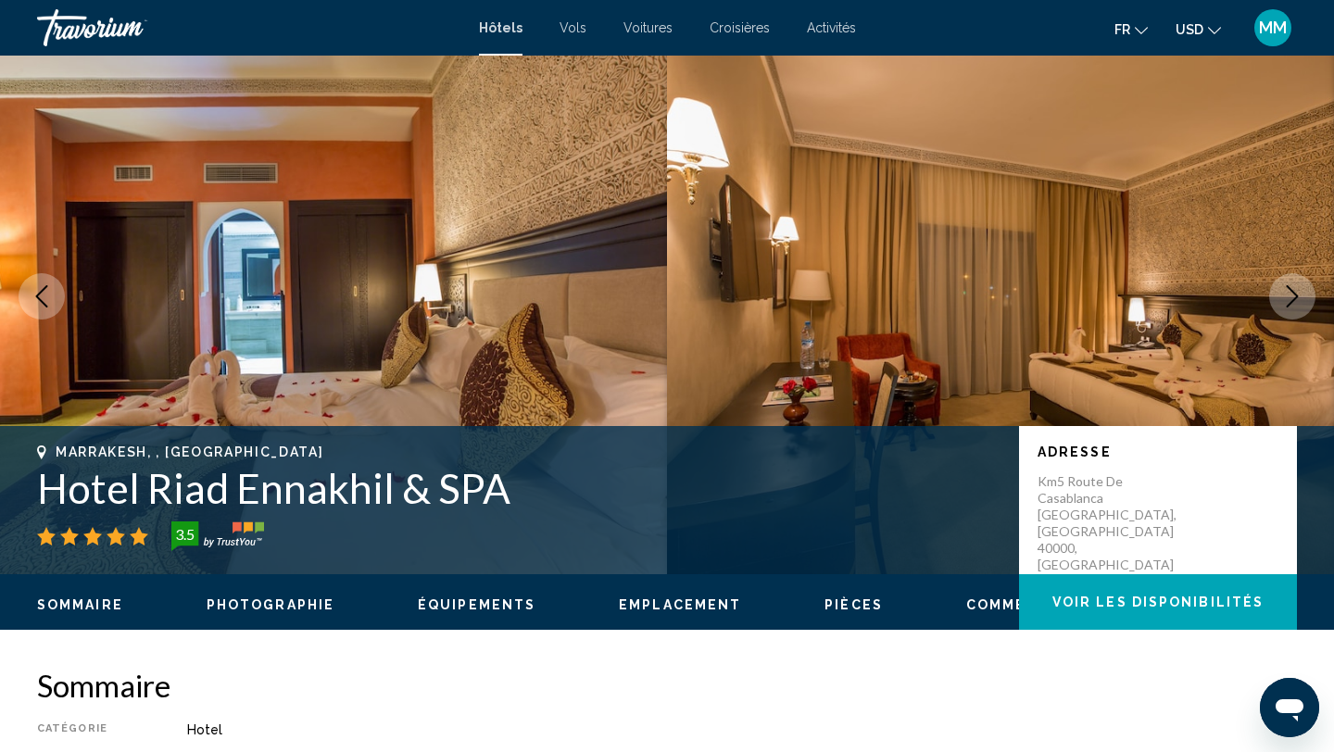
click at [1294, 301] on icon "Next image" at bounding box center [1292, 296] width 22 height 22
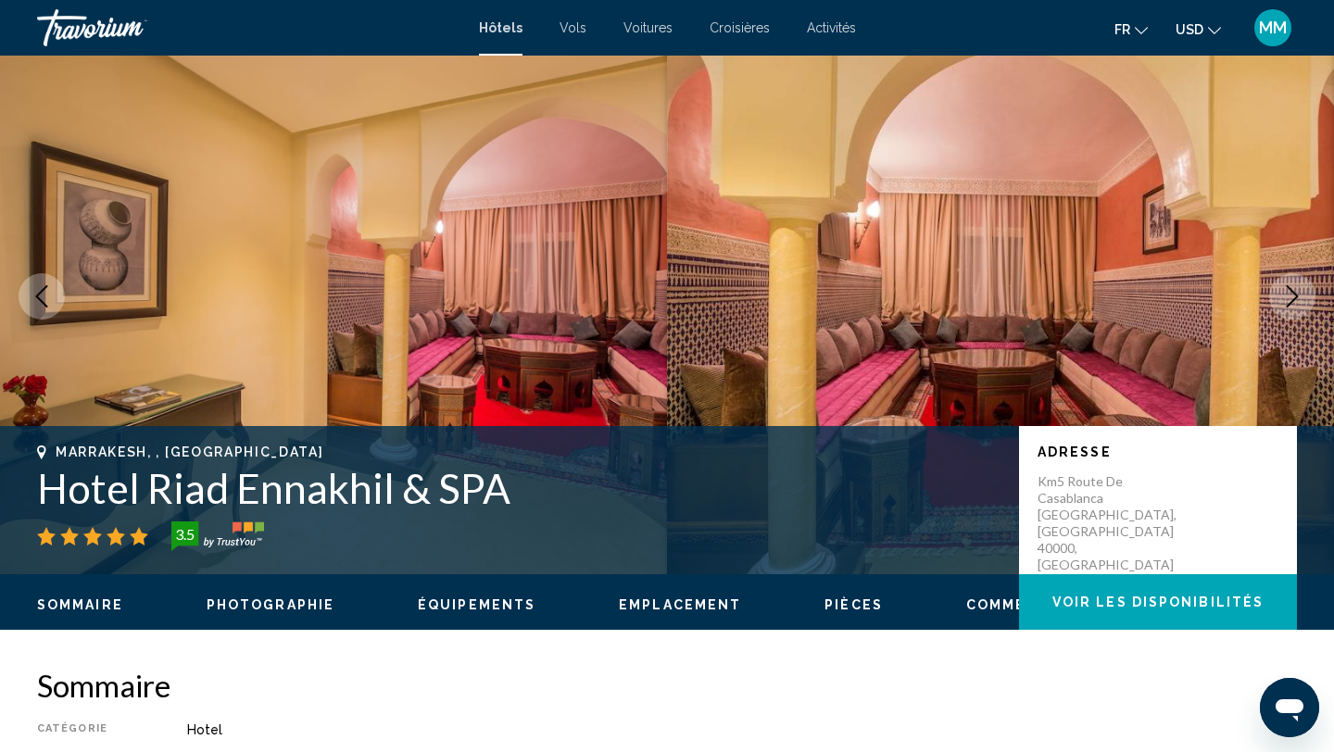
click at [1294, 301] on icon "Next image" at bounding box center [1292, 296] width 22 height 22
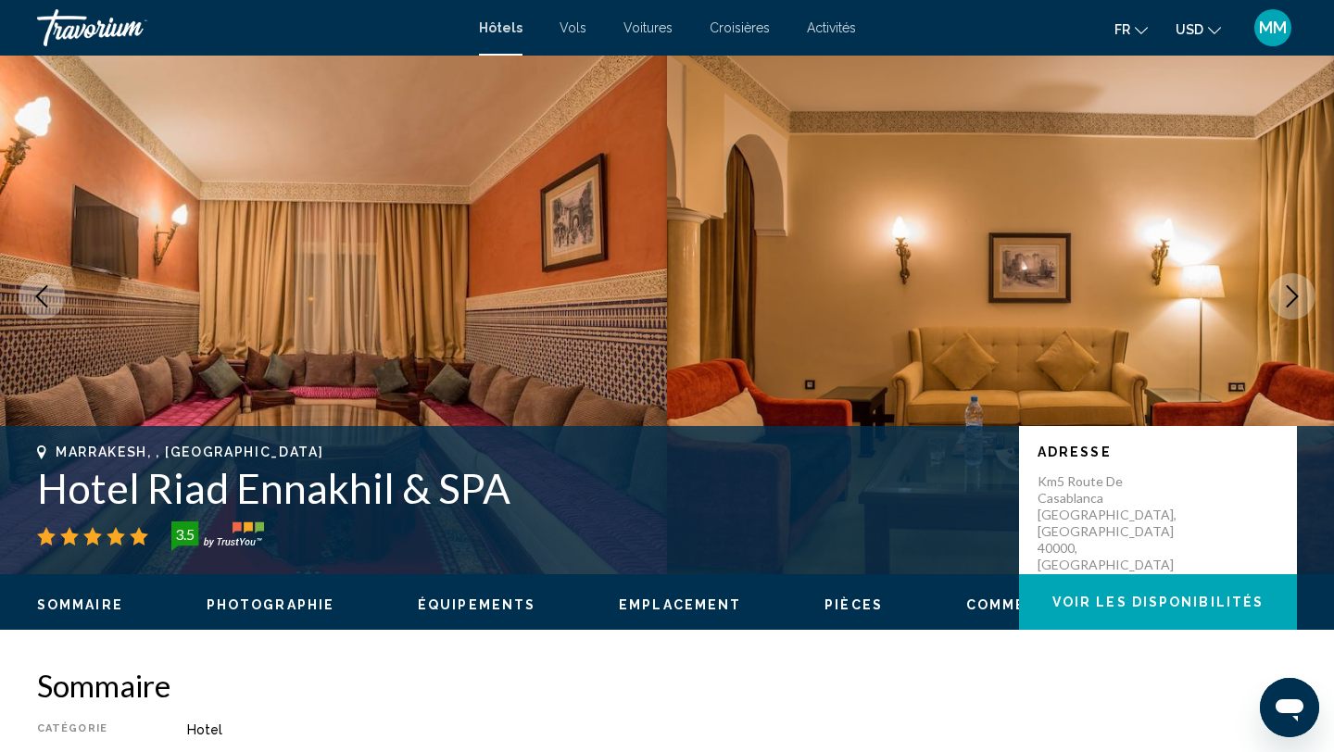
click at [1294, 301] on icon "Next image" at bounding box center [1292, 296] width 22 height 22
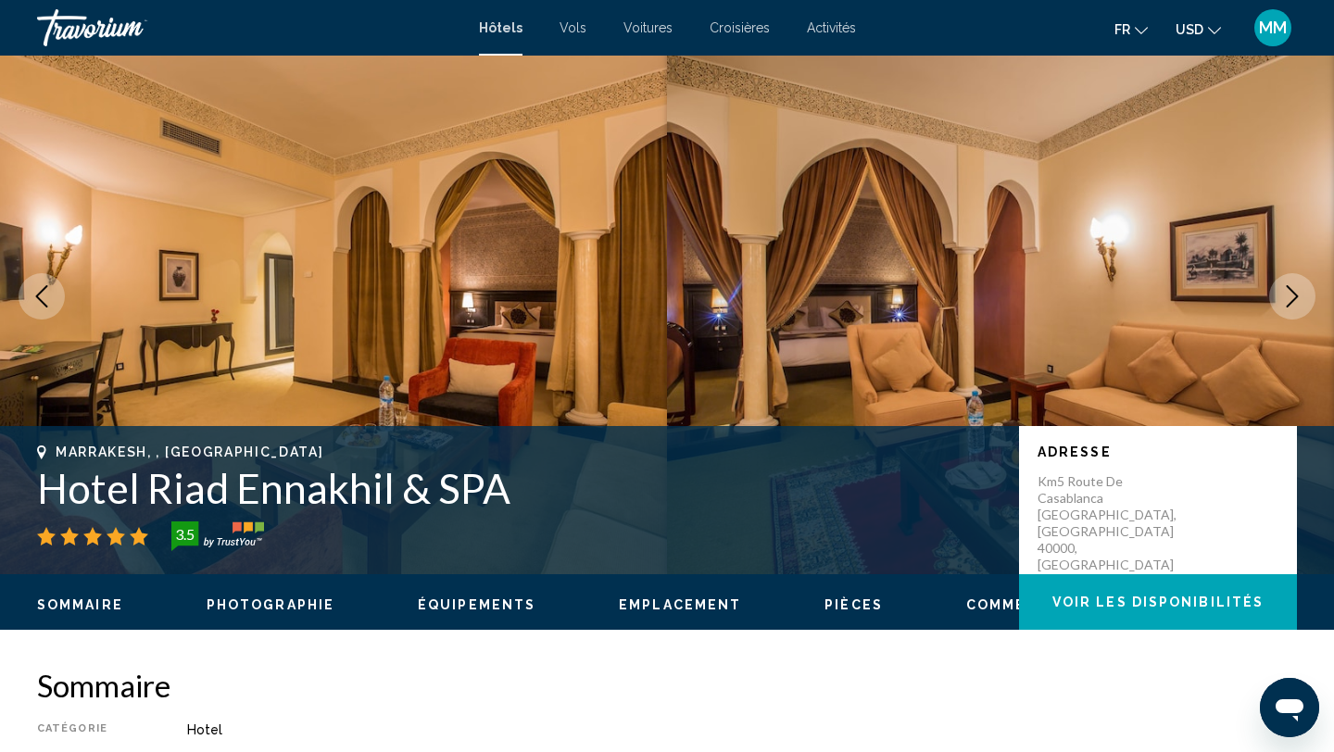
click at [1294, 301] on icon "Next image" at bounding box center [1292, 296] width 22 height 22
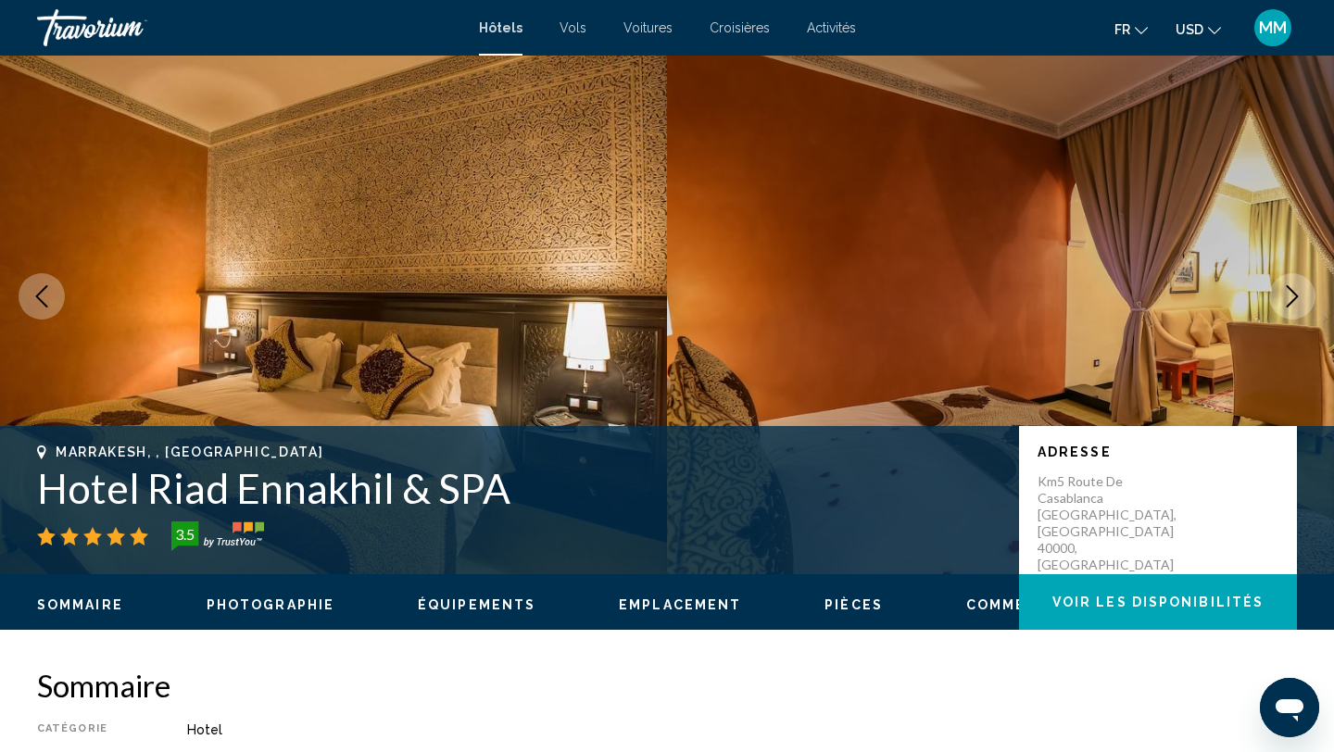
click at [1294, 301] on icon "Next image" at bounding box center [1292, 296] width 22 height 22
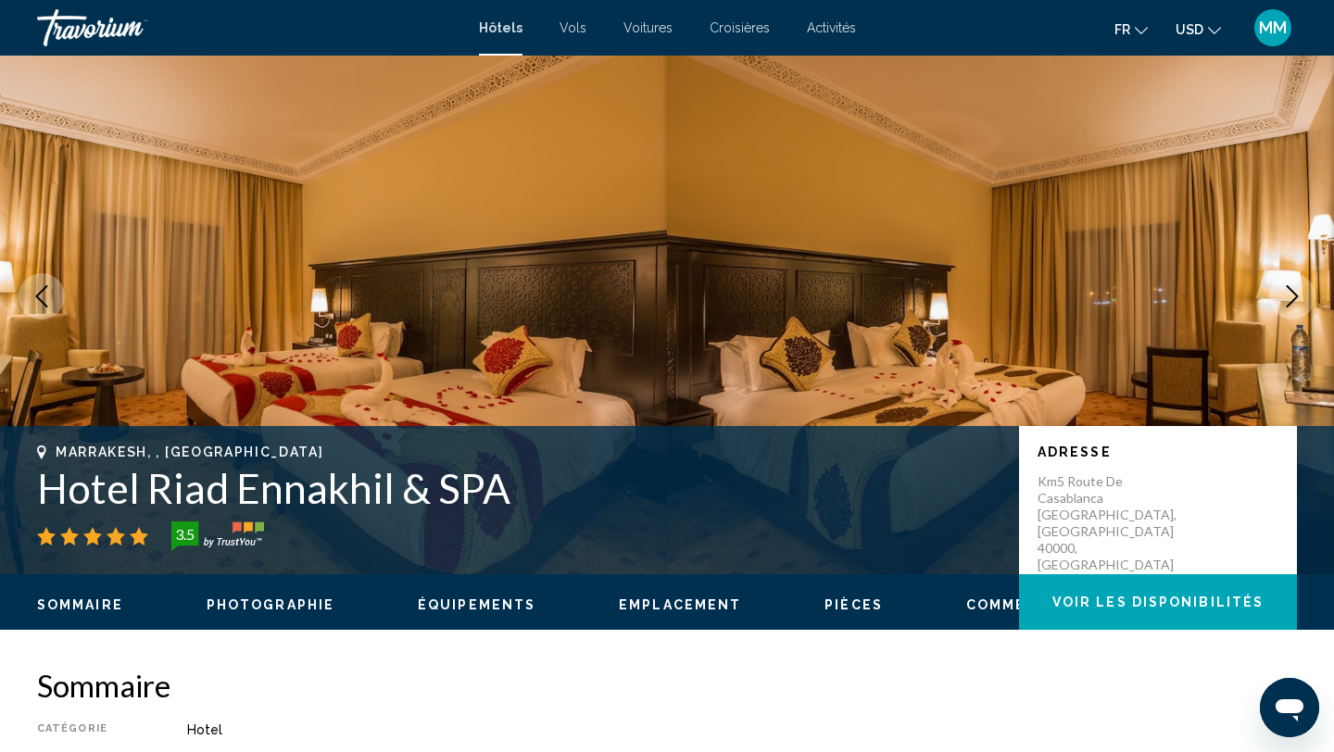
click at [1294, 301] on icon "Next image" at bounding box center [1292, 296] width 22 height 22
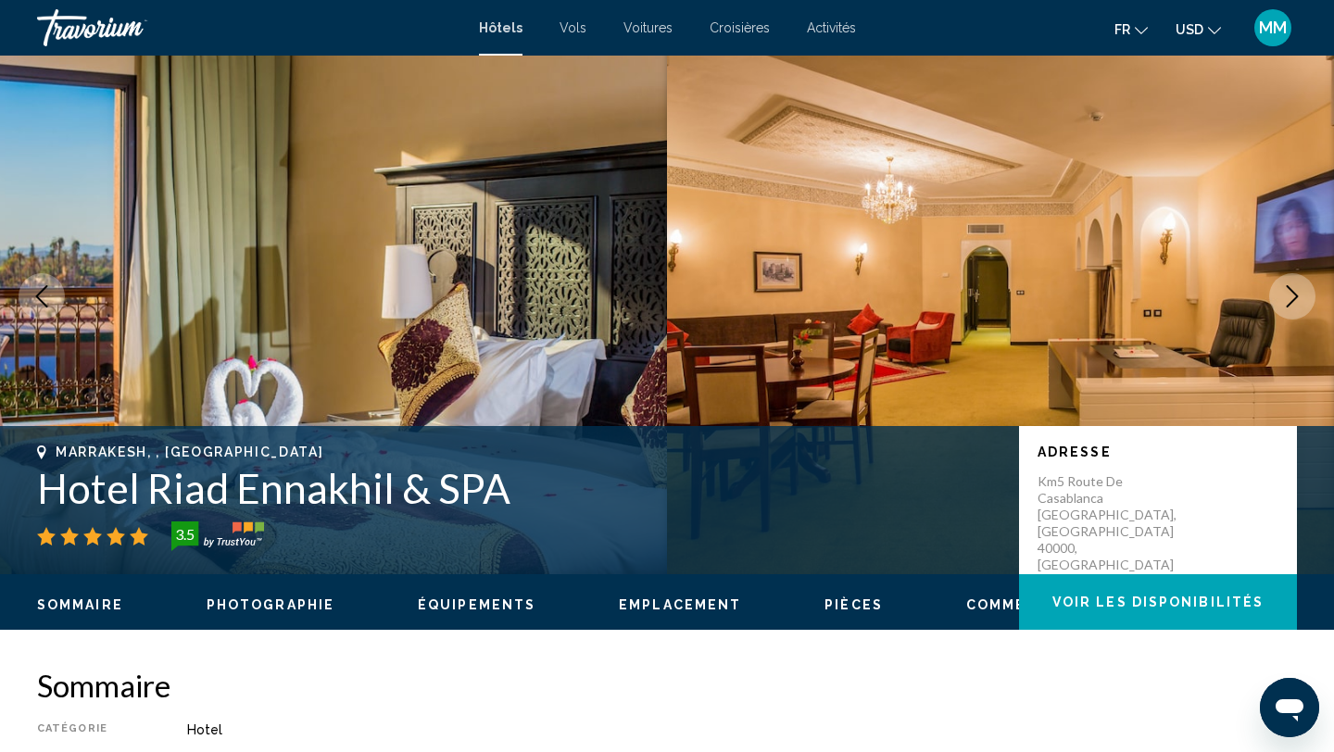
click at [1294, 301] on icon "Next image" at bounding box center [1292, 296] width 22 height 22
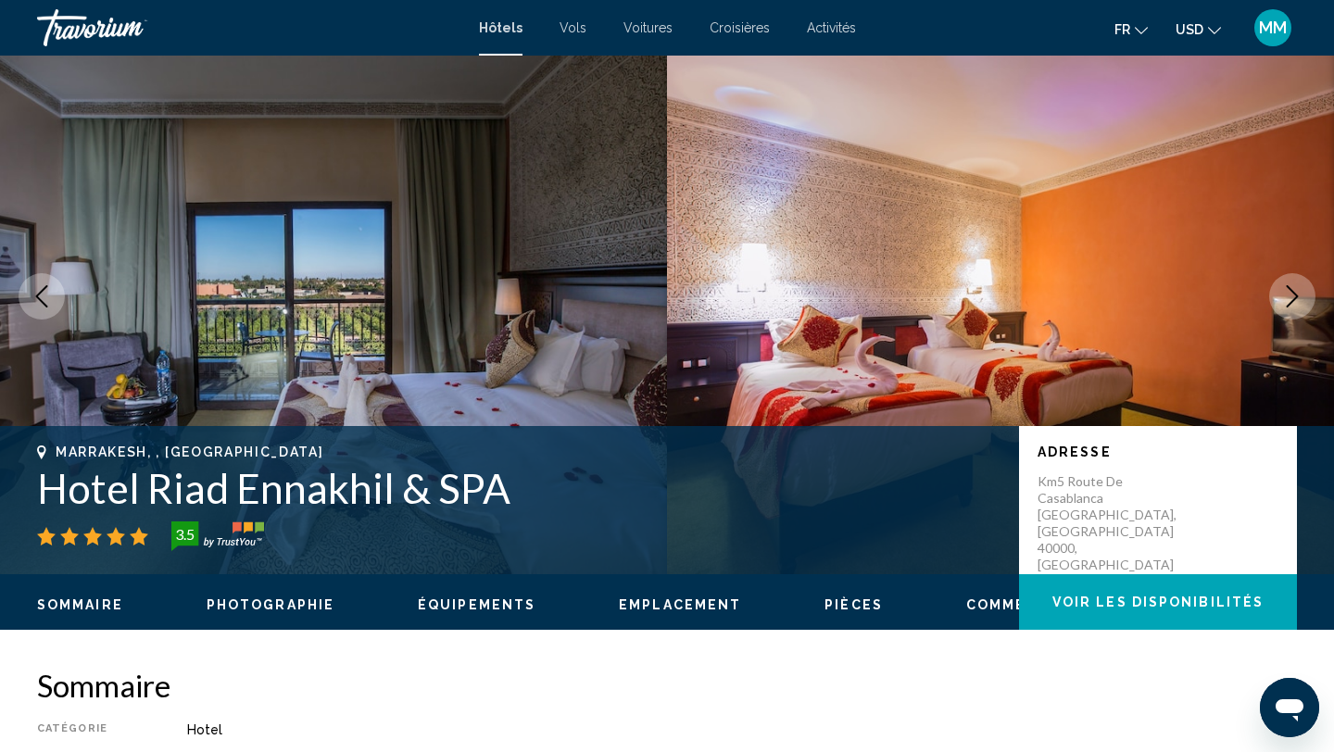
click at [1294, 301] on icon "Next image" at bounding box center [1292, 296] width 22 height 22
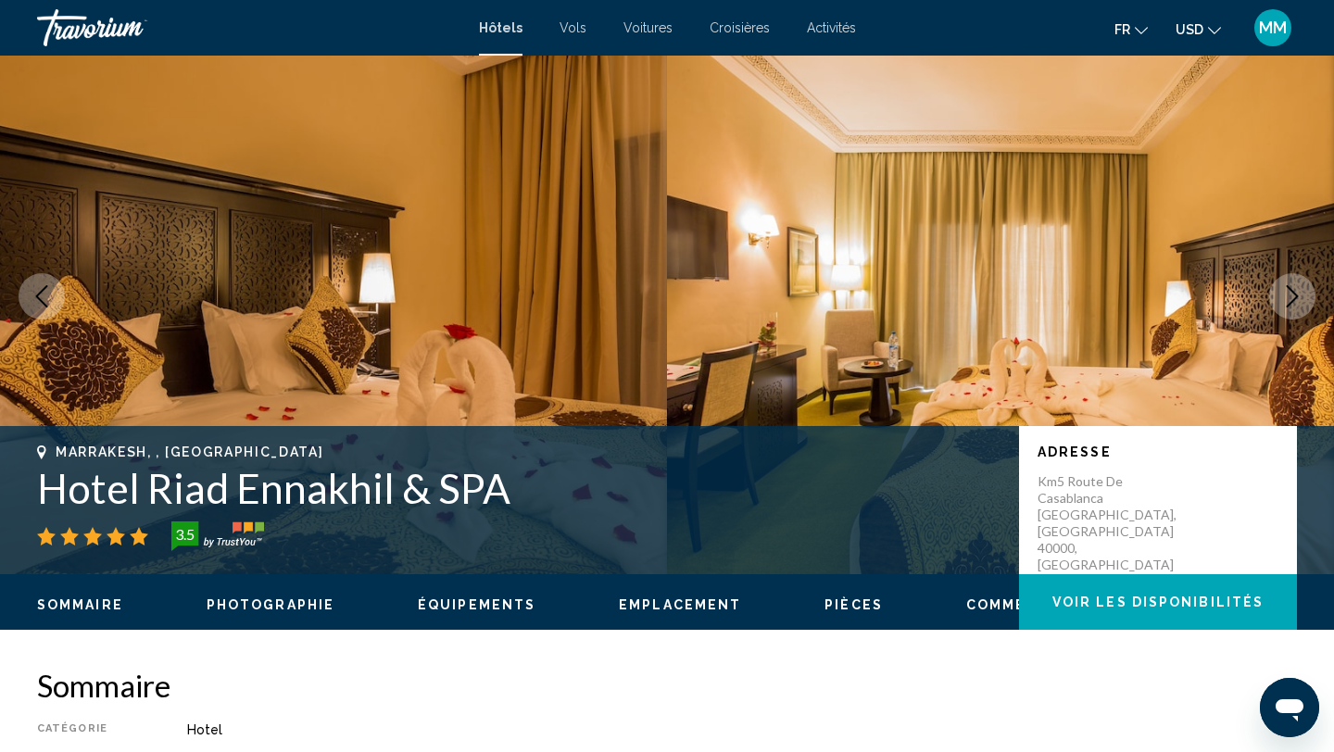
click at [1294, 301] on icon "Next image" at bounding box center [1292, 296] width 22 height 22
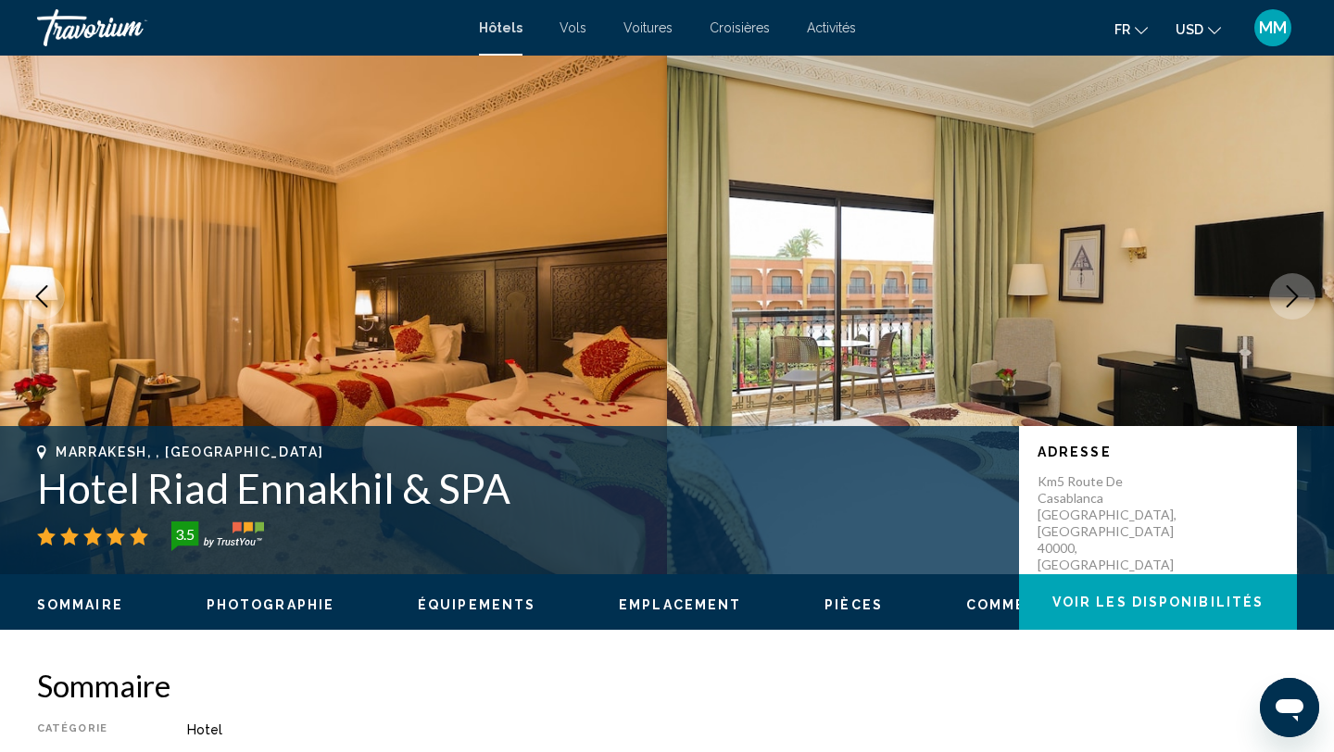
click at [1294, 301] on icon "Next image" at bounding box center [1292, 296] width 22 height 22
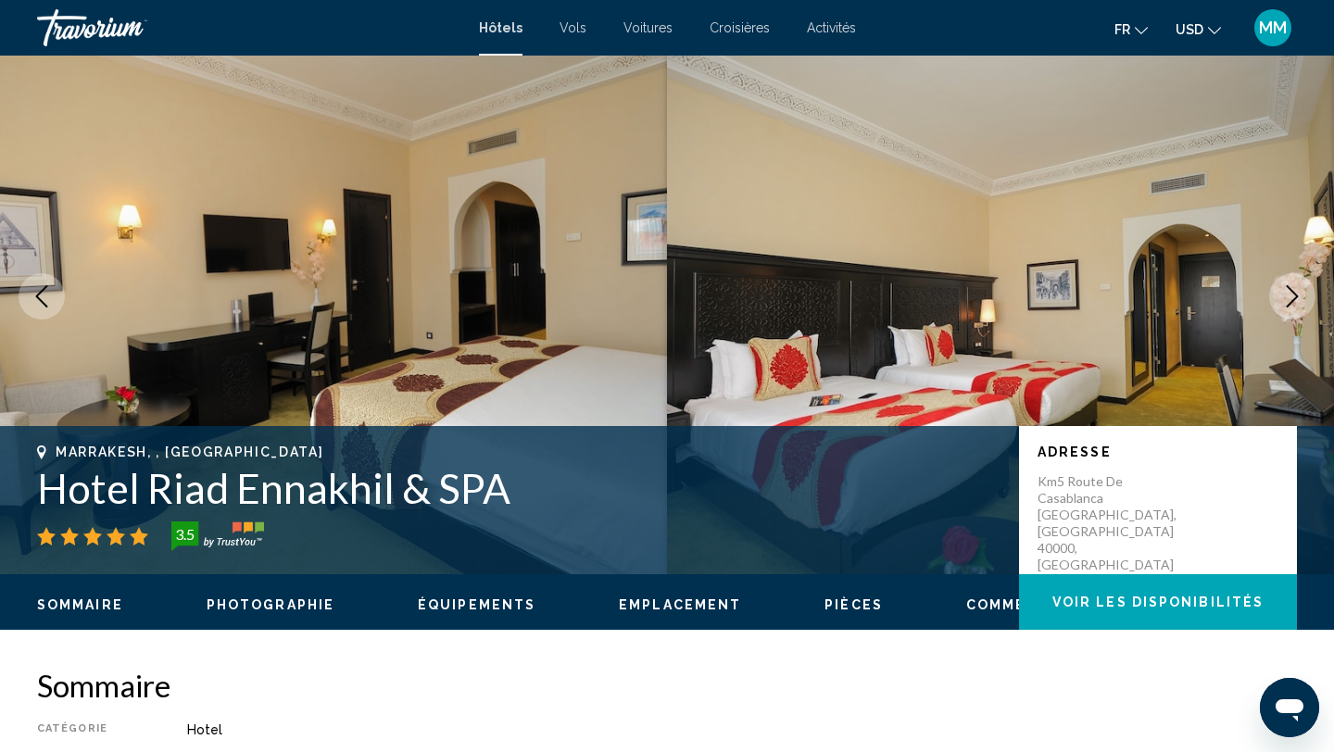
click at [1294, 301] on icon "Next image" at bounding box center [1292, 296] width 22 height 22
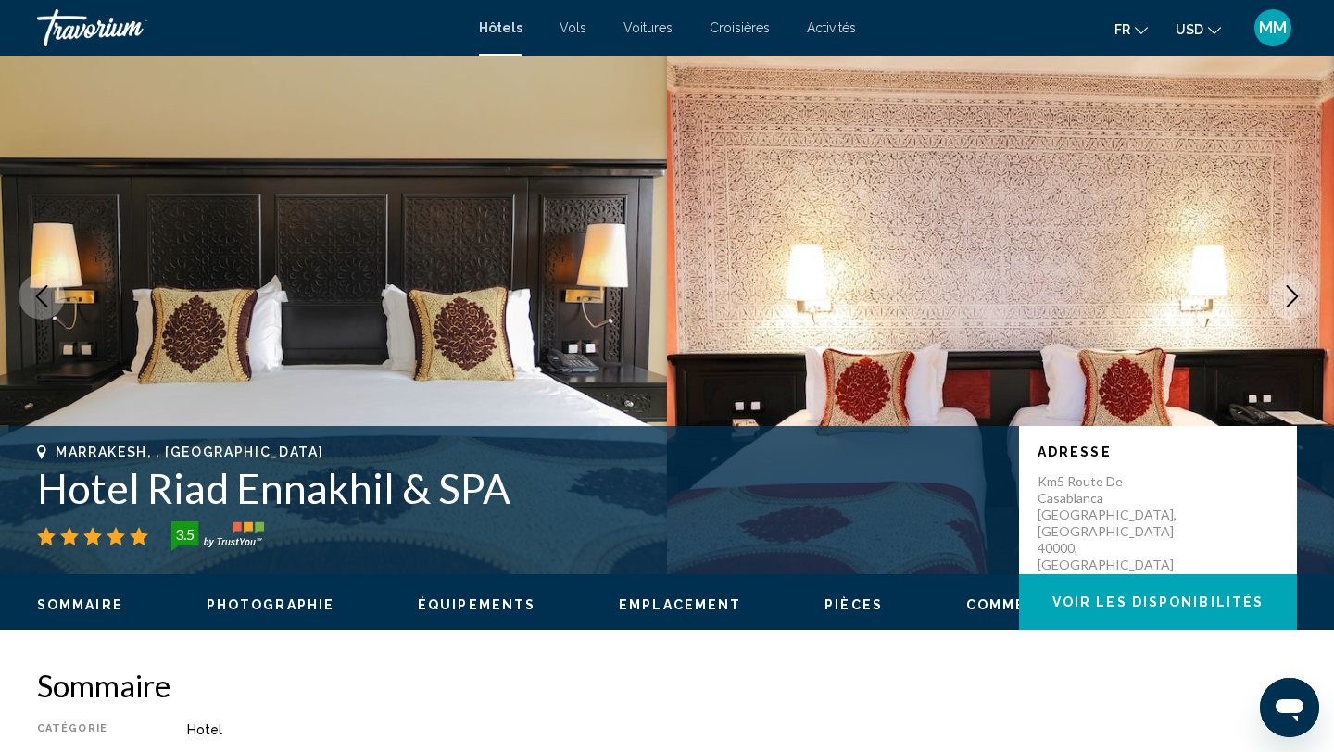
click at [1294, 301] on icon "Next image" at bounding box center [1292, 296] width 22 height 22
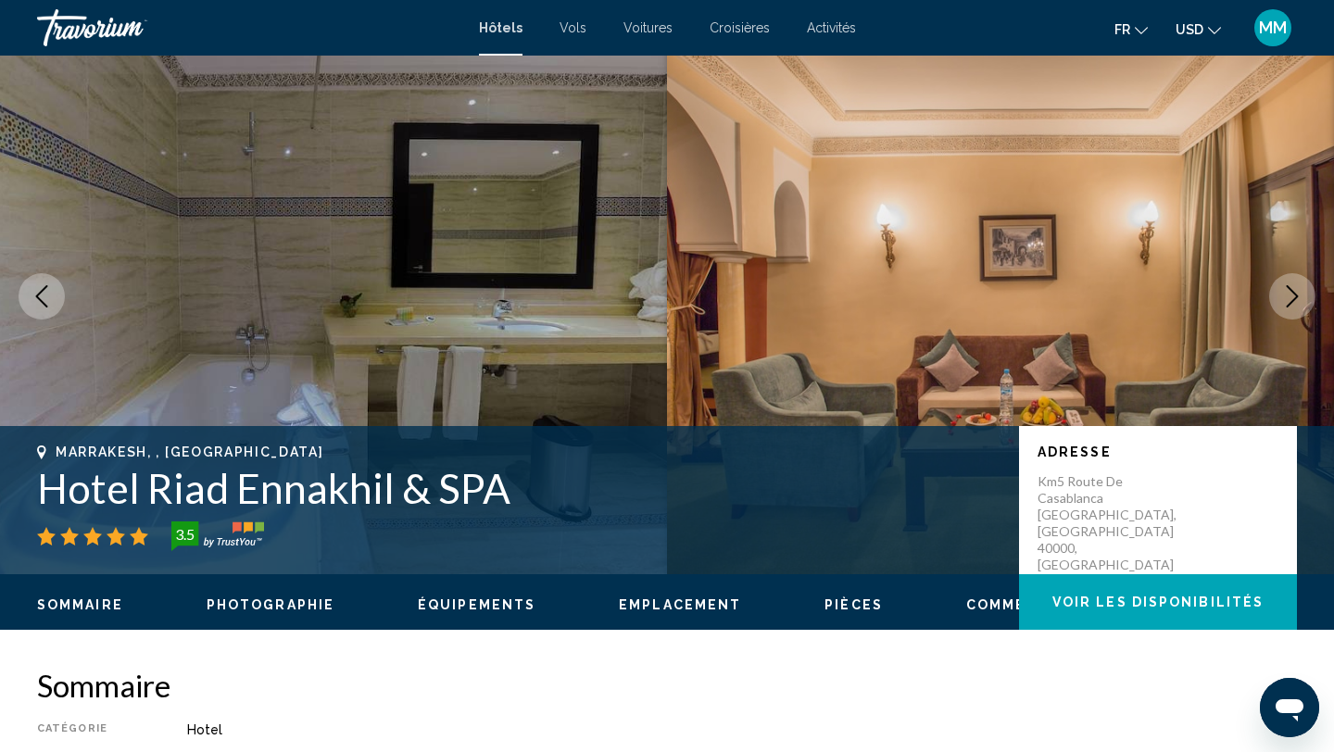
click at [1294, 301] on icon "Next image" at bounding box center [1292, 296] width 22 height 22
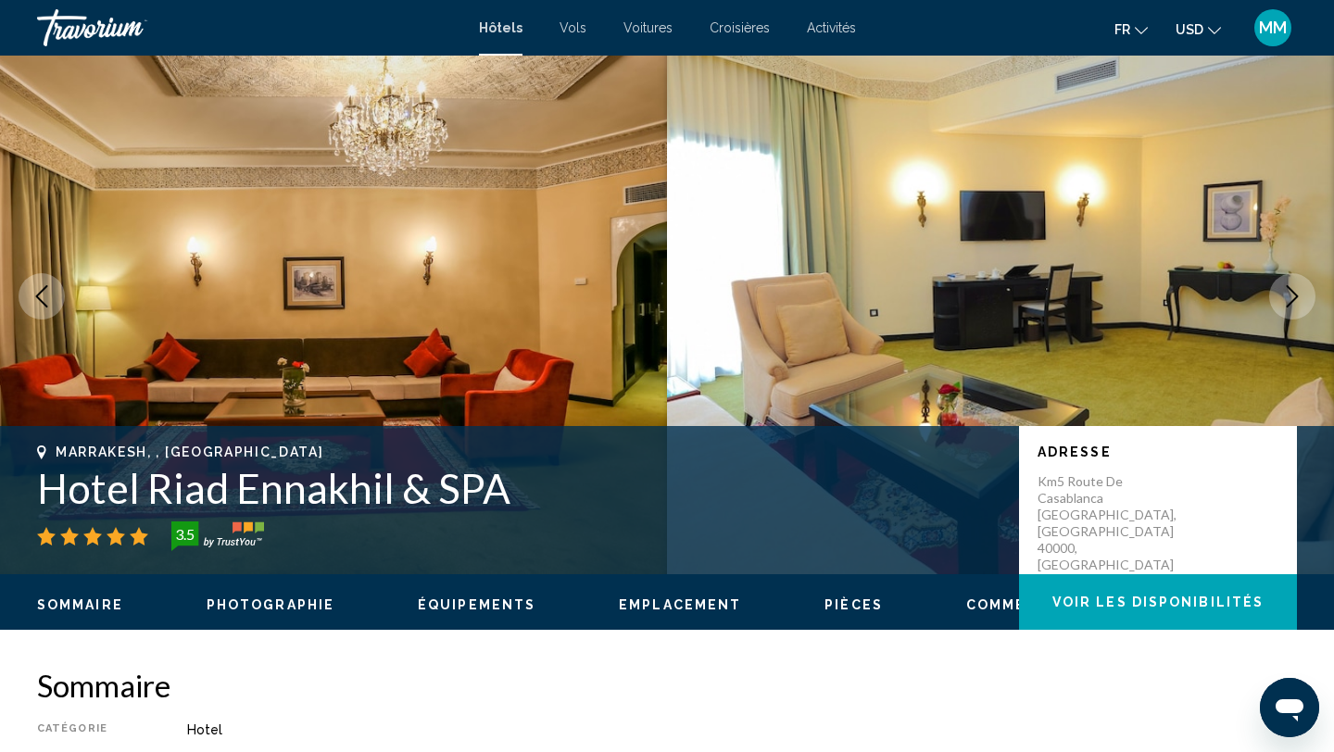
click at [1294, 301] on icon "Next image" at bounding box center [1292, 296] width 22 height 22
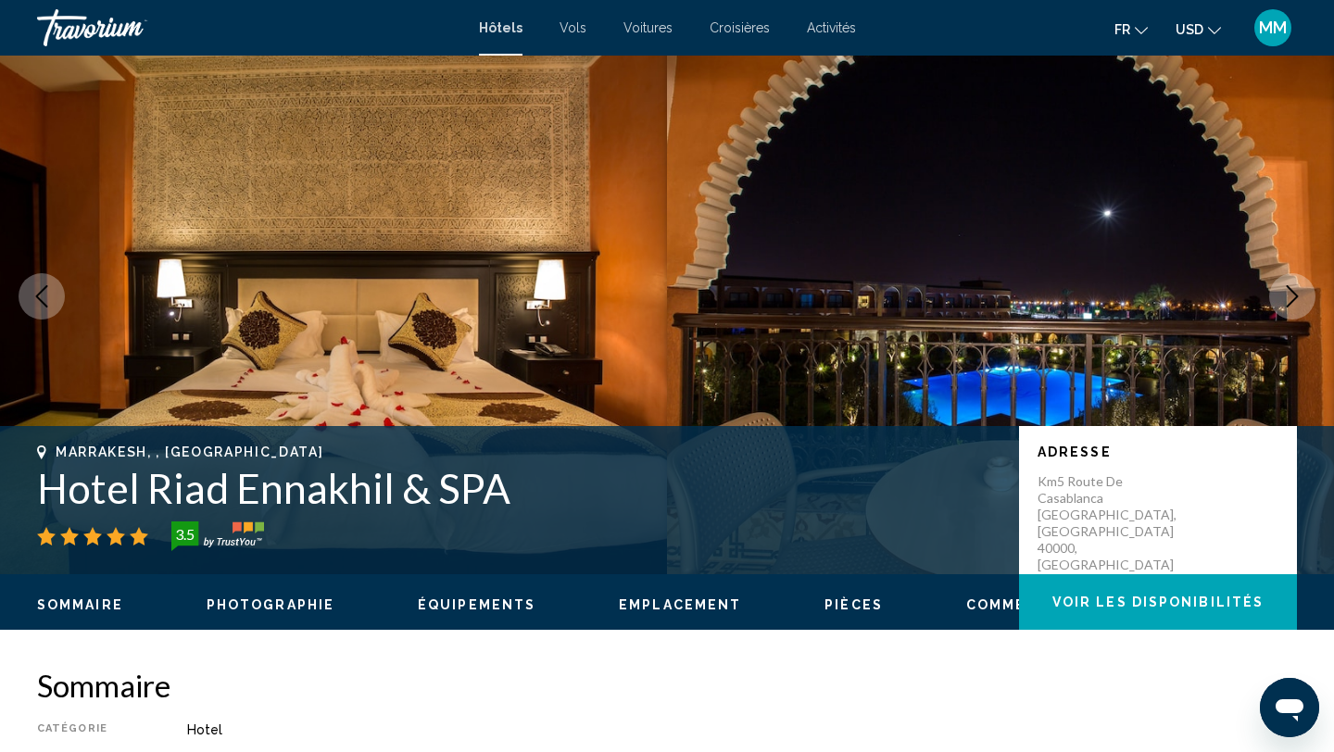
click at [1294, 301] on icon "Next image" at bounding box center [1292, 296] width 22 height 22
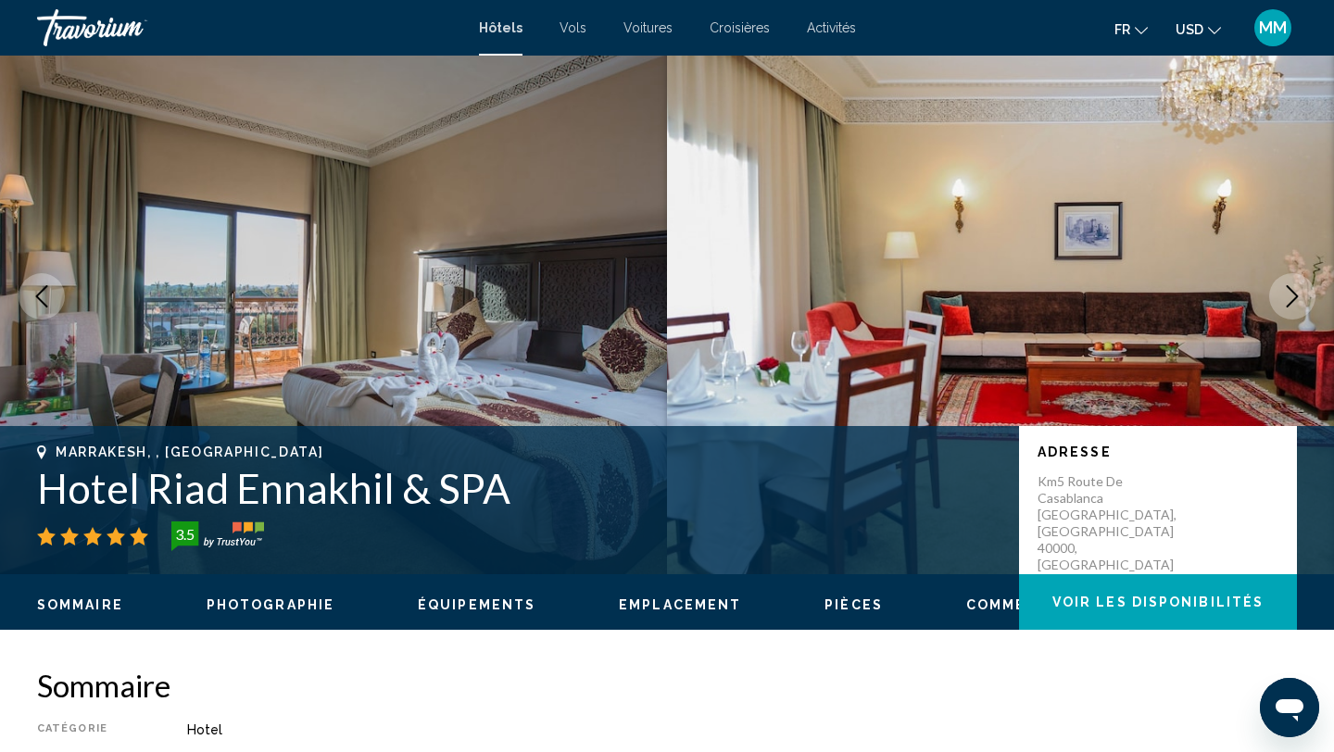
click at [1294, 301] on icon "Next image" at bounding box center [1292, 296] width 22 height 22
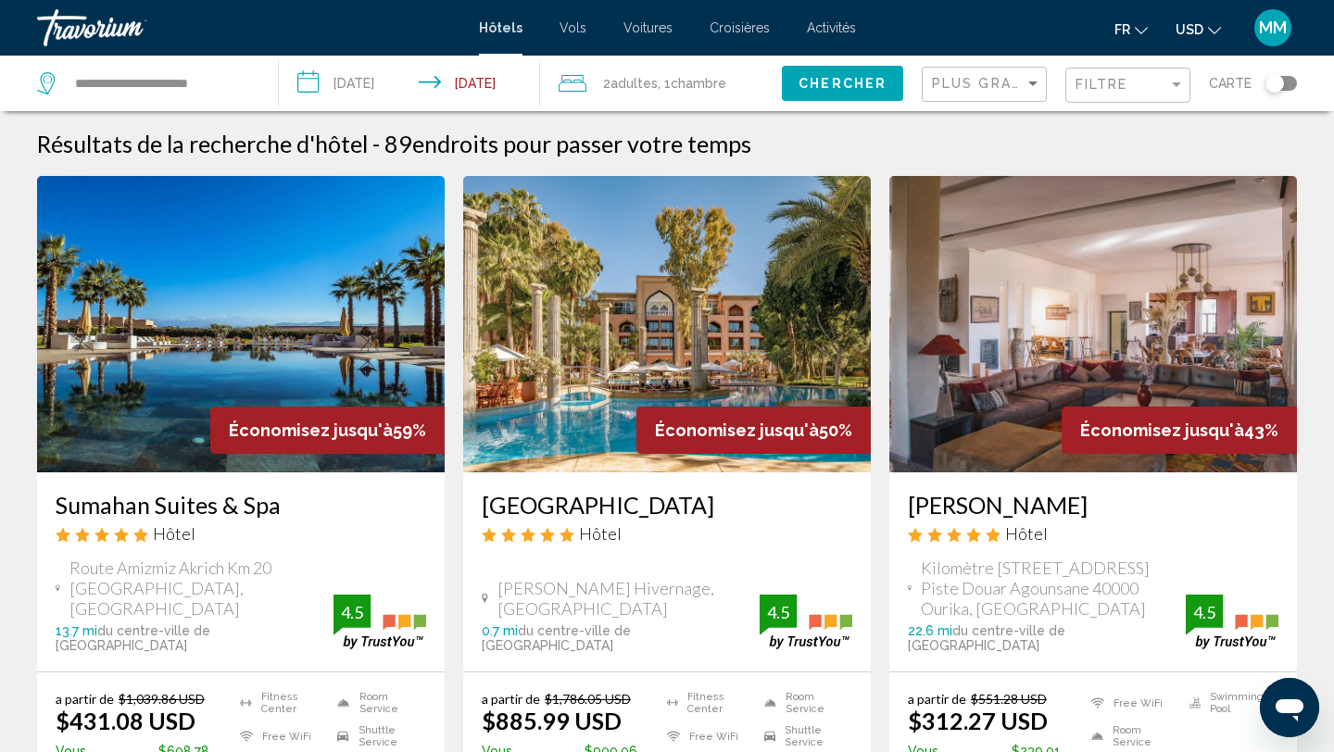
click at [29, 451] on app-hotels-search-item "Économisez jusqu'à 59% Sumahan Suites & Spa Hôtel Route Amizmiz Akrich Km 20 [G…" at bounding box center [241, 519] width 426 height 686
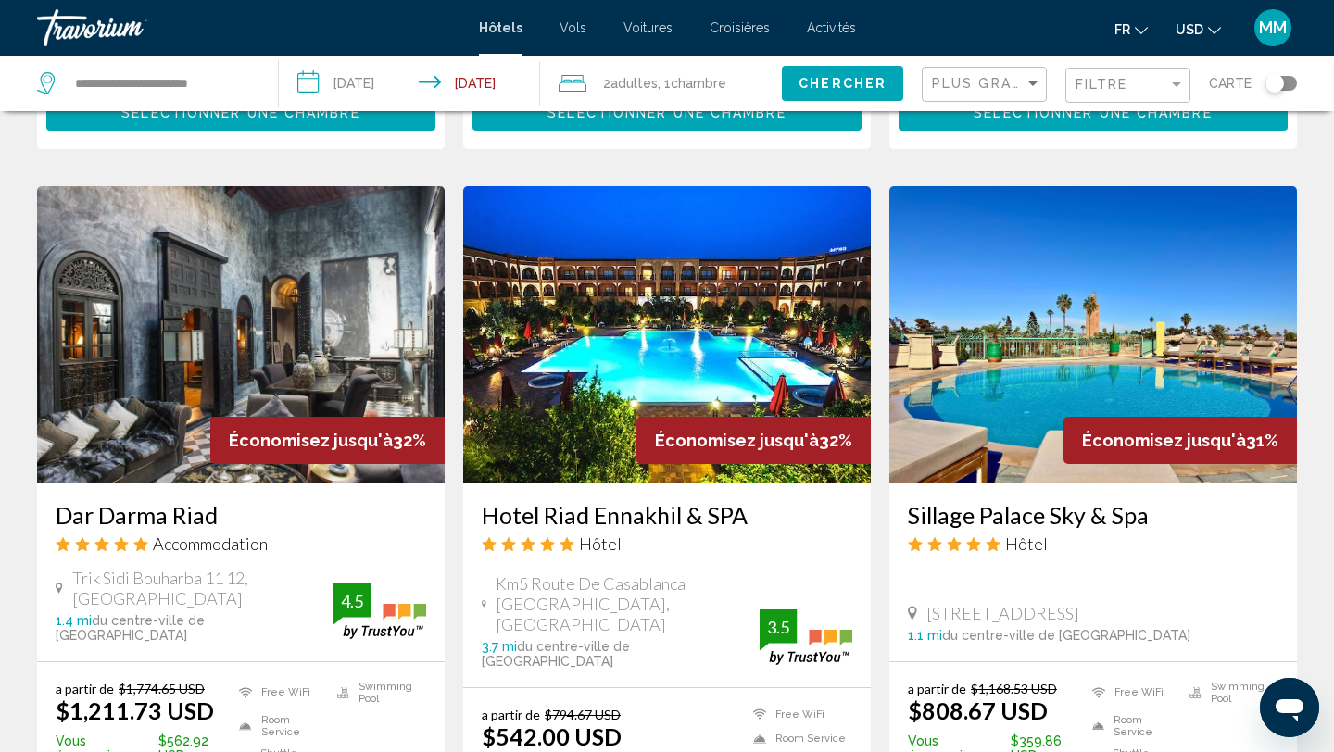
scroll to position [1482, 0]
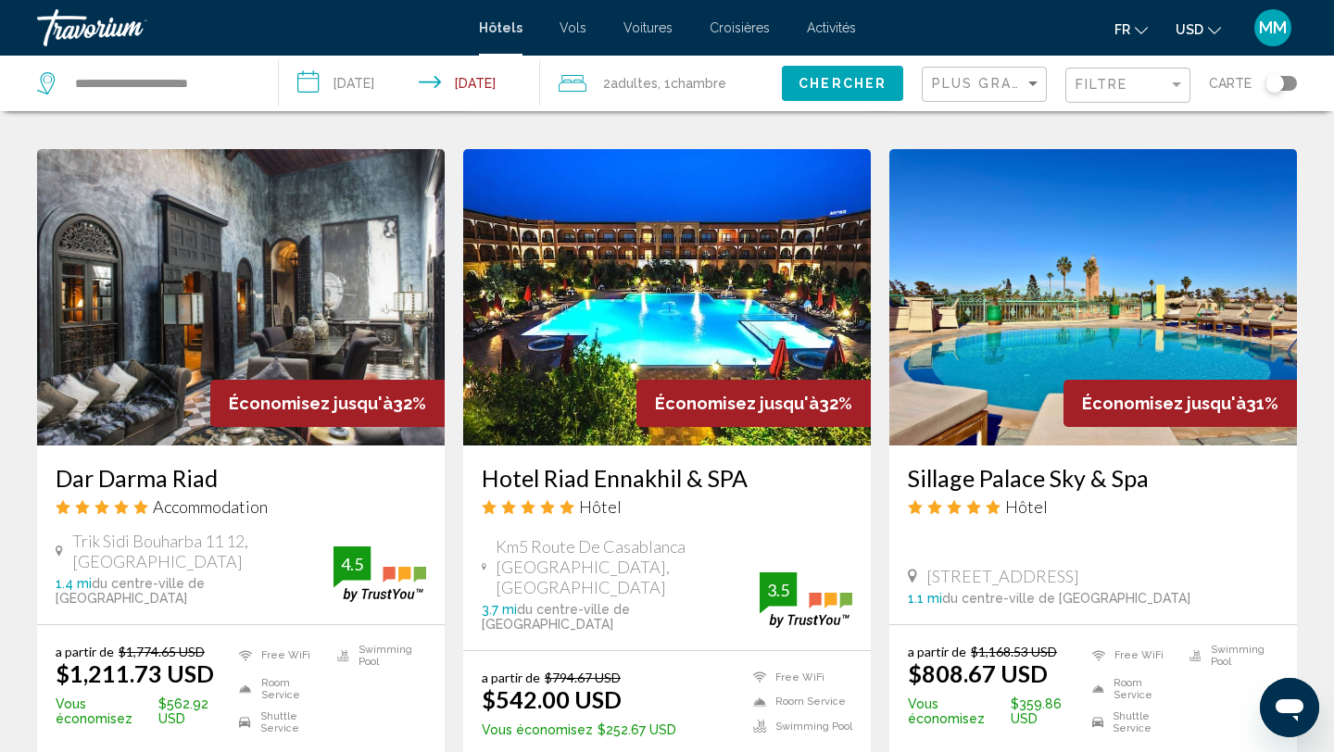
click at [1102, 256] on img "Main content" at bounding box center [1093, 297] width 408 height 296
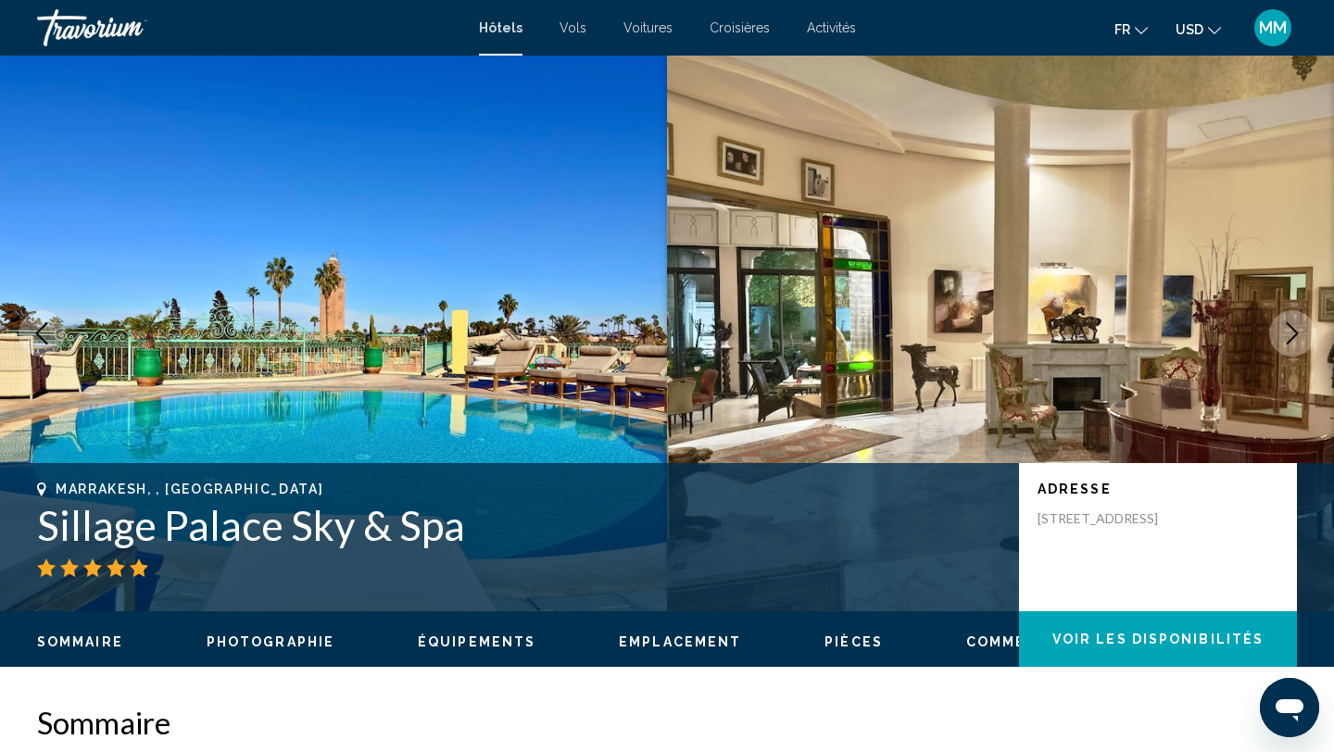
click at [1295, 334] on icon "Next image" at bounding box center [1292, 333] width 22 height 22
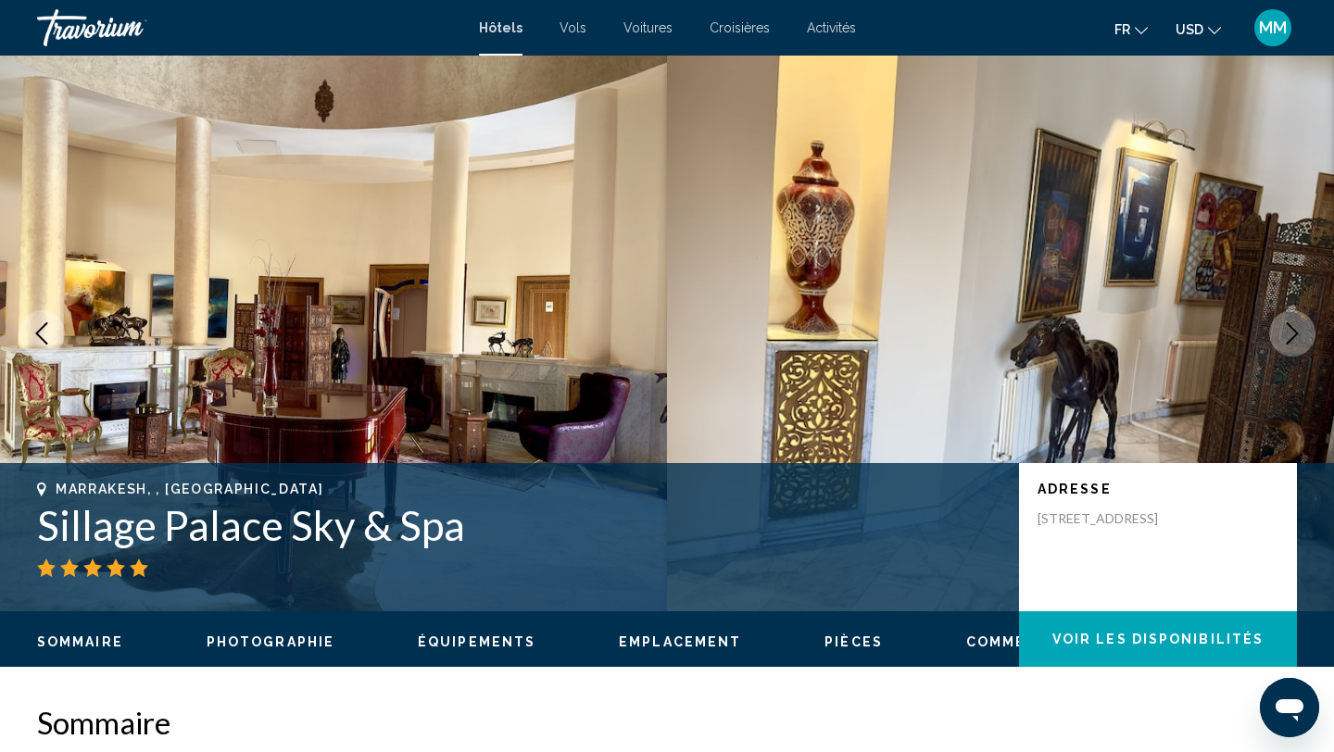
click at [1295, 334] on icon "Next image" at bounding box center [1292, 333] width 22 height 22
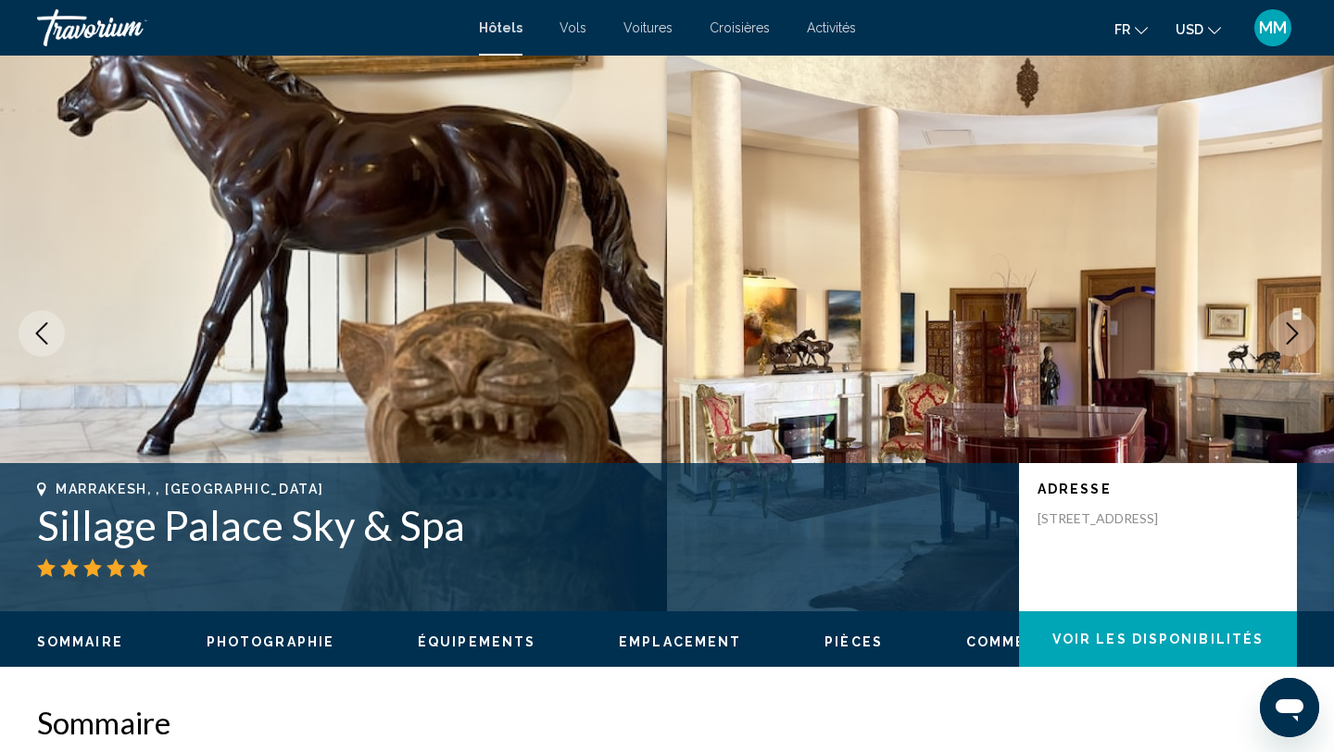
click at [1295, 334] on icon "Next image" at bounding box center [1292, 333] width 22 height 22
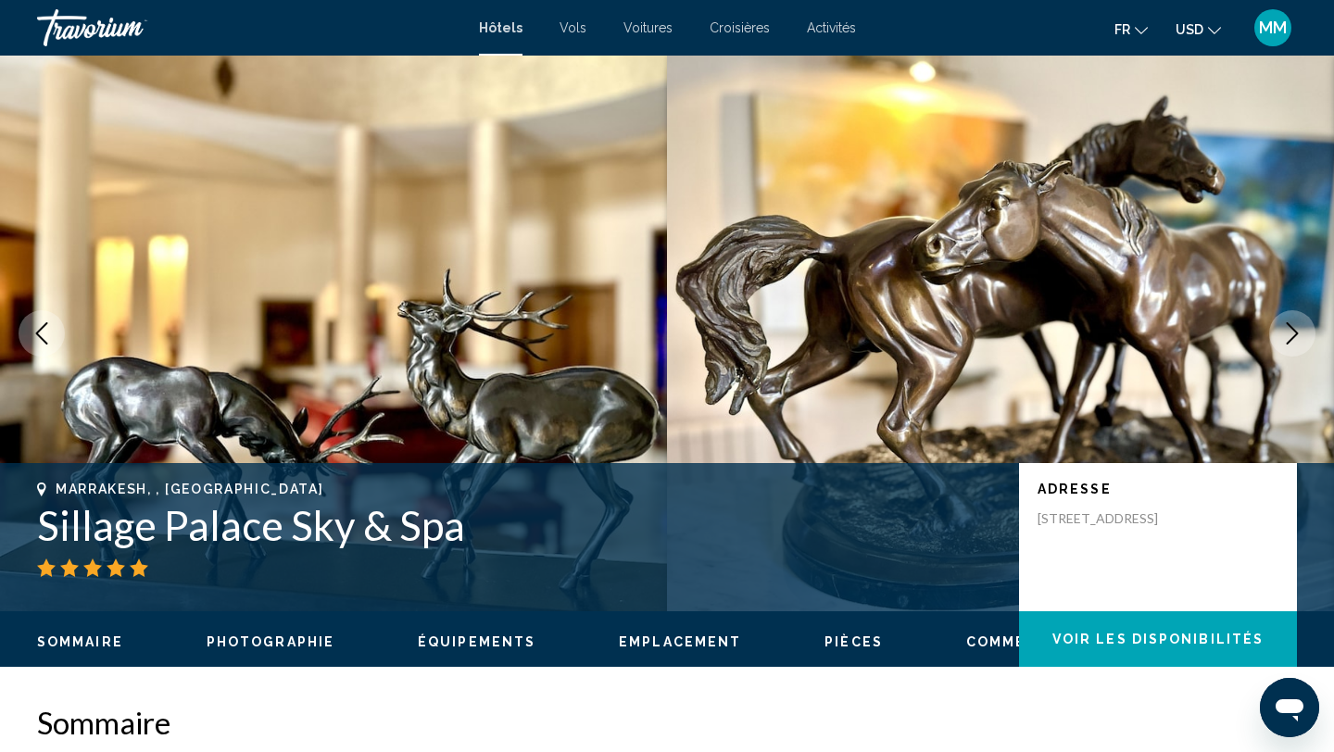
click at [1295, 334] on icon "Next image" at bounding box center [1292, 333] width 22 height 22
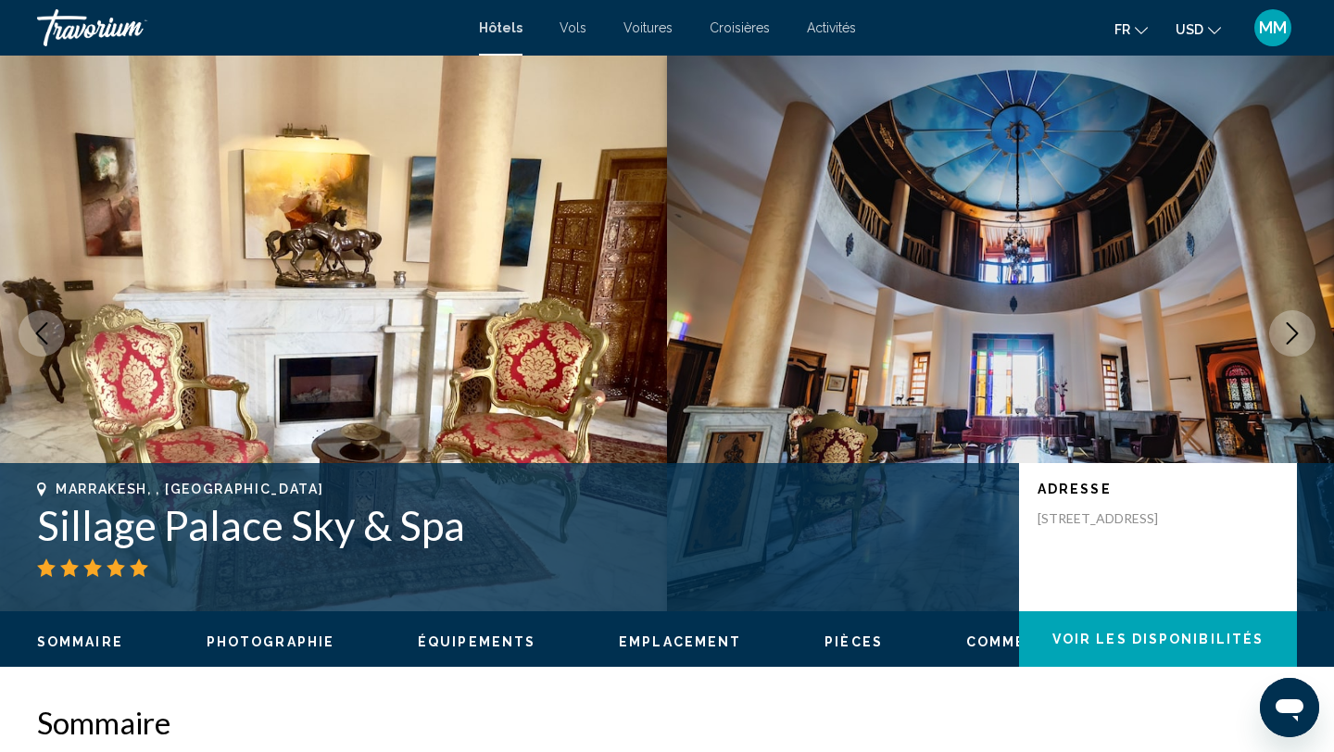
click at [1295, 334] on icon "Next image" at bounding box center [1292, 333] width 22 height 22
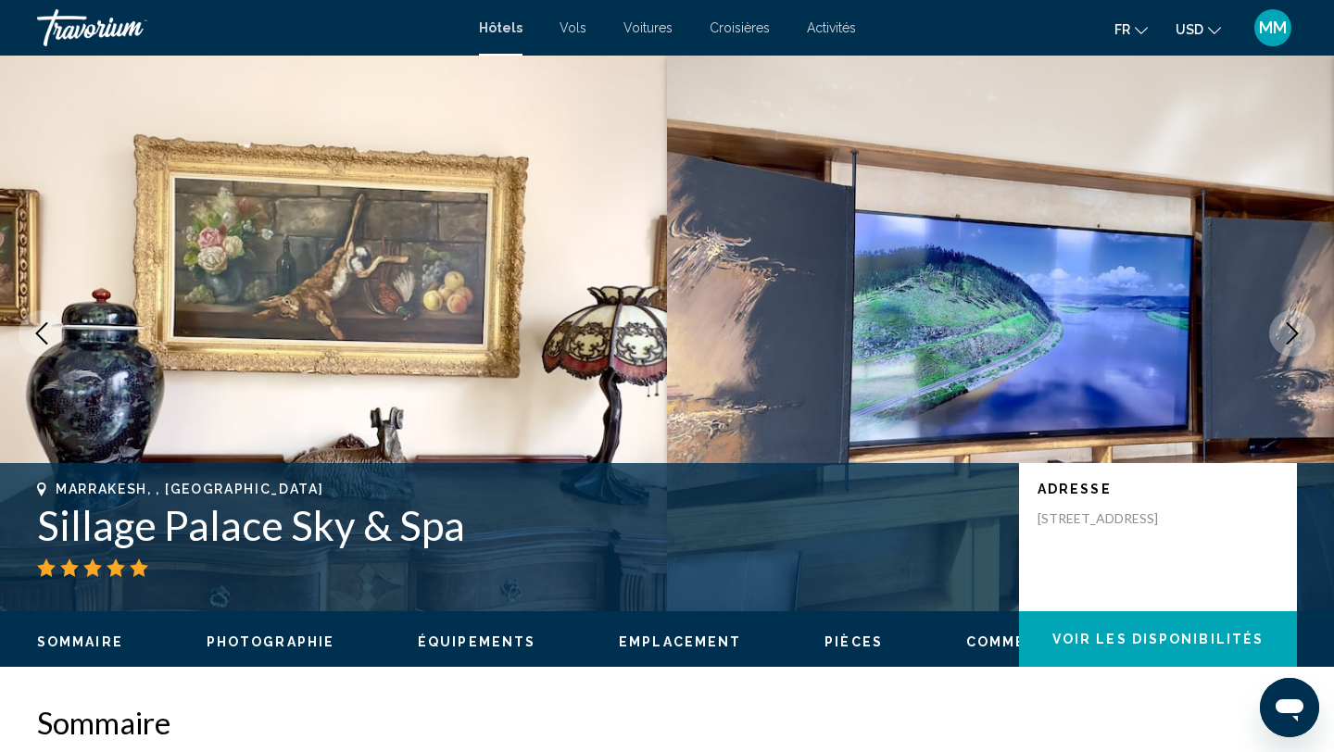
click at [1295, 334] on icon "Next image" at bounding box center [1292, 333] width 22 height 22
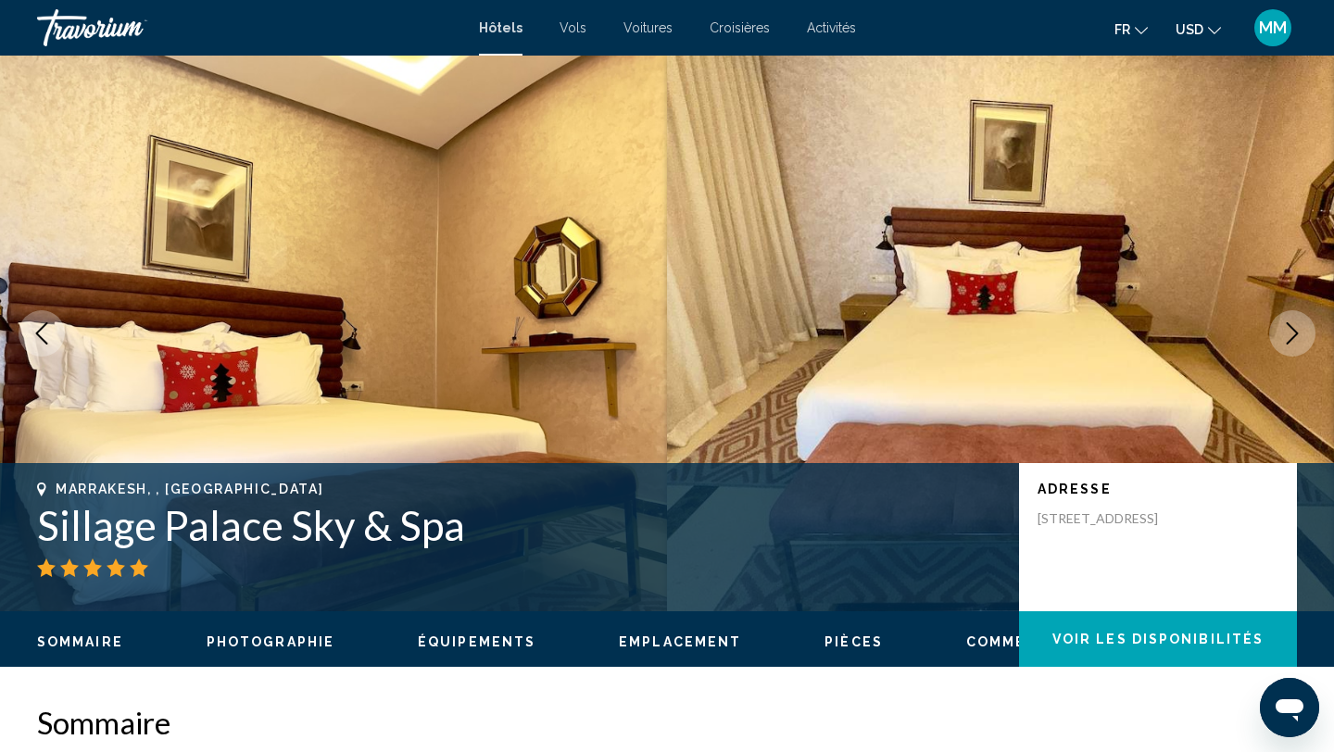
click at [1295, 334] on icon "Next image" at bounding box center [1292, 333] width 22 height 22
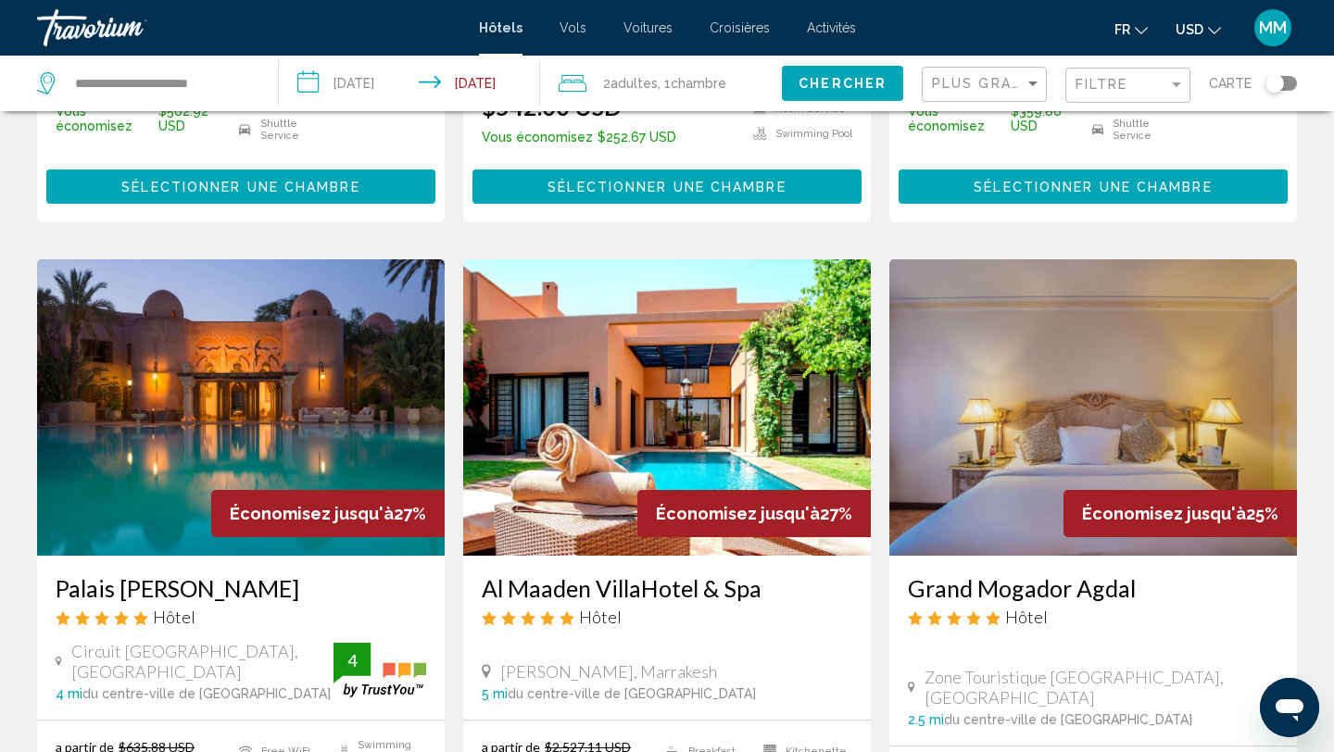
scroll to position [2112, 0]
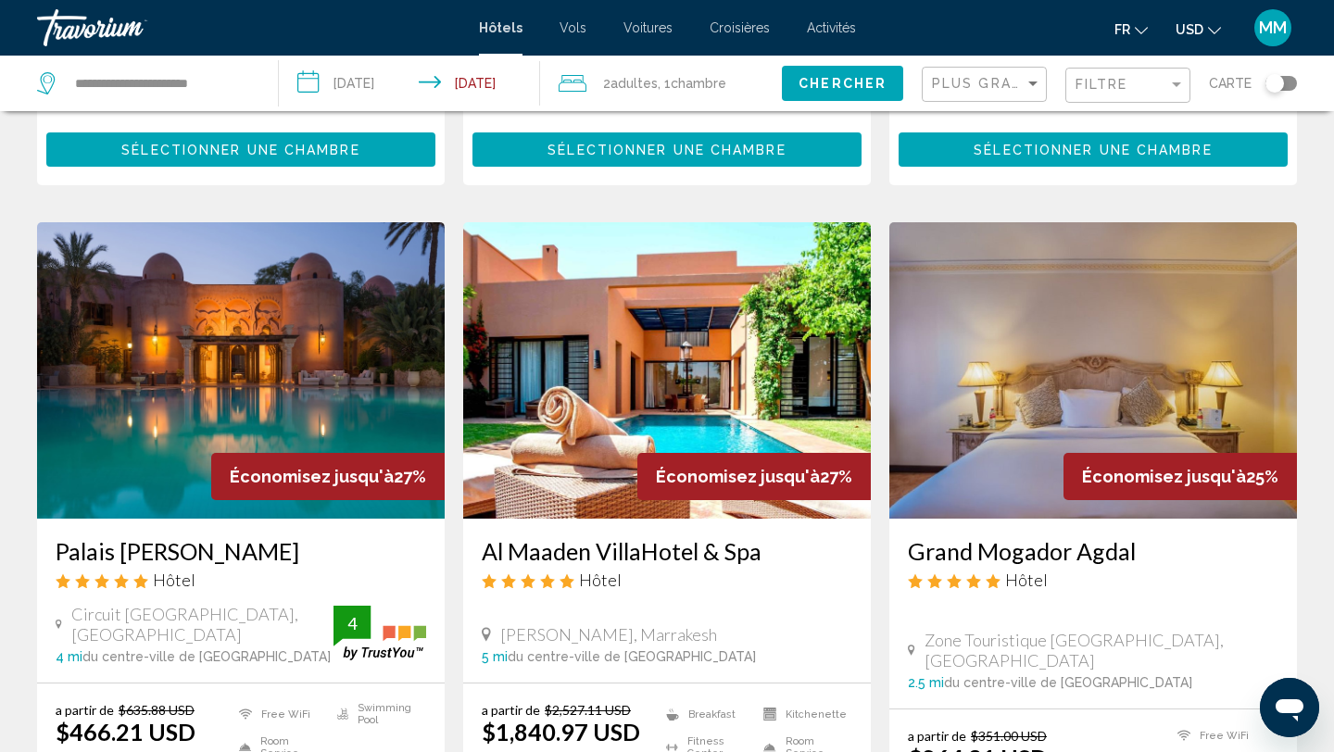
click at [386, 299] on img "Main content" at bounding box center [241, 370] width 408 height 296
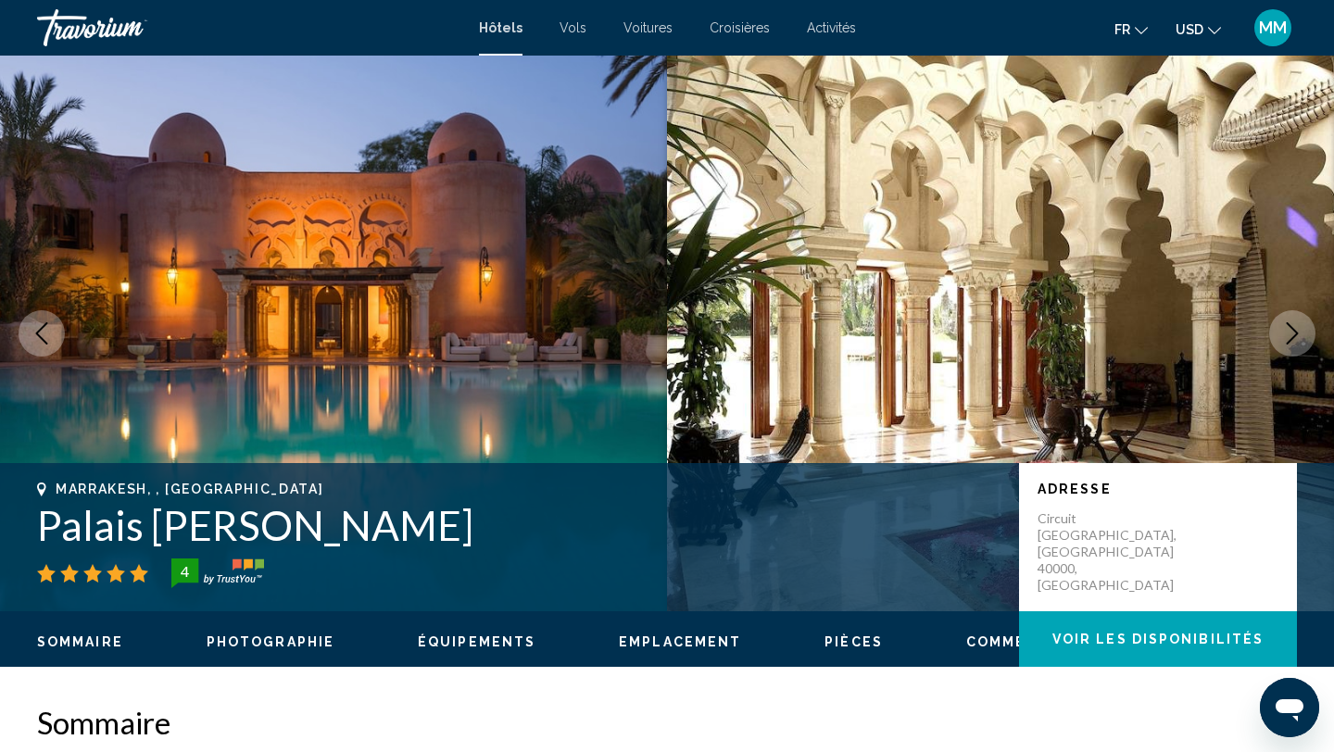
click at [1293, 336] on icon "Next image" at bounding box center [1293, 333] width 12 height 22
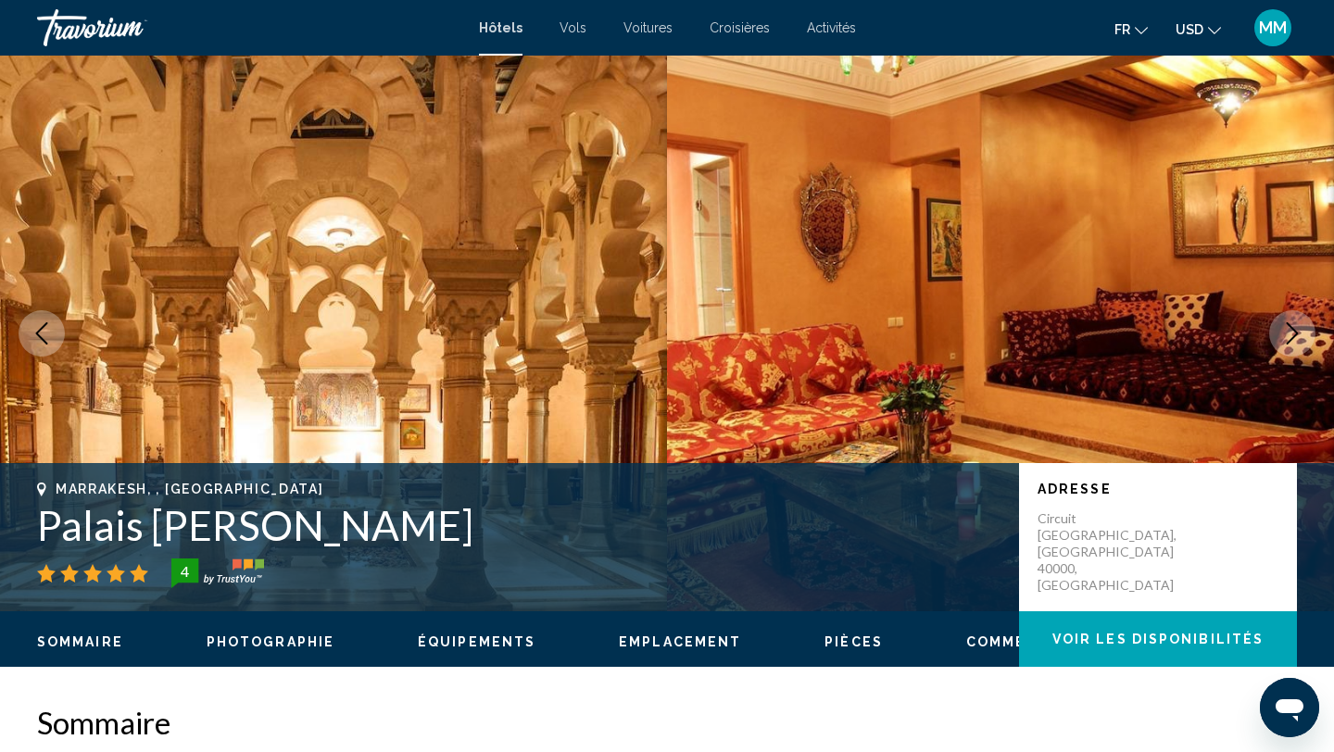
click at [1295, 334] on icon "Next image" at bounding box center [1293, 333] width 12 height 22
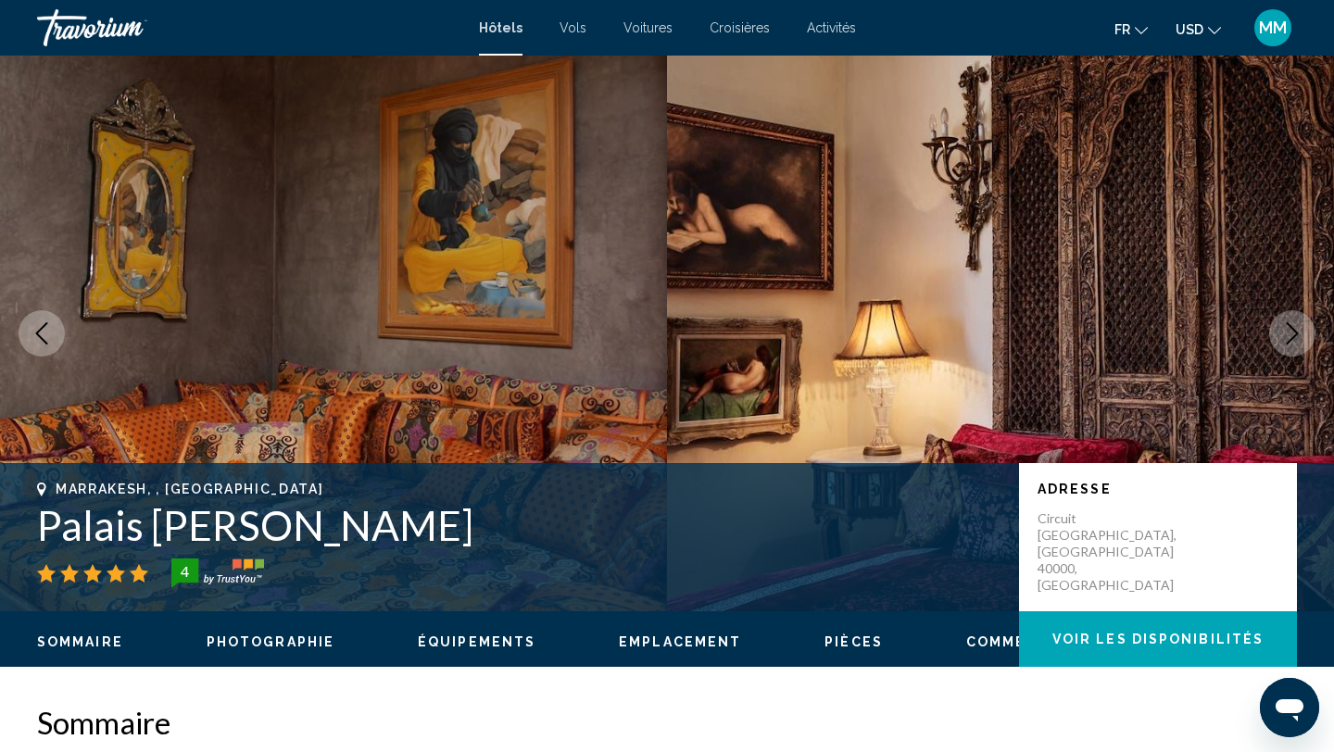
click at [1295, 334] on icon "Next image" at bounding box center [1293, 333] width 12 height 22
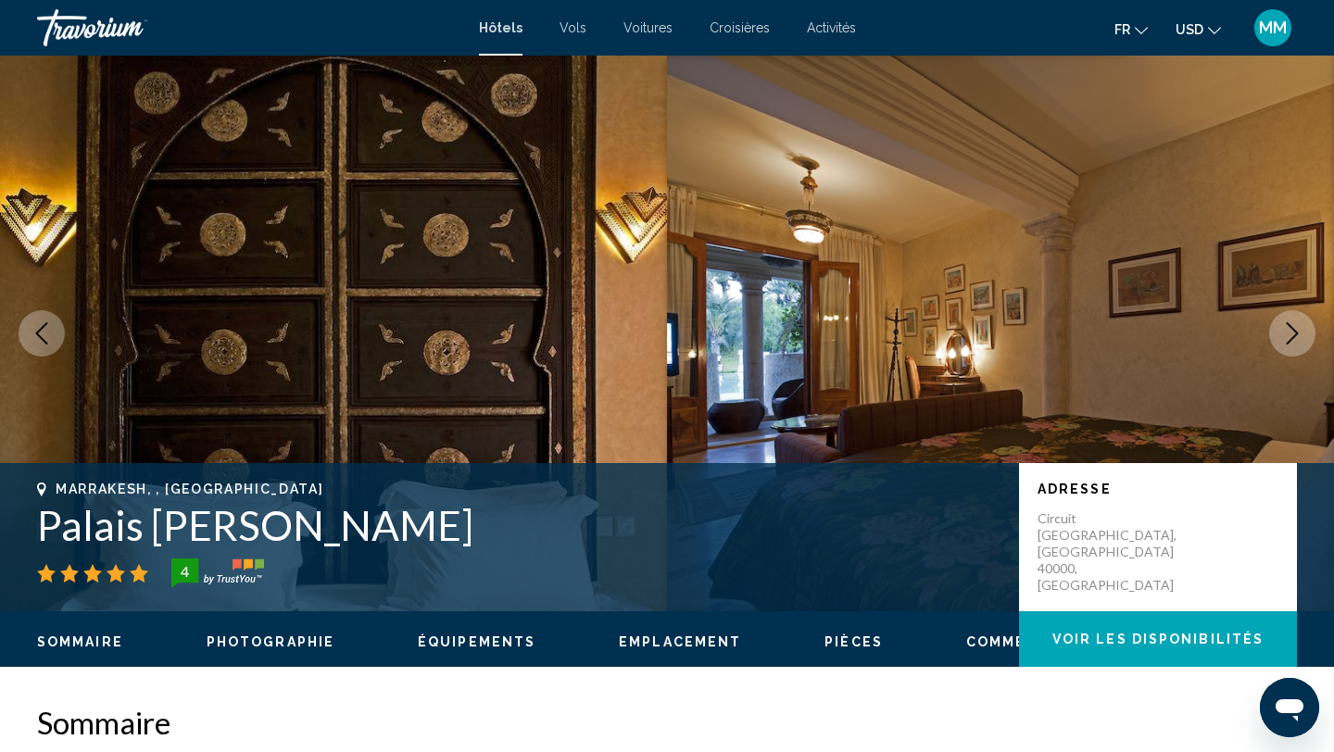
click at [1295, 334] on icon "Next image" at bounding box center [1293, 333] width 12 height 22
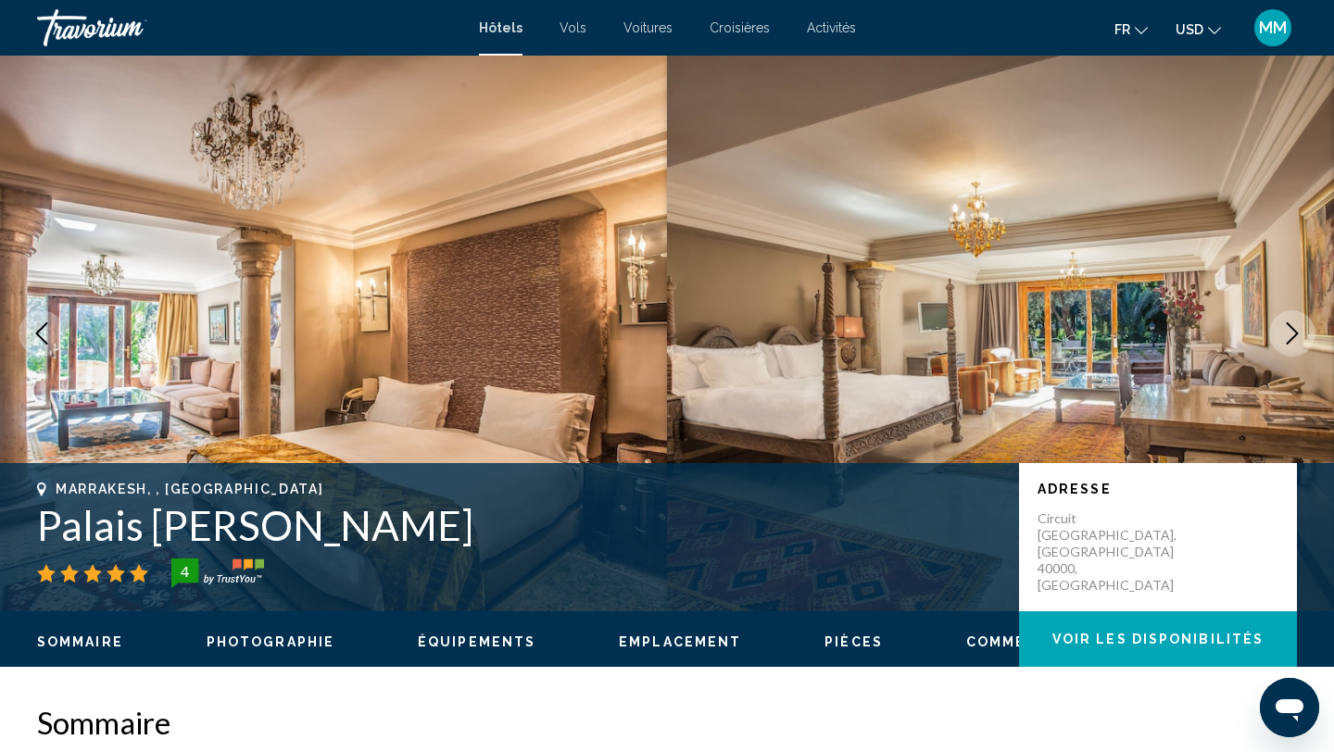
click at [1295, 334] on icon "Next image" at bounding box center [1293, 333] width 12 height 22
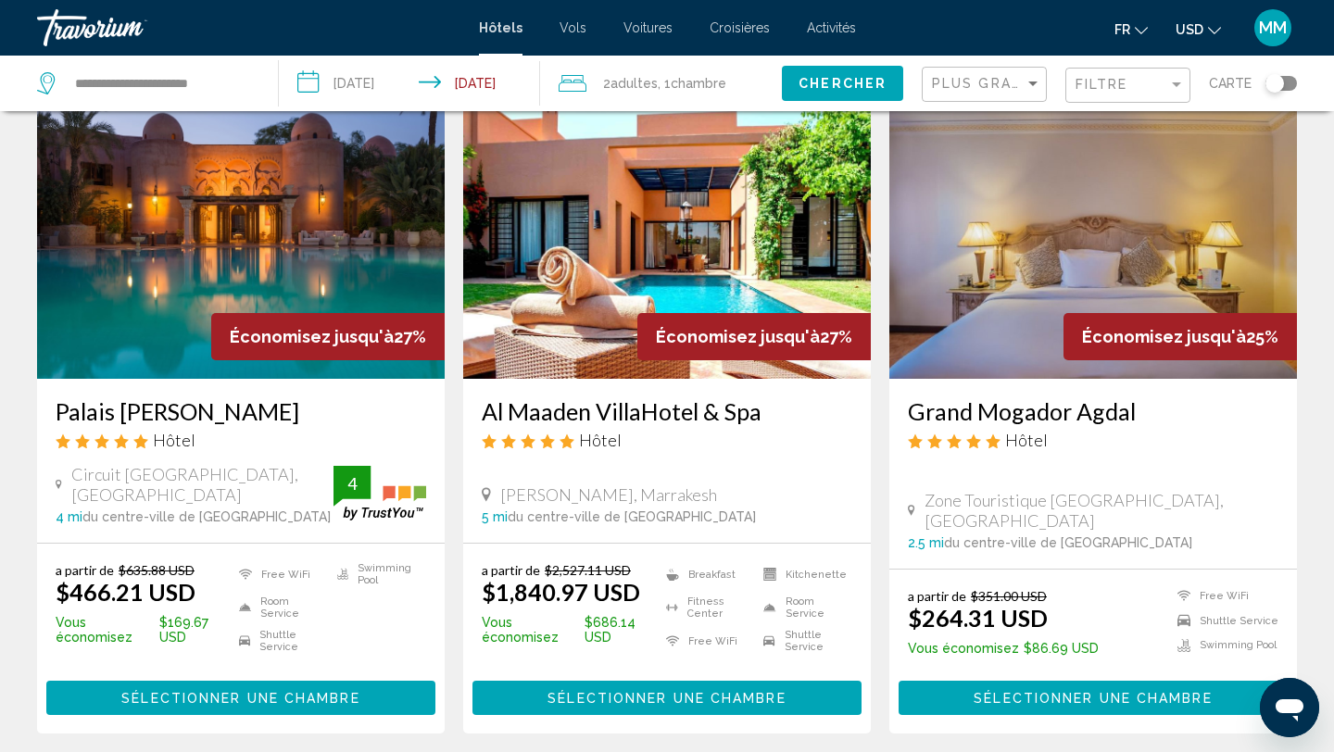
scroll to position [2298, 0]
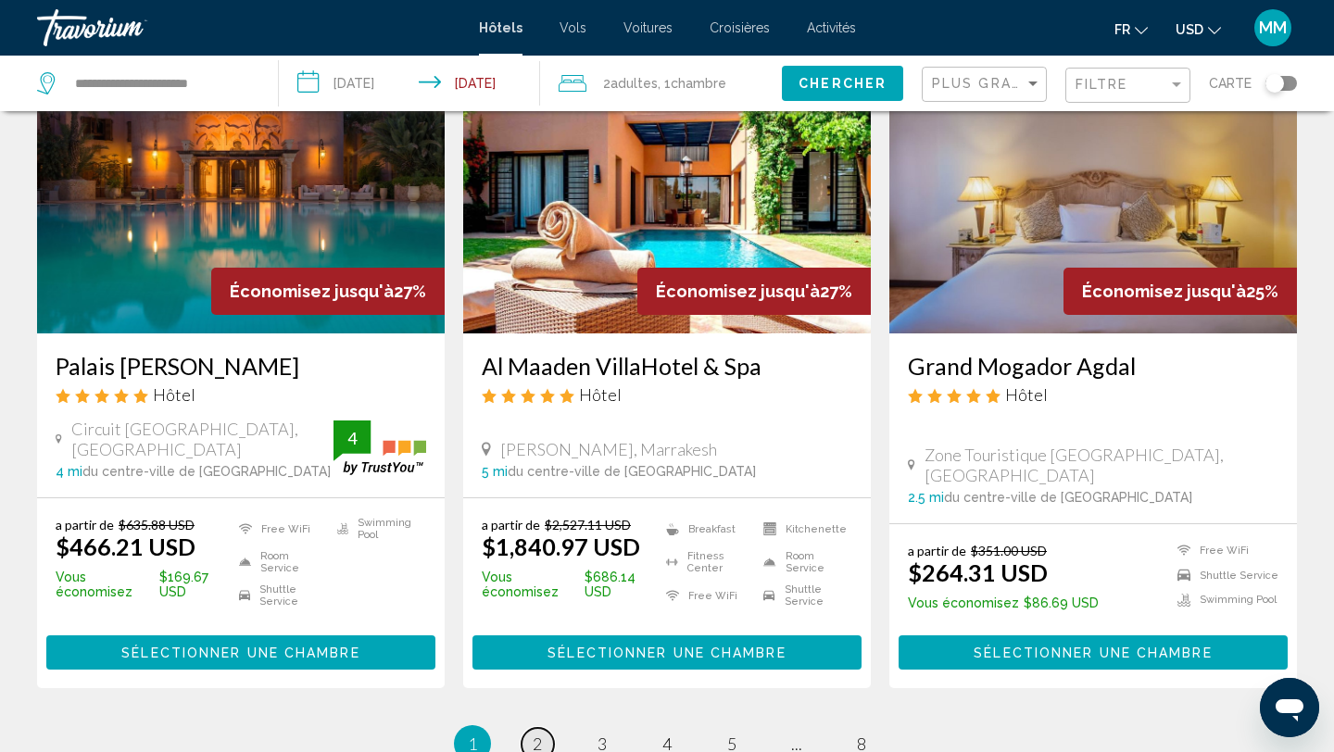
click at [536, 734] on span "2" at bounding box center [537, 744] width 9 height 20
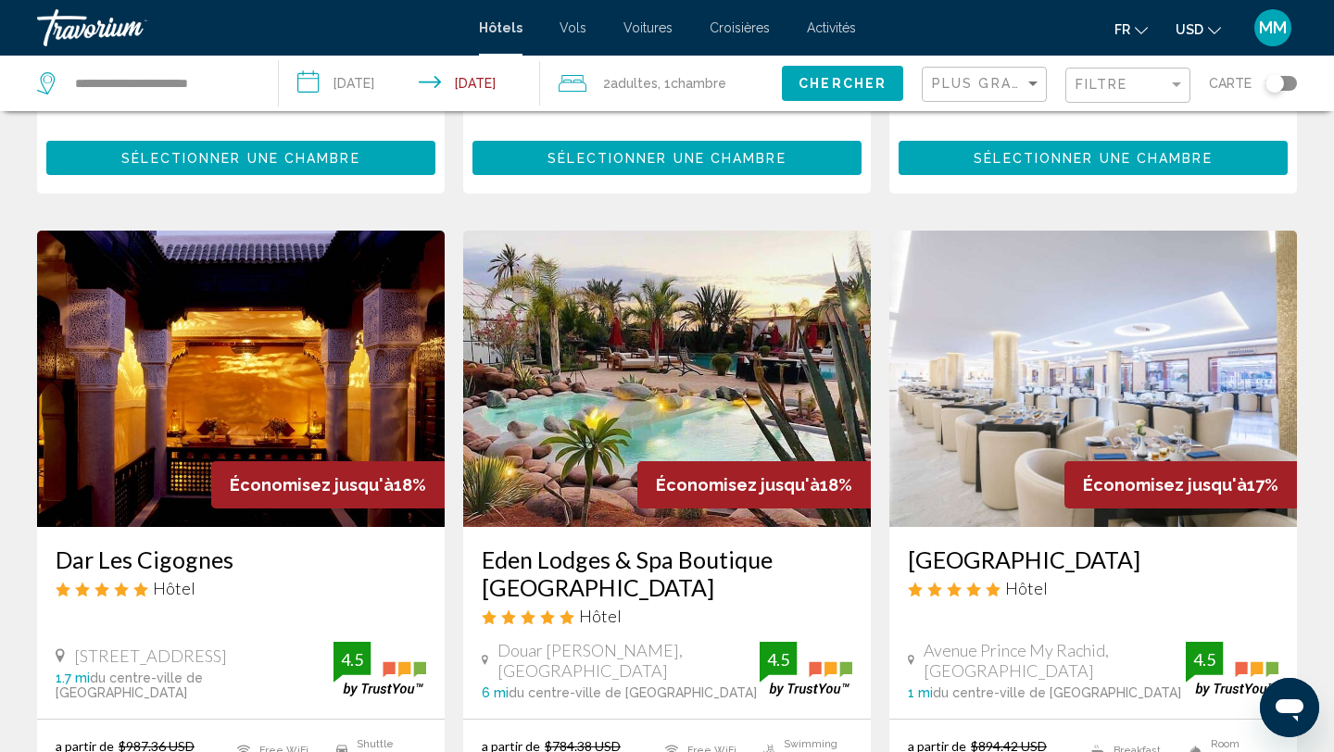
scroll to position [741, 0]
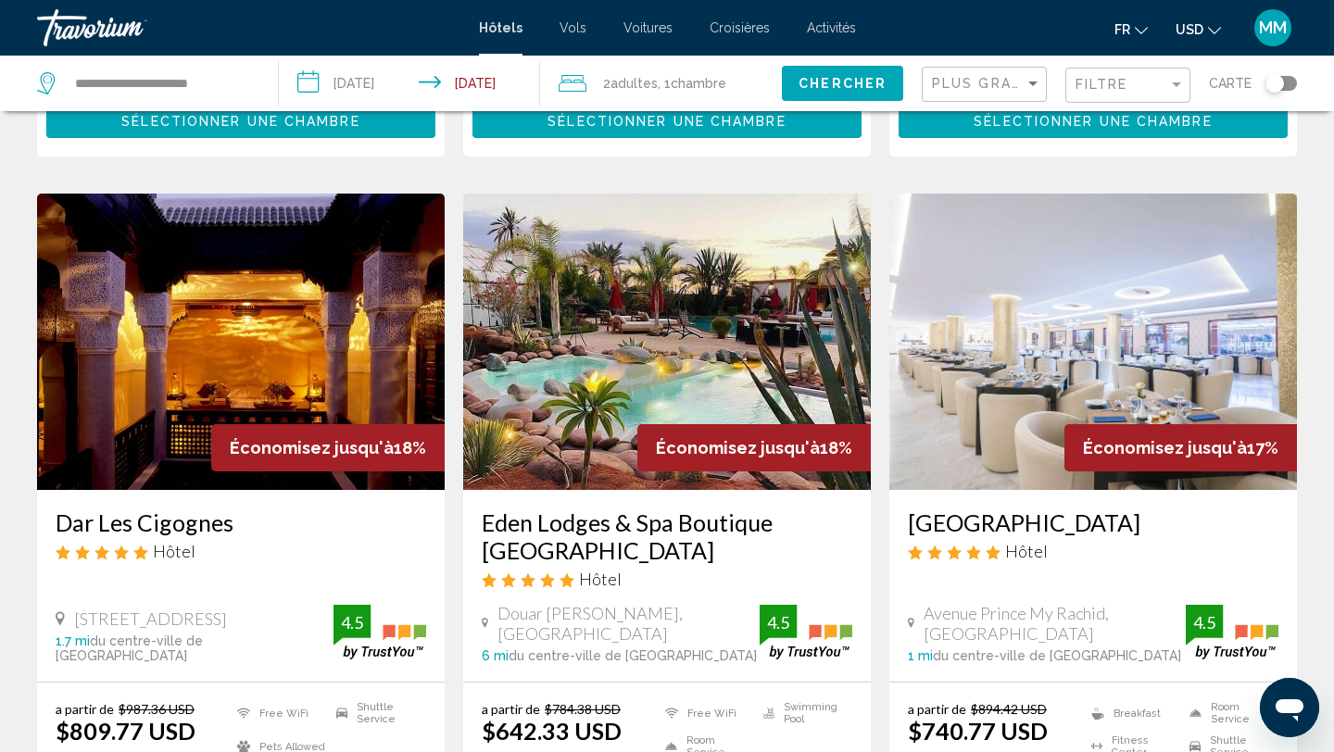
click at [648, 280] on img "Main content" at bounding box center [667, 342] width 408 height 296
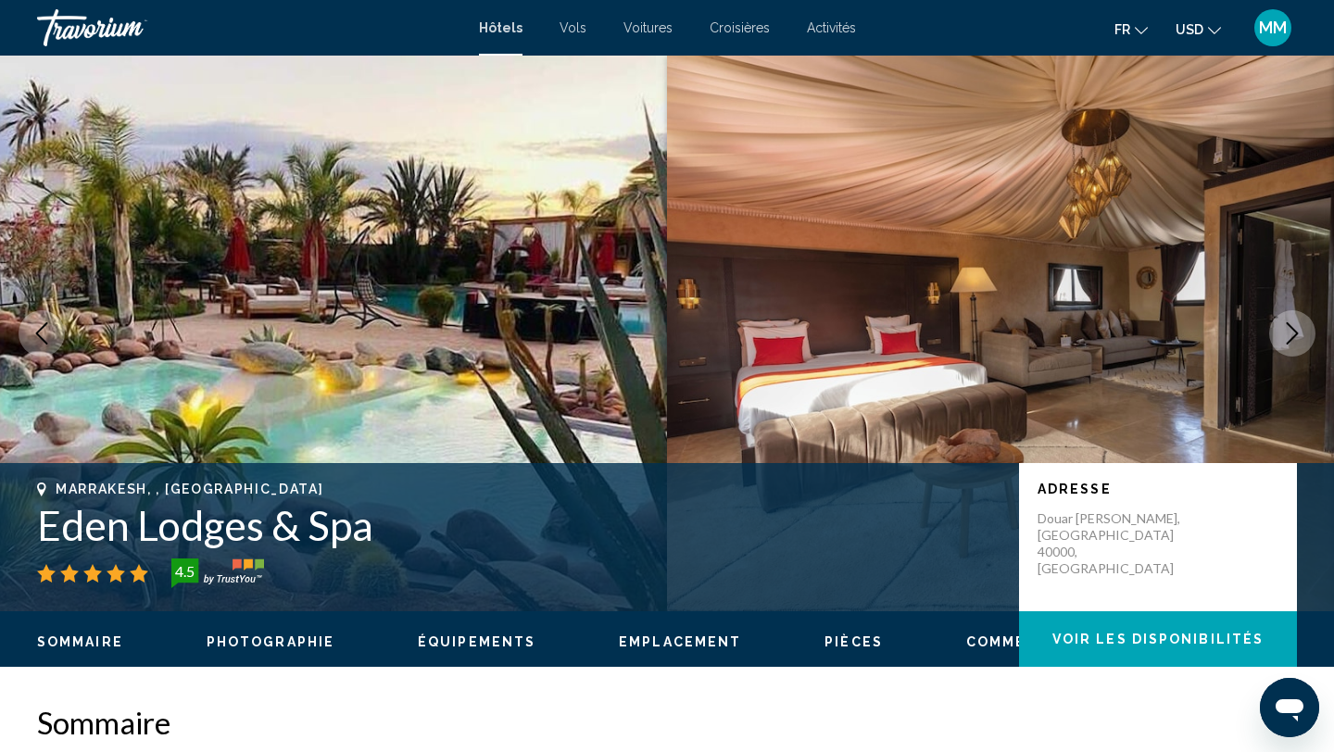
click at [1289, 341] on icon "Next image" at bounding box center [1293, 333] width 12 height 22
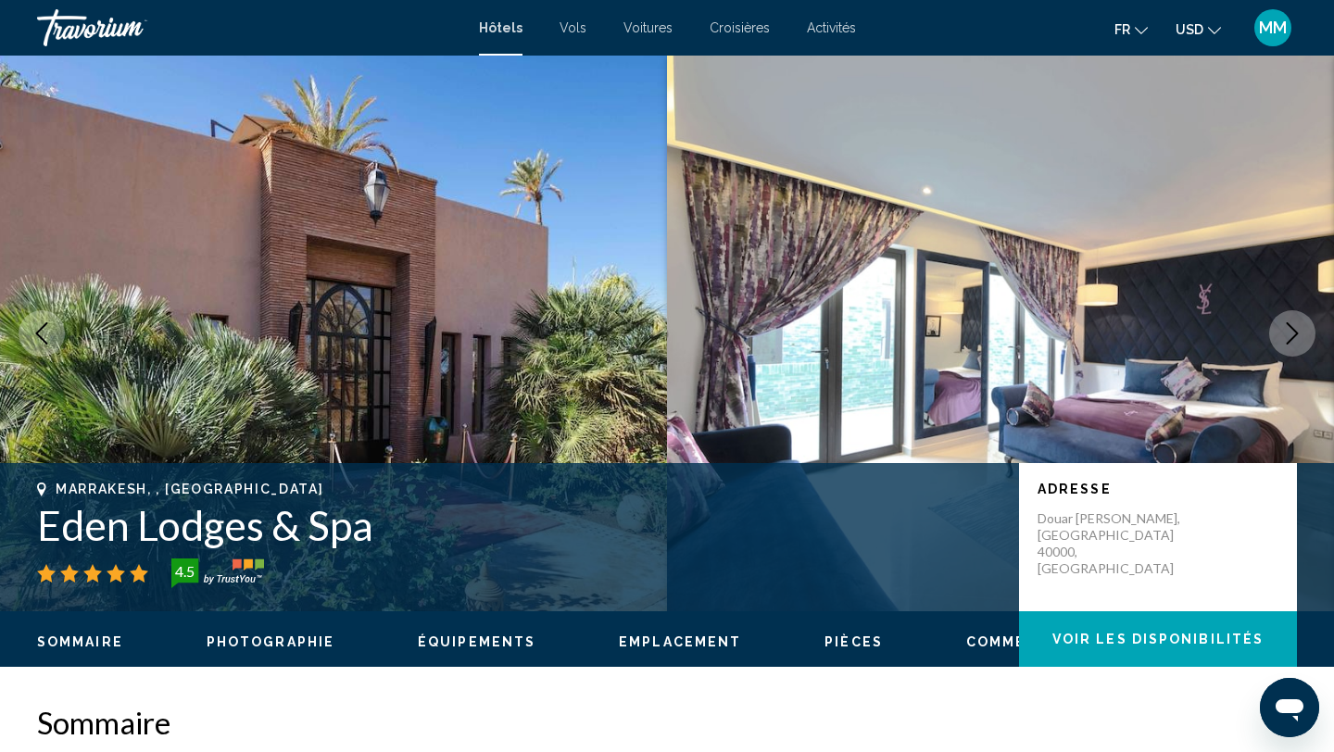
click at [1289, 341] on icon "Next image" at bounding box center [1293, 333] width 12 height 22
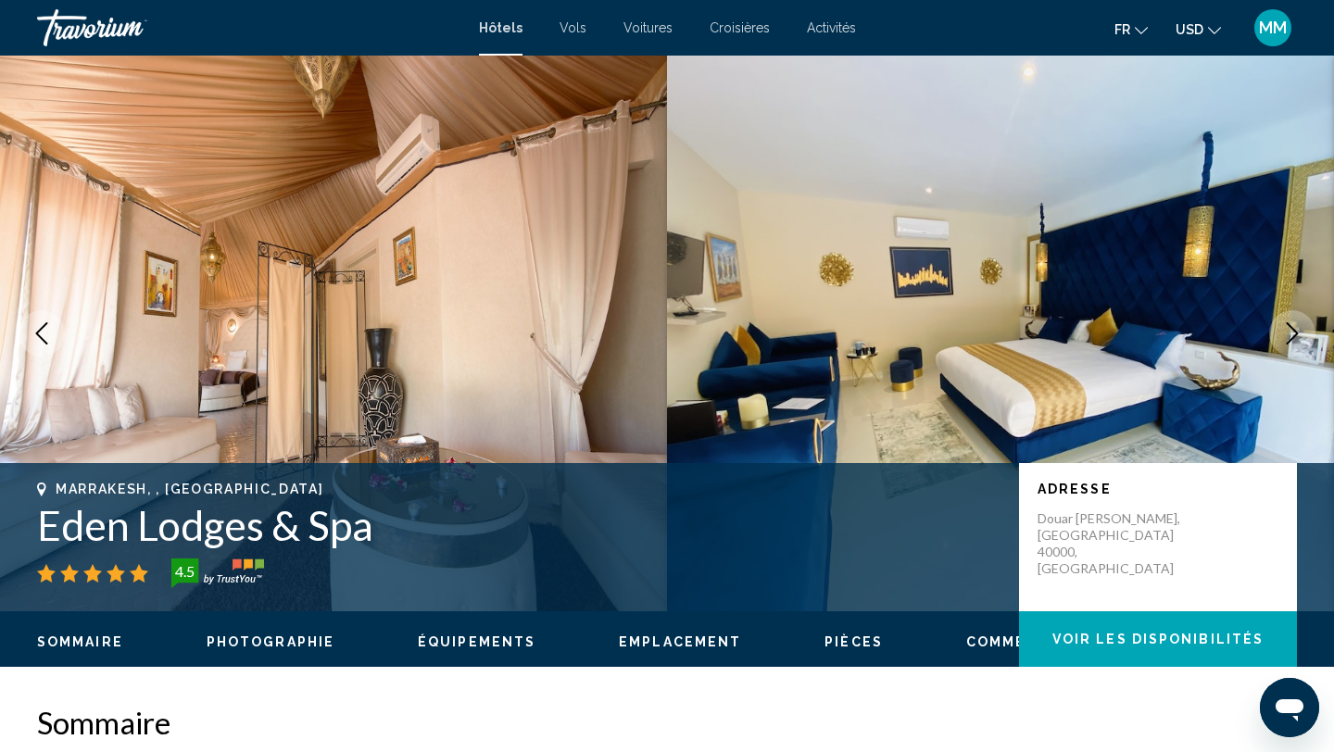
click at [1289, 341] on icon "Next image" at bounding box center [1293, 333] width 12 height 22
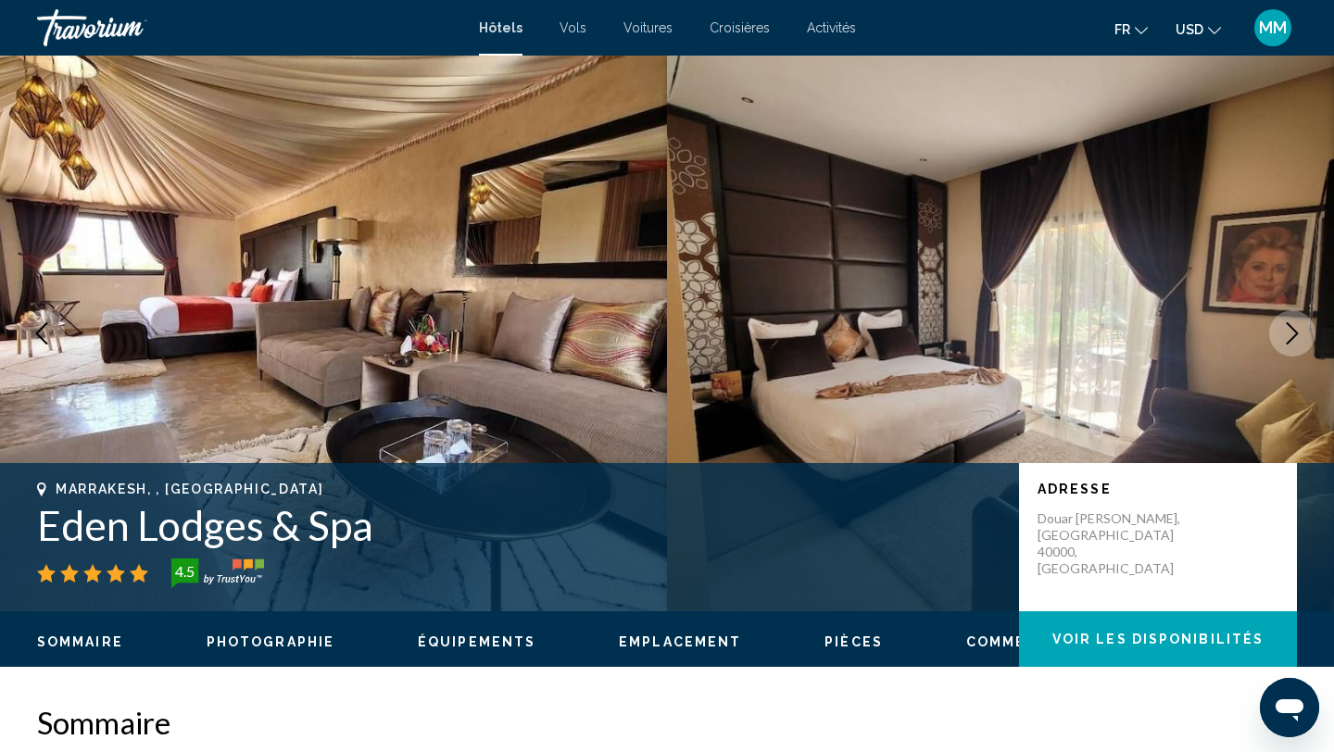
click at [1289, 341] on icon "Next image" at bounding box center [1293, 333] width 12 height 22
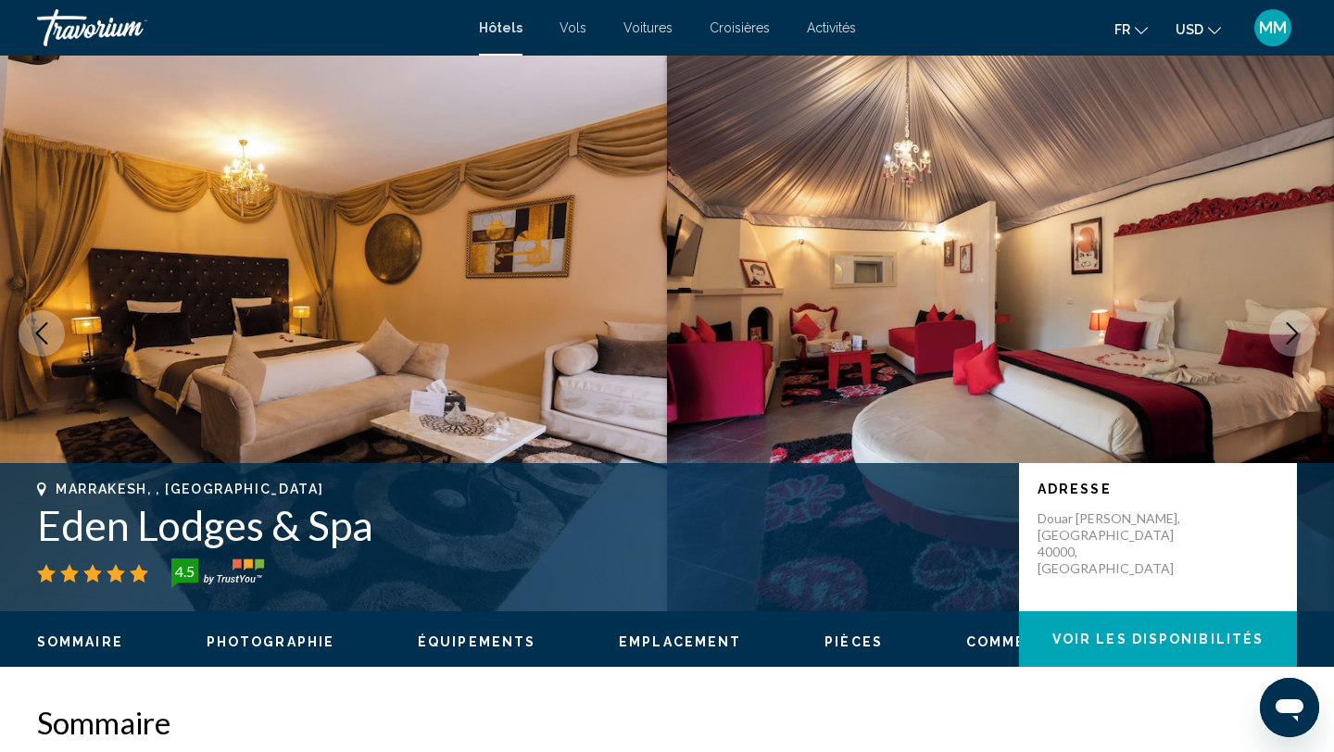
click at [1289, 341] on icon "Next image" at bounding box center [1293, 333] width 12 height 22
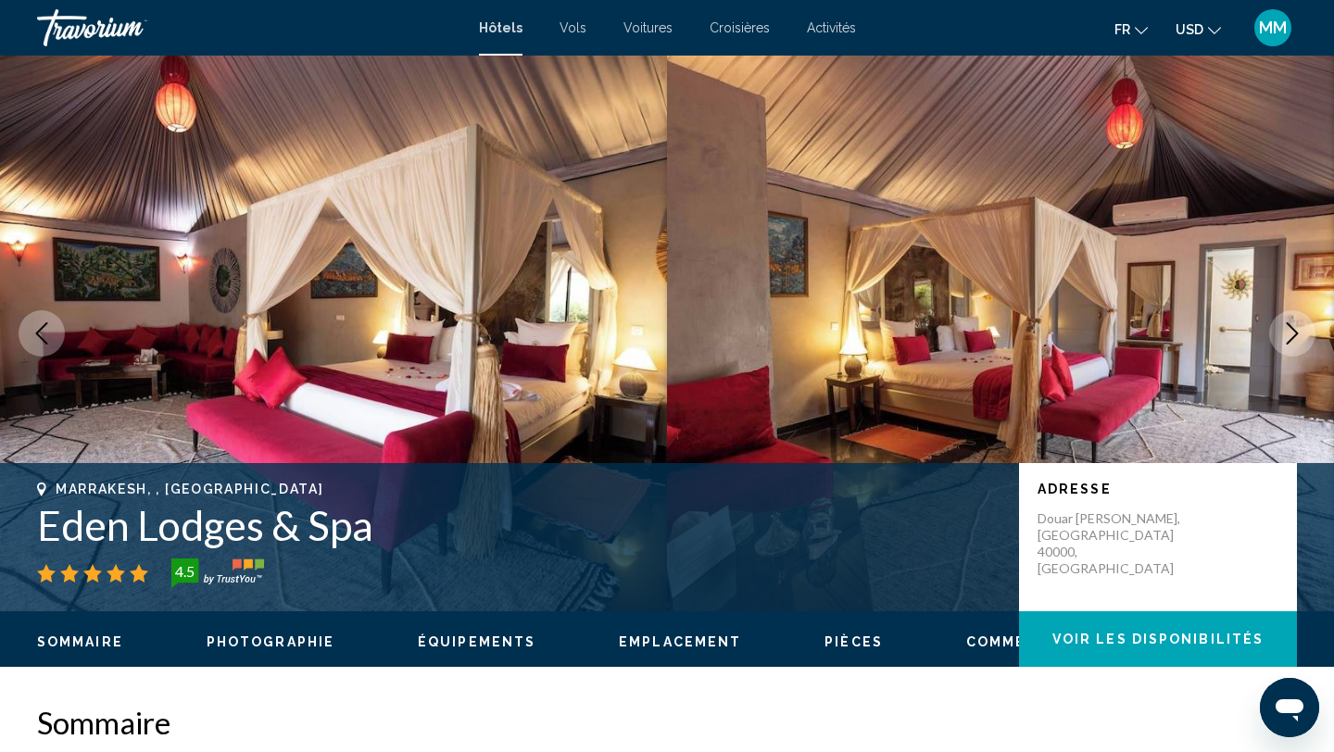
click at [1289, 341] on icon "Next image" at bounding box center [1293, 333] width 12 height 22
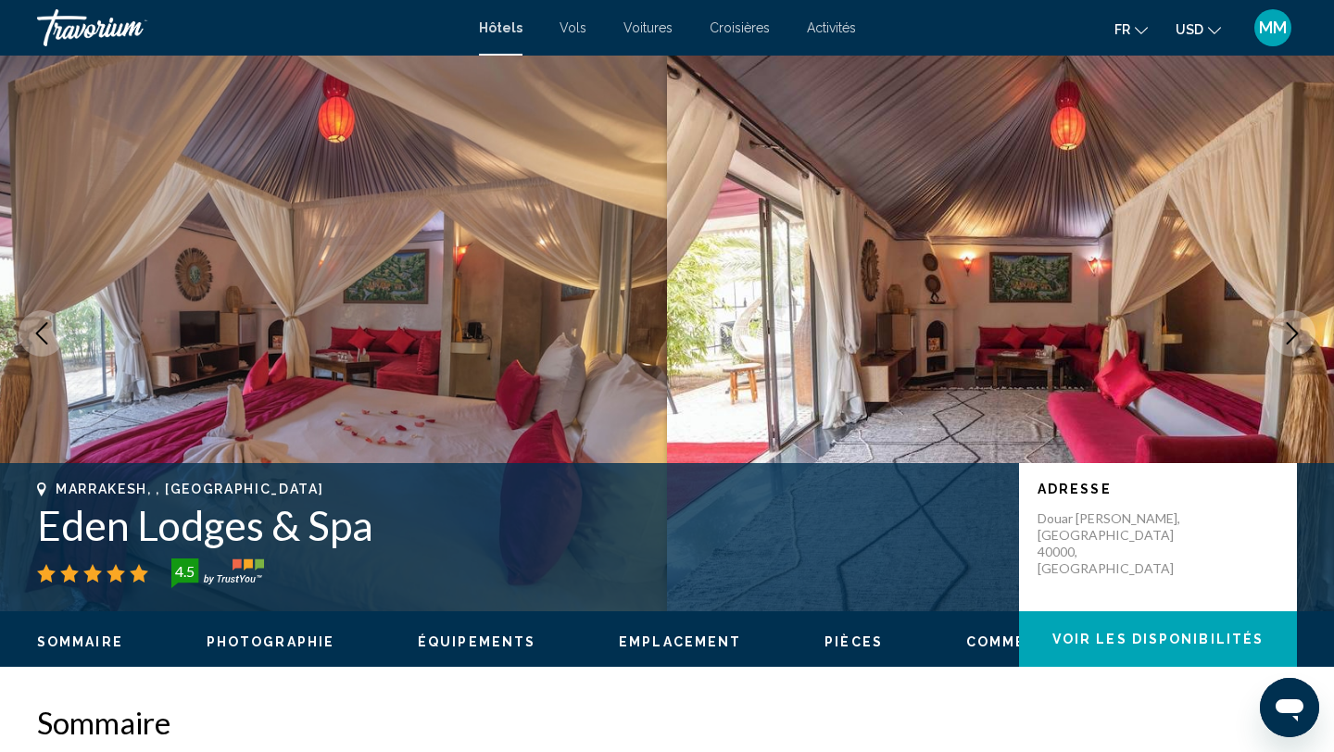
click at [1289, 341] on icon "Next image" at bounding box center [1293, 333] width 12 height 22
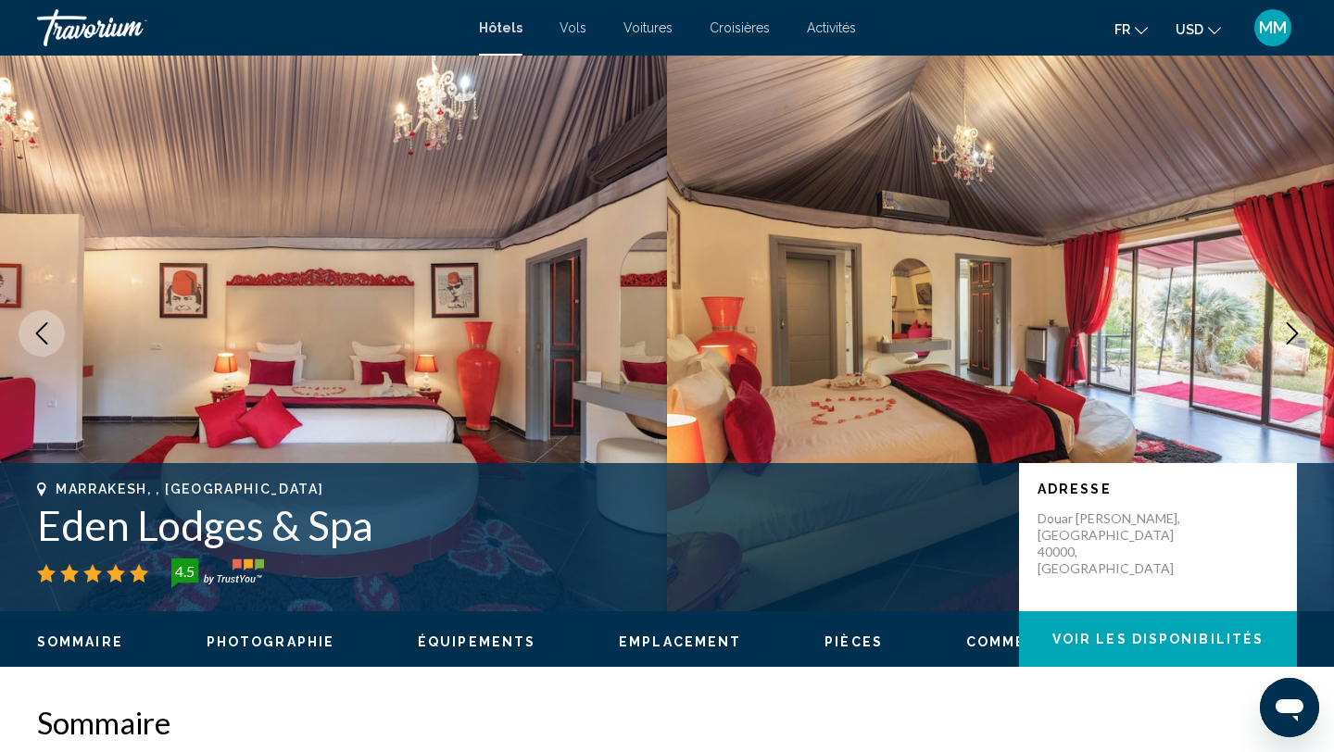
click at [1289, 341] on icon "Next image" at bounding box center [1293, 333] width 12 height 22
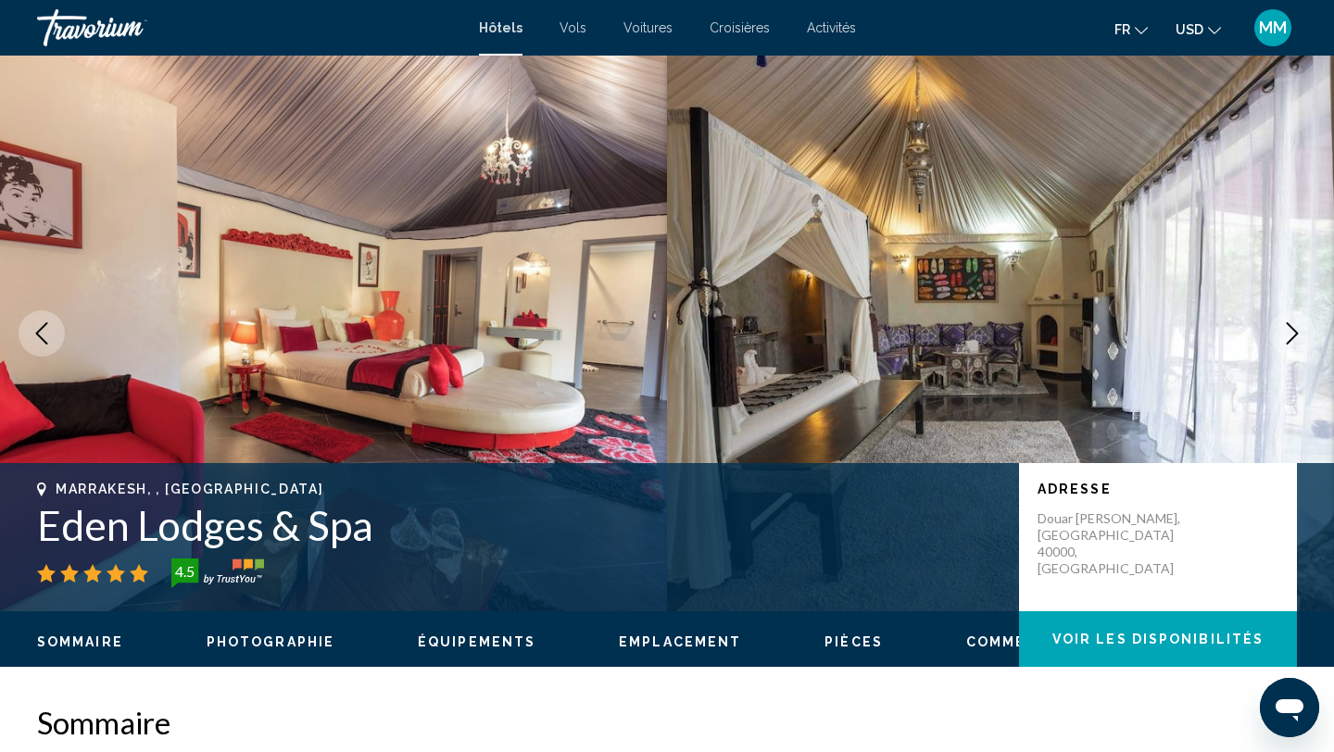
click at [1289, 341] on icon "Next image" at bounding box center [1293, 333] width 12 height 22
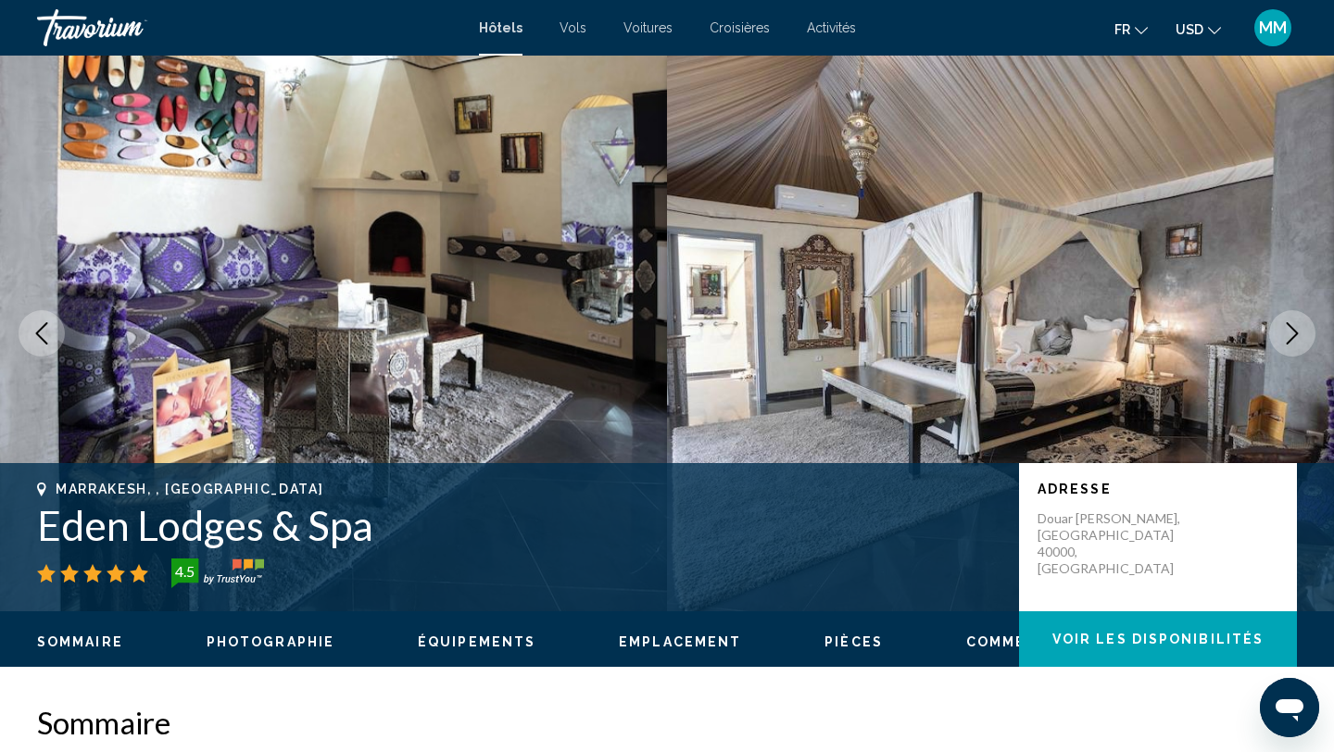
click at [1289, 341] on icon "Next image" at bounding box center [1293, 333] width 12 height 22
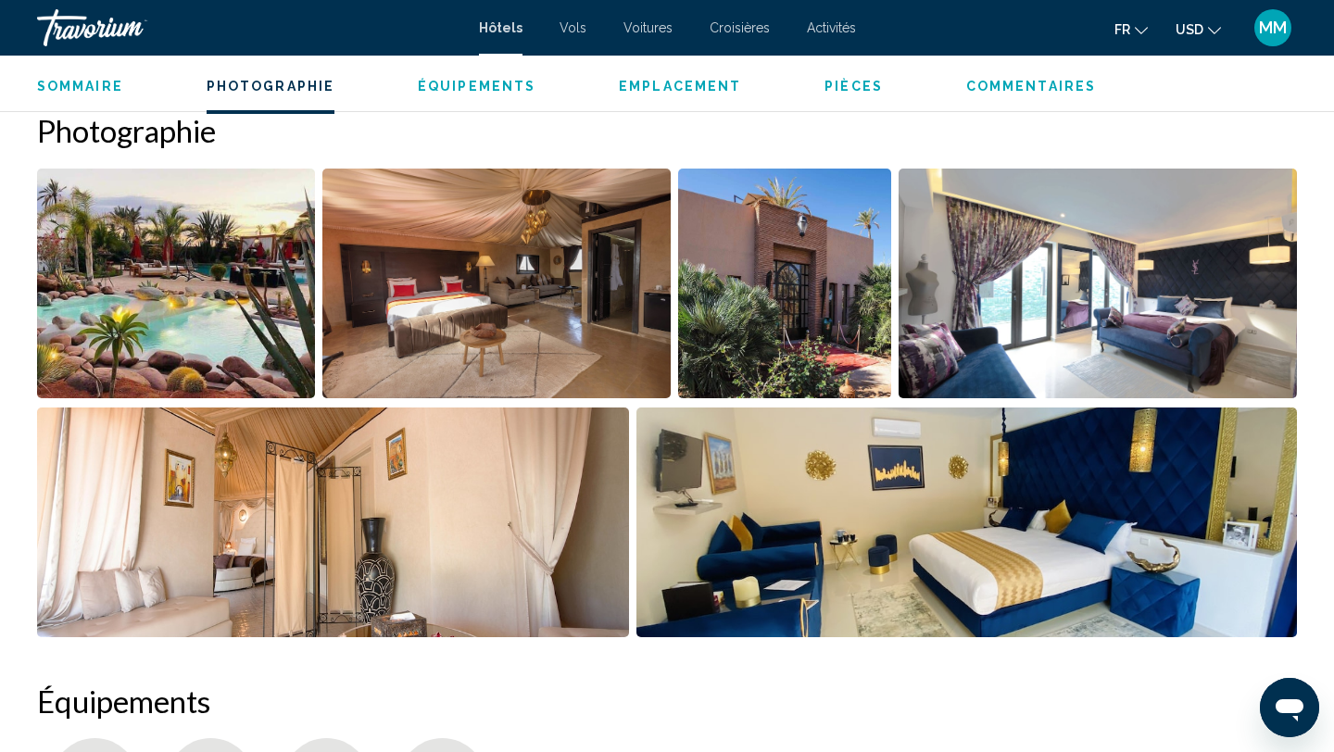
scroll to position [926, 0]
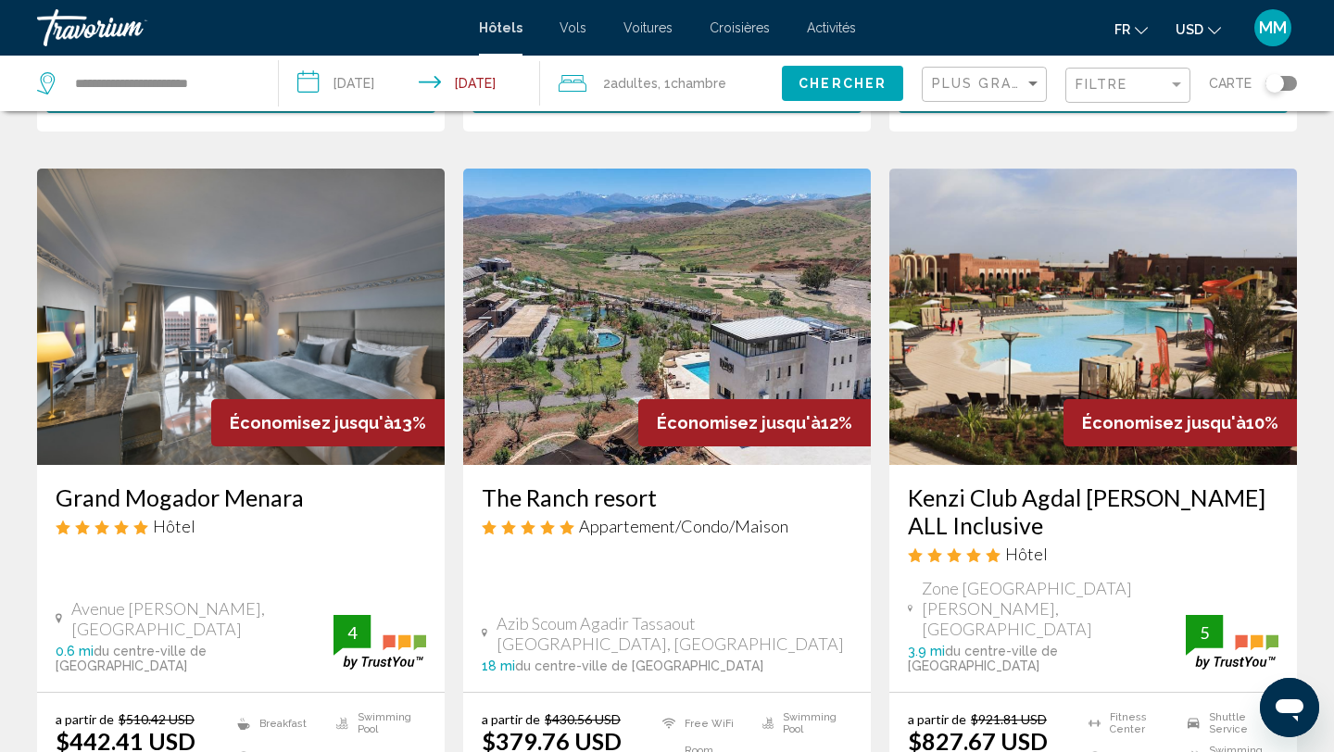
scroll to position [2223, 0]
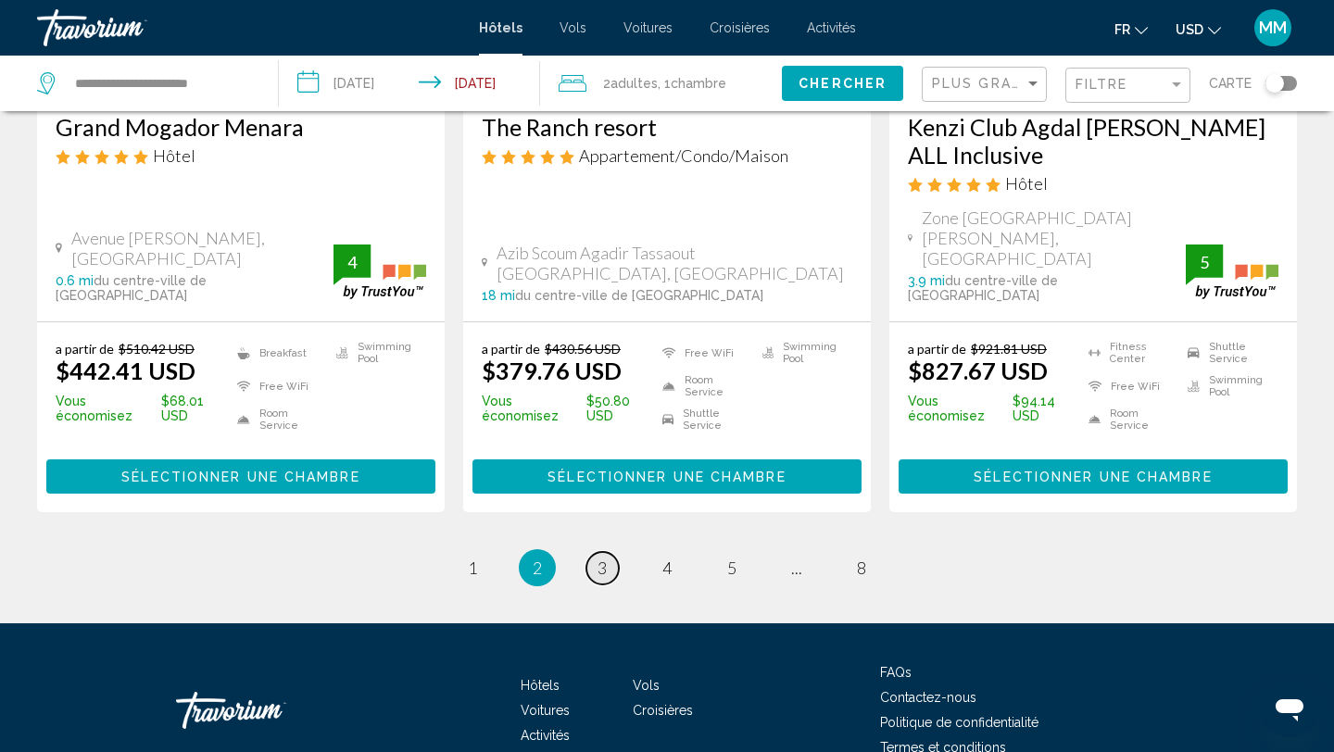
click at [596, 552] on link "page 3" at bounding box center [602, 568] width 32 height 32
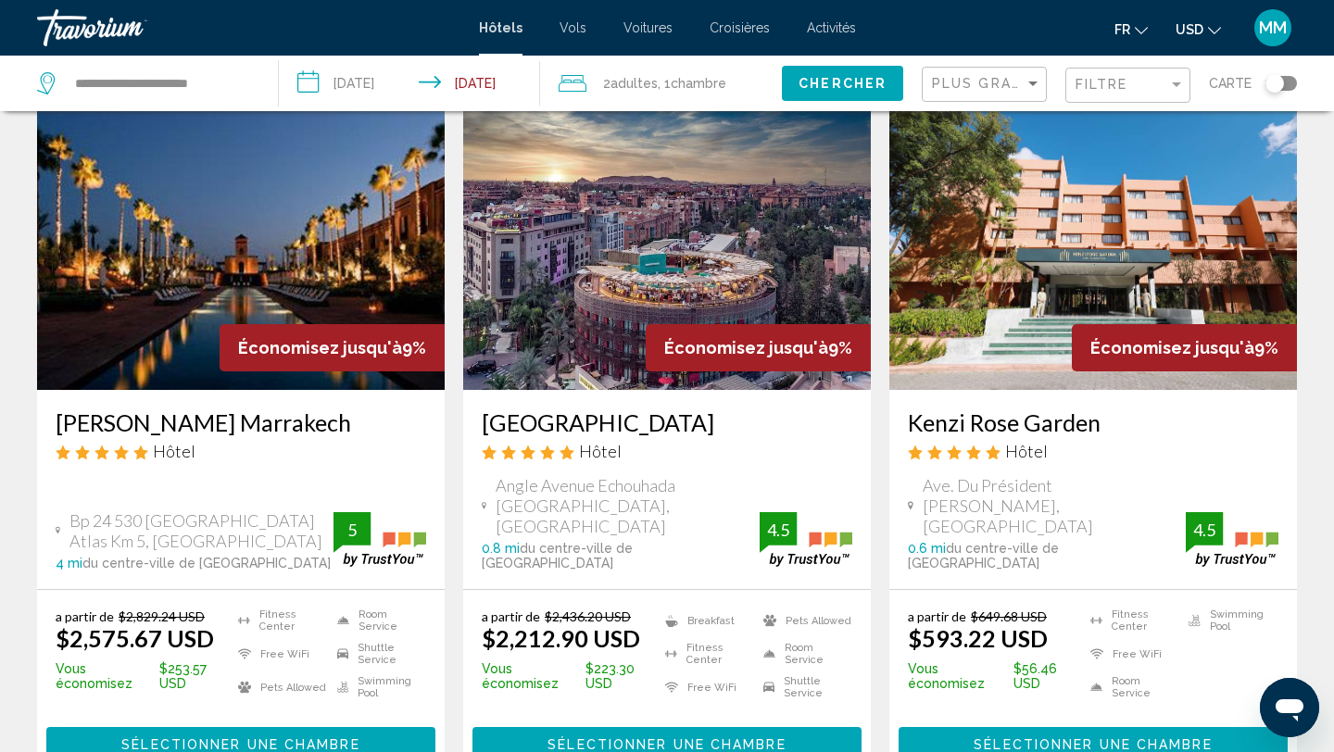
scroll to position [815, 0]
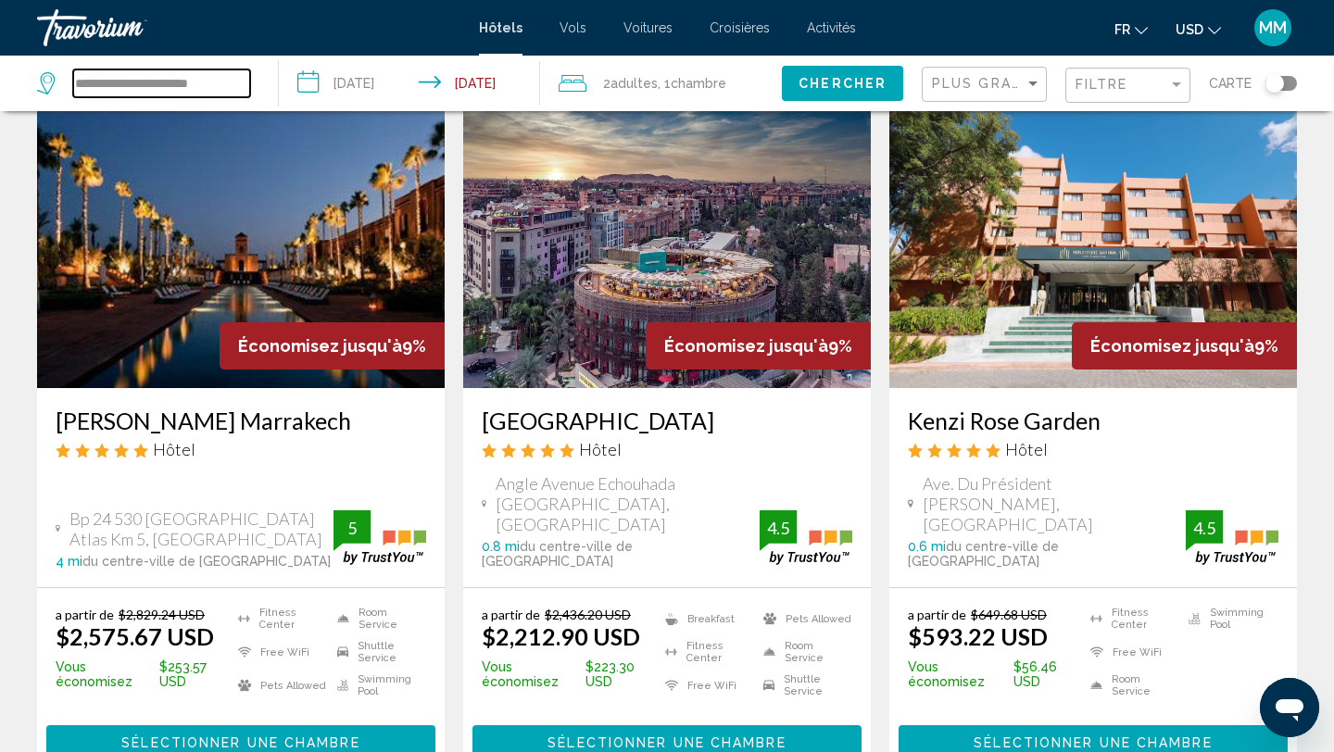
click at [157, 87] on input "**********" at bounding box center [161, 83] width 177 height 28
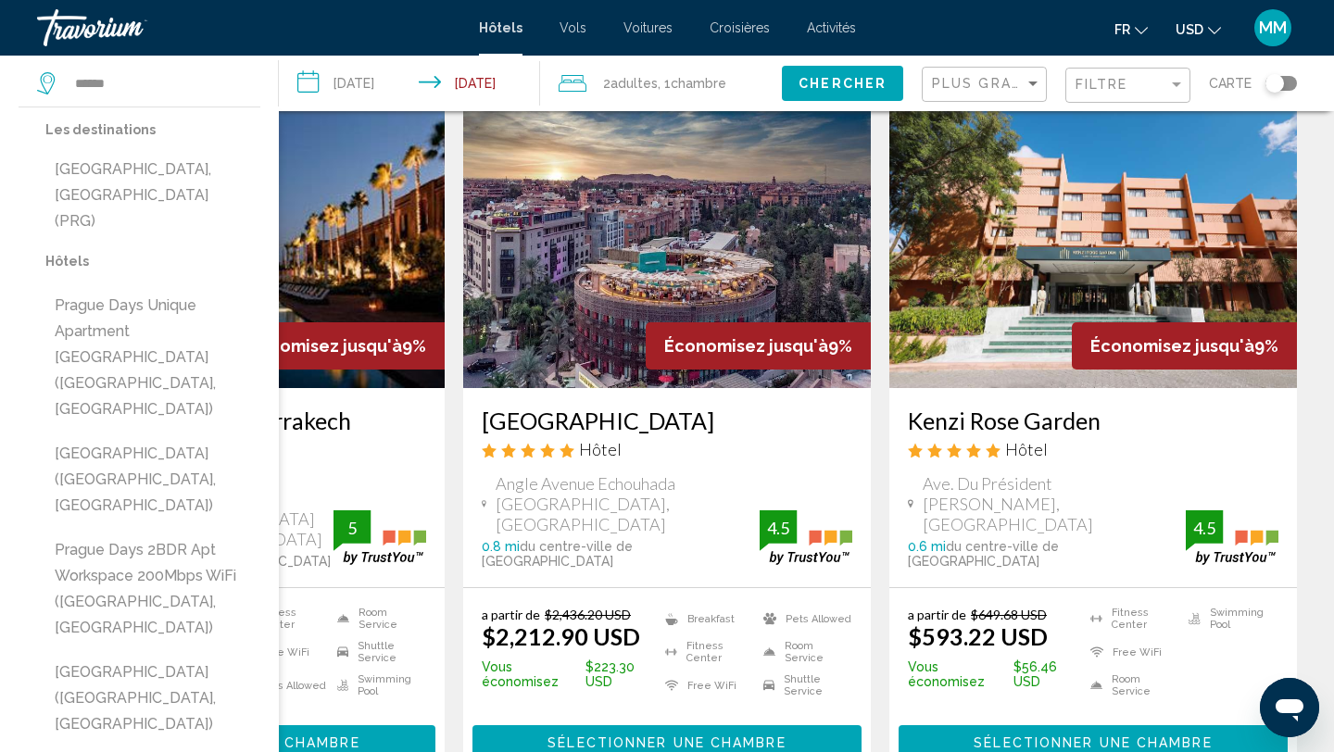
click at [191, 178] on button "[GEOGRAPHIC_DATA], [GEOGRAPHIC_DATA] (PRG)" at bounding box center [152, 195] width 215 height 87
type input "**********"
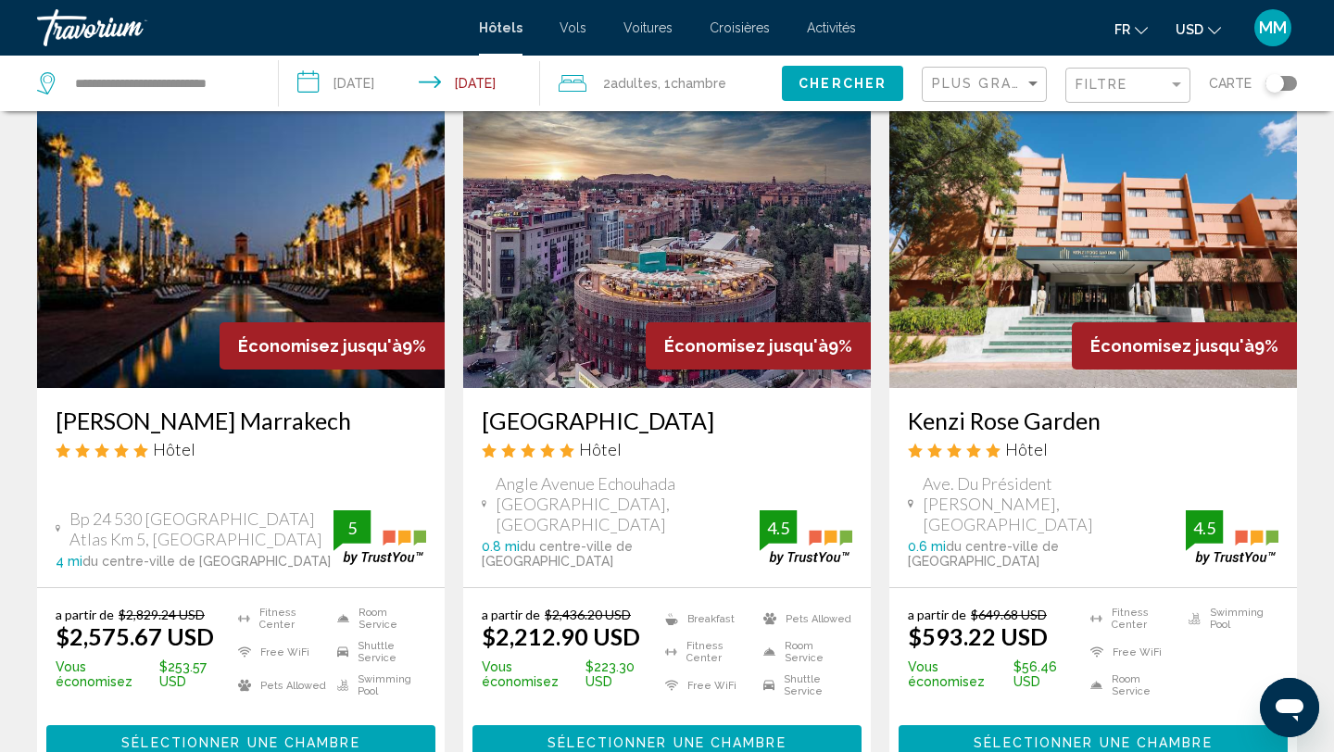
click at [835, 89] on span "Chercher" at bounding box center [843, 84] width 88 height 15
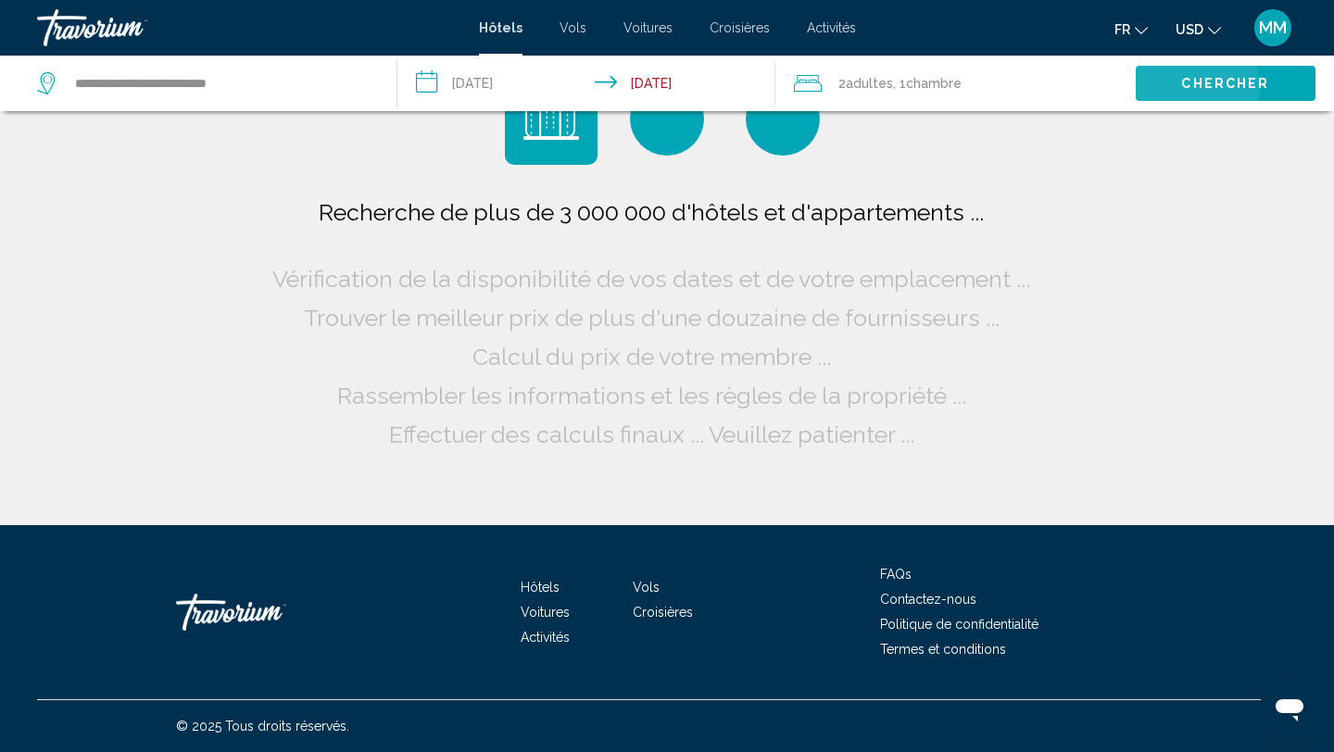
scroll to position [0, 0]
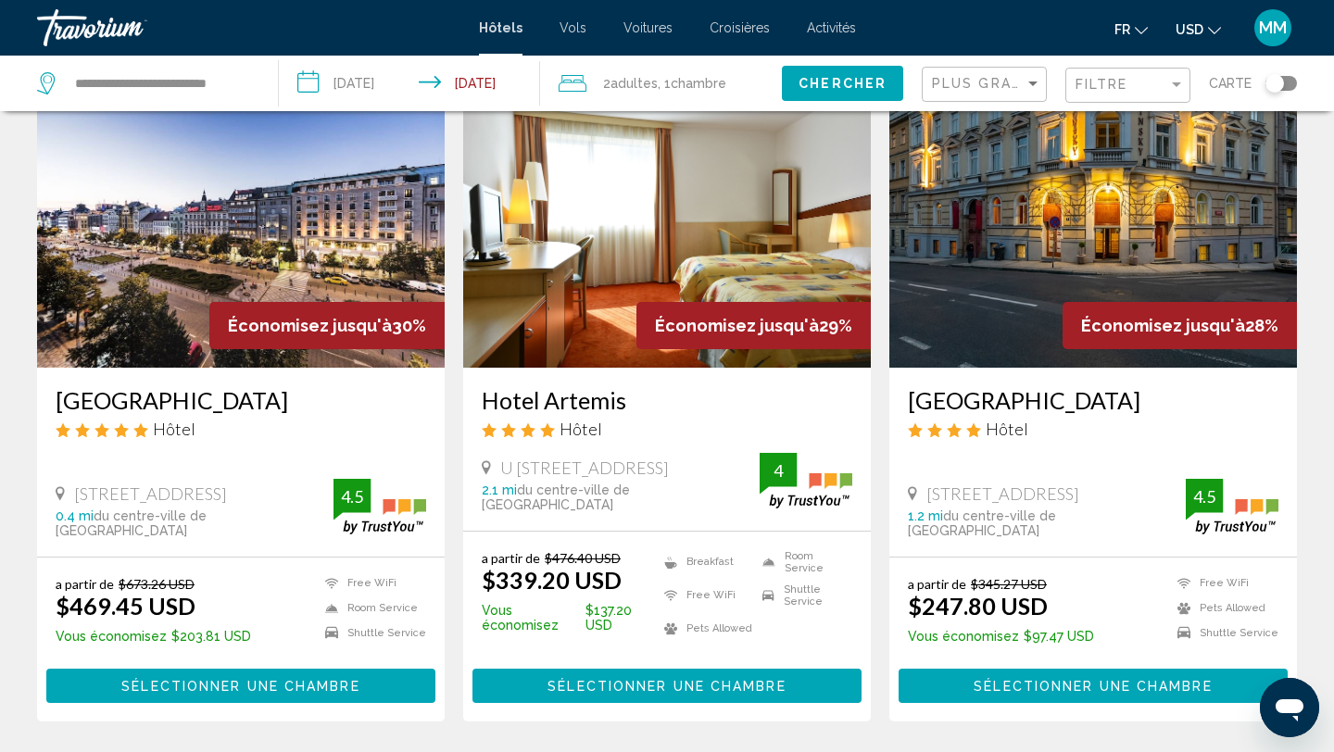
scroll to position [1593, 0]
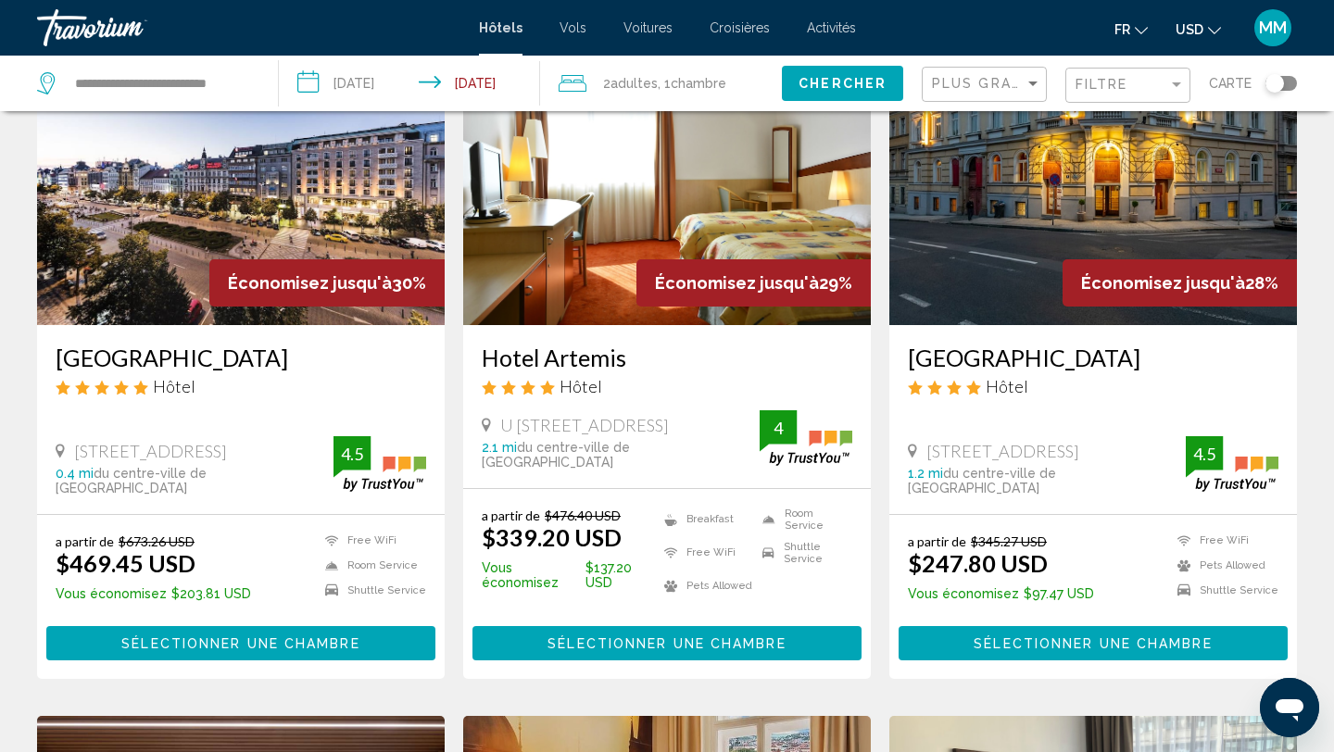
click at [360, 94] on input "**********" at bounding box center [413, 86] width 268 height 61
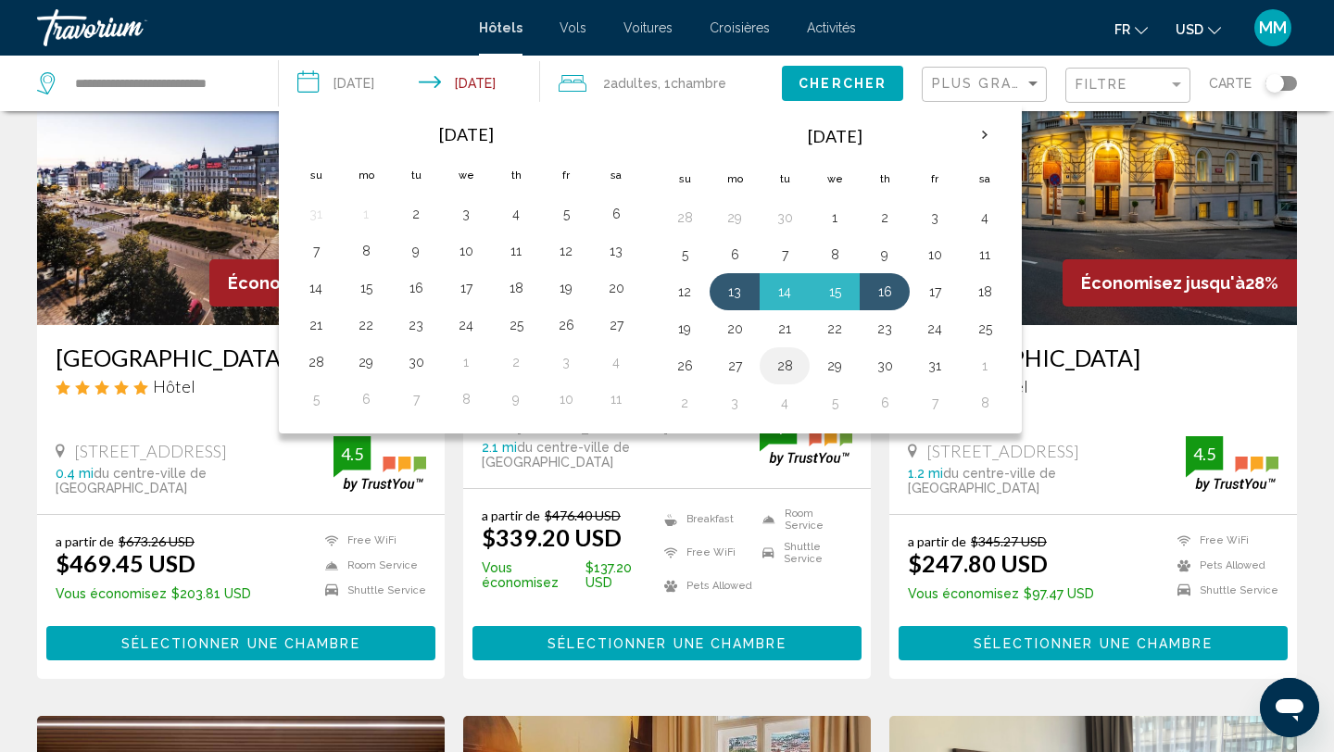
click at [785, 362] on button "28" at bounding box center [785, 366] width 30 height 26
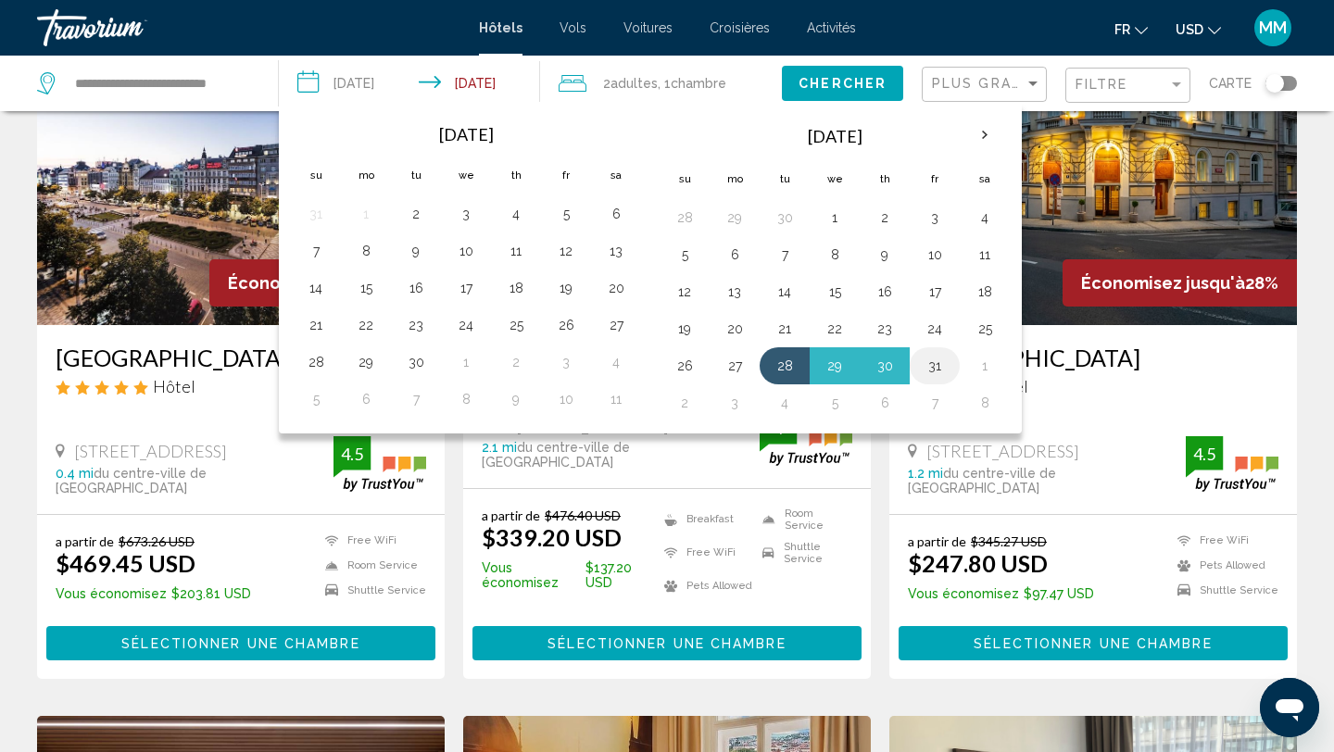
click at [934, 371] on button "31" at bounding box center [935, 366] width 30 height 26
type input "**********"
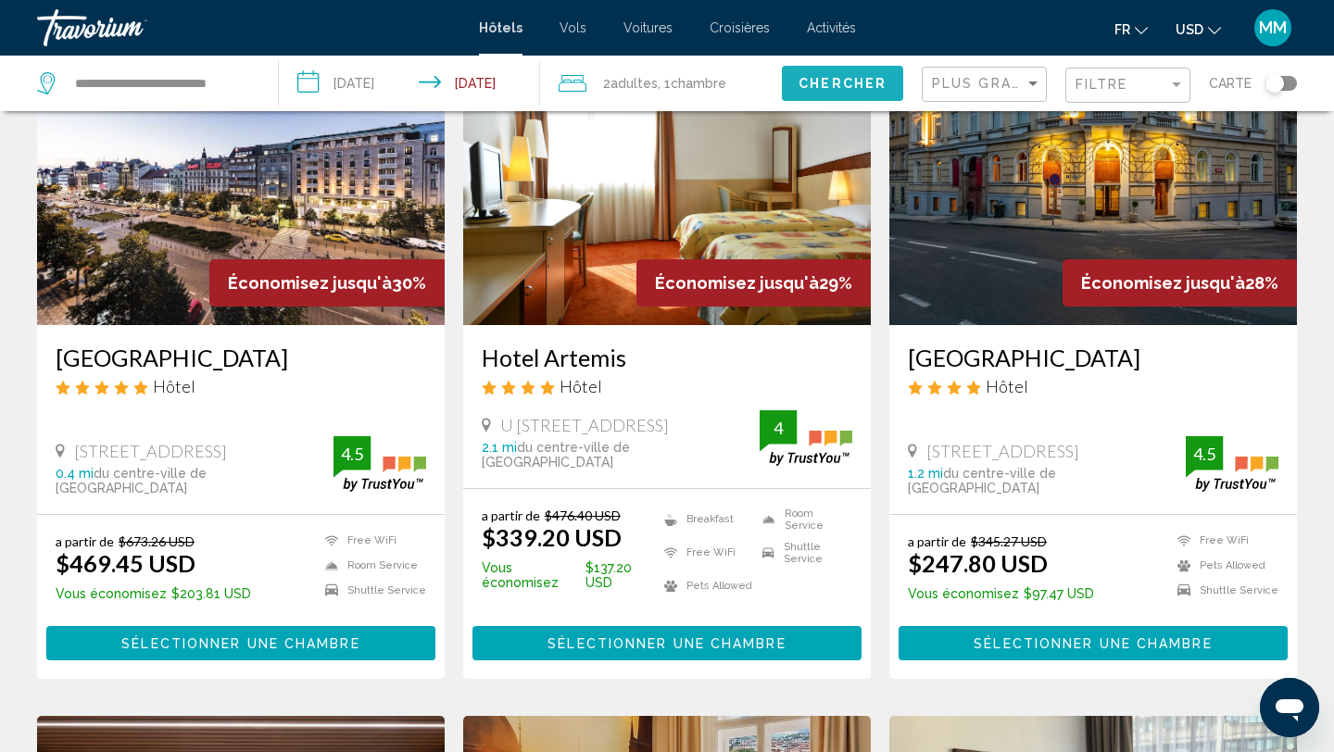
click at [836, 86] on span "Chercher" at bounding box center [843, 84] width 88 height 15
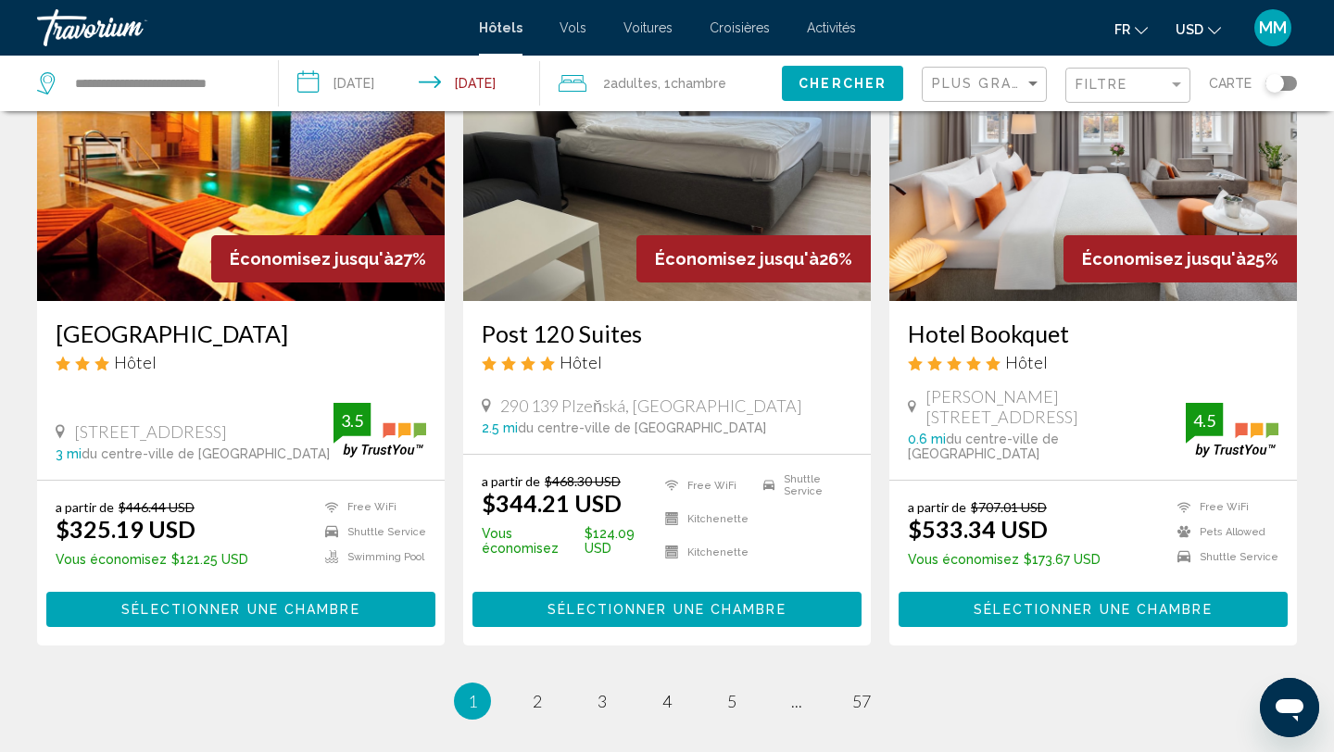
scroll to position [2298, 0]
